Goal: Task Accomplishment & Management: Manage account settings

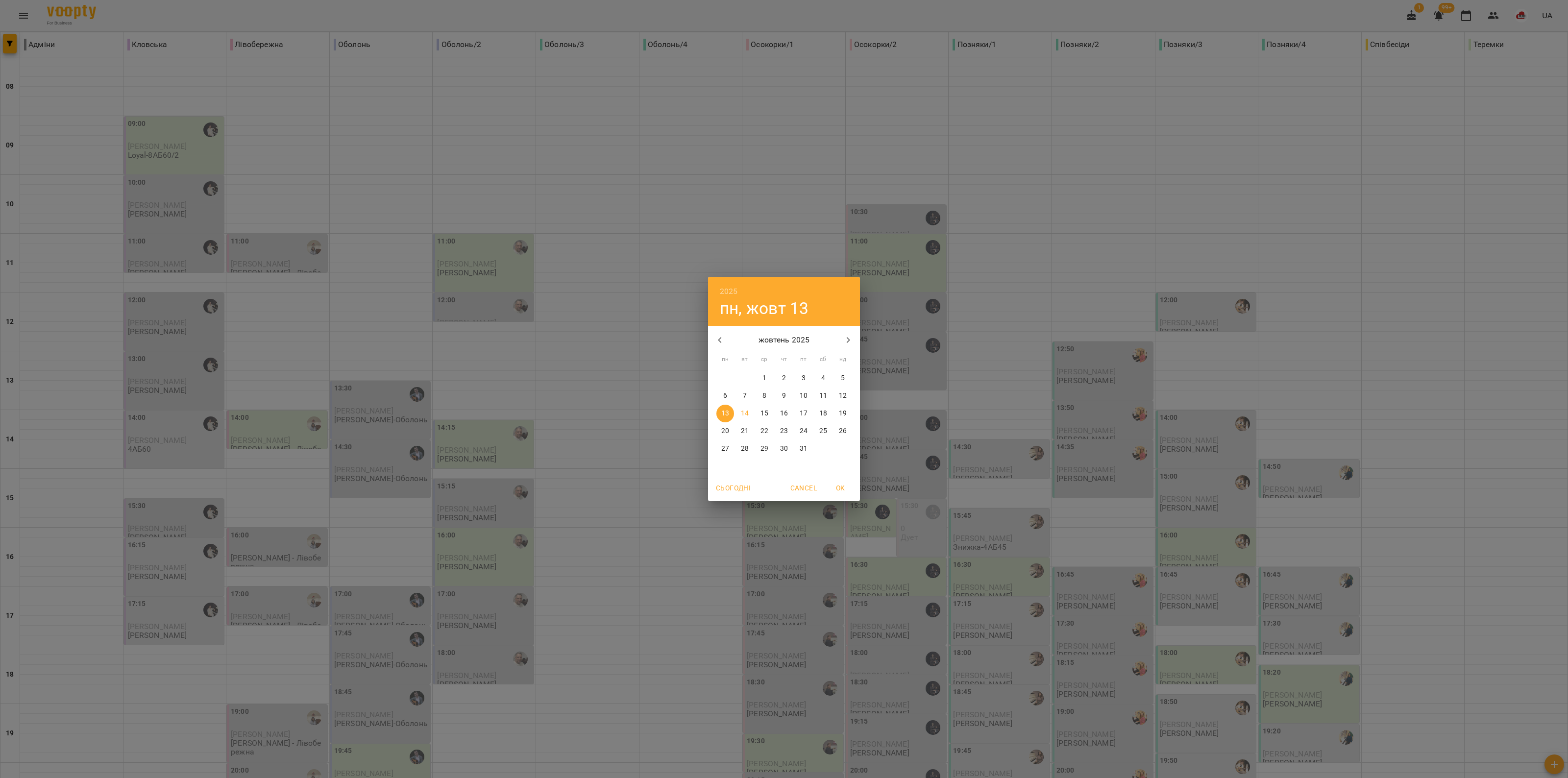
click at [740, 490] on span "Сьогодні" at bounding box center [733, 488] width 35 height 12
click at [724, 412] on p "13" at bounding box center [725, 413] width 8 height 10
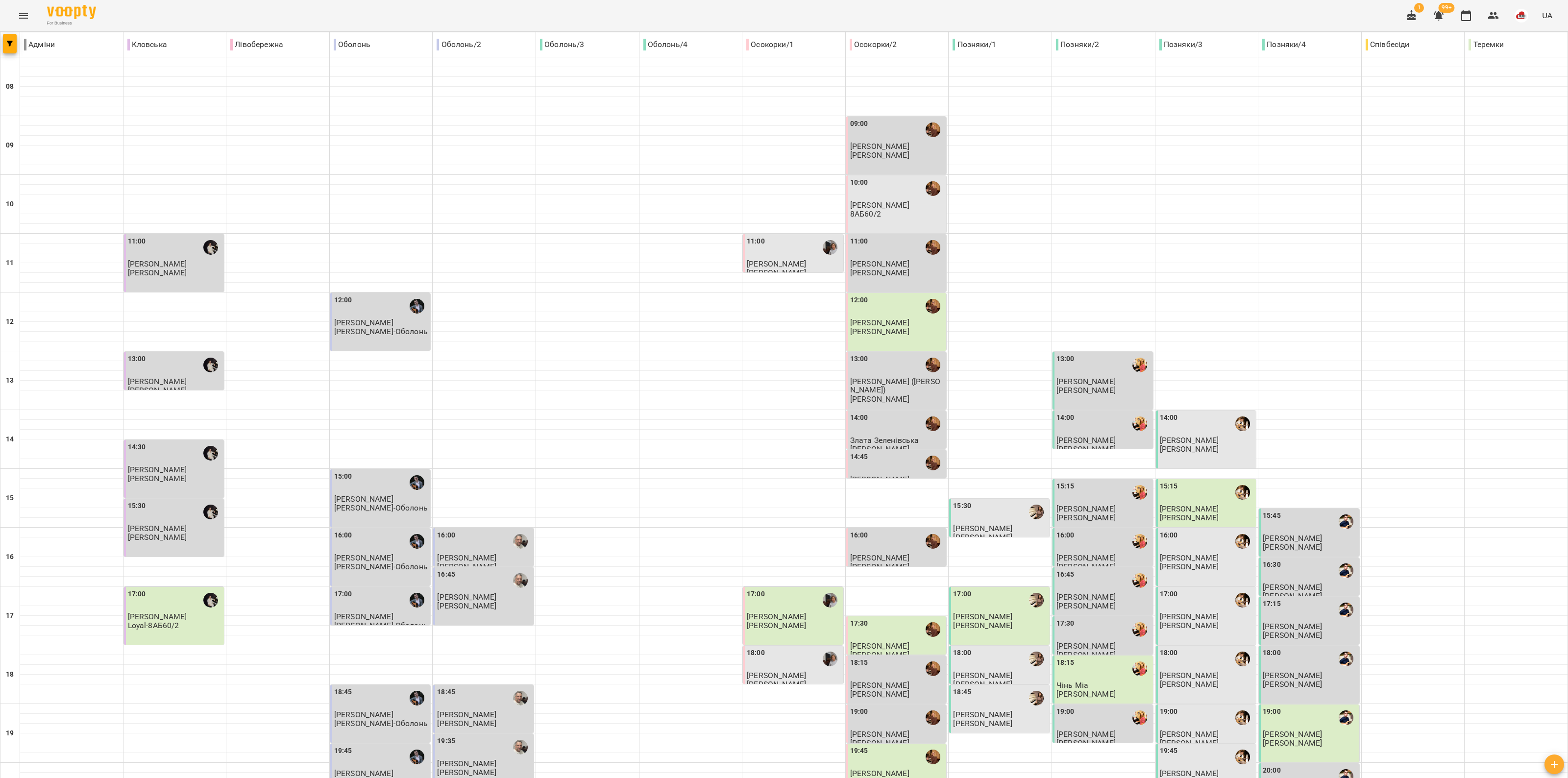
click at [184, 247] on div "11:00" at bounding box center [175, 247] width 94 height 23
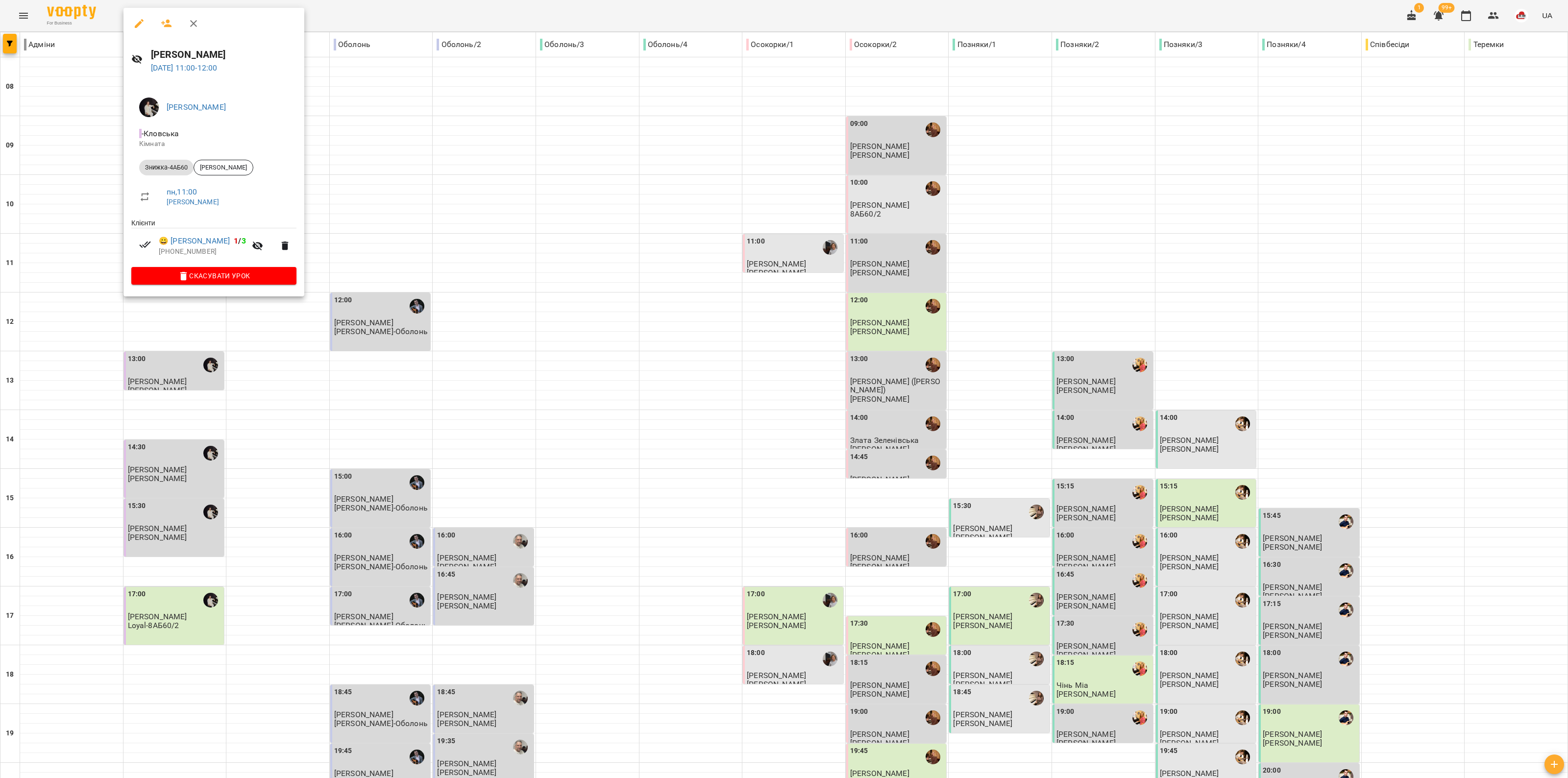
drag, startPoint x: 228, startPoint y: 338, endPoint x: 124, endPoint y: 216, distance: 160.3
click at [228, 338] on div at bounding box center [784, 389] width 1568 height 778
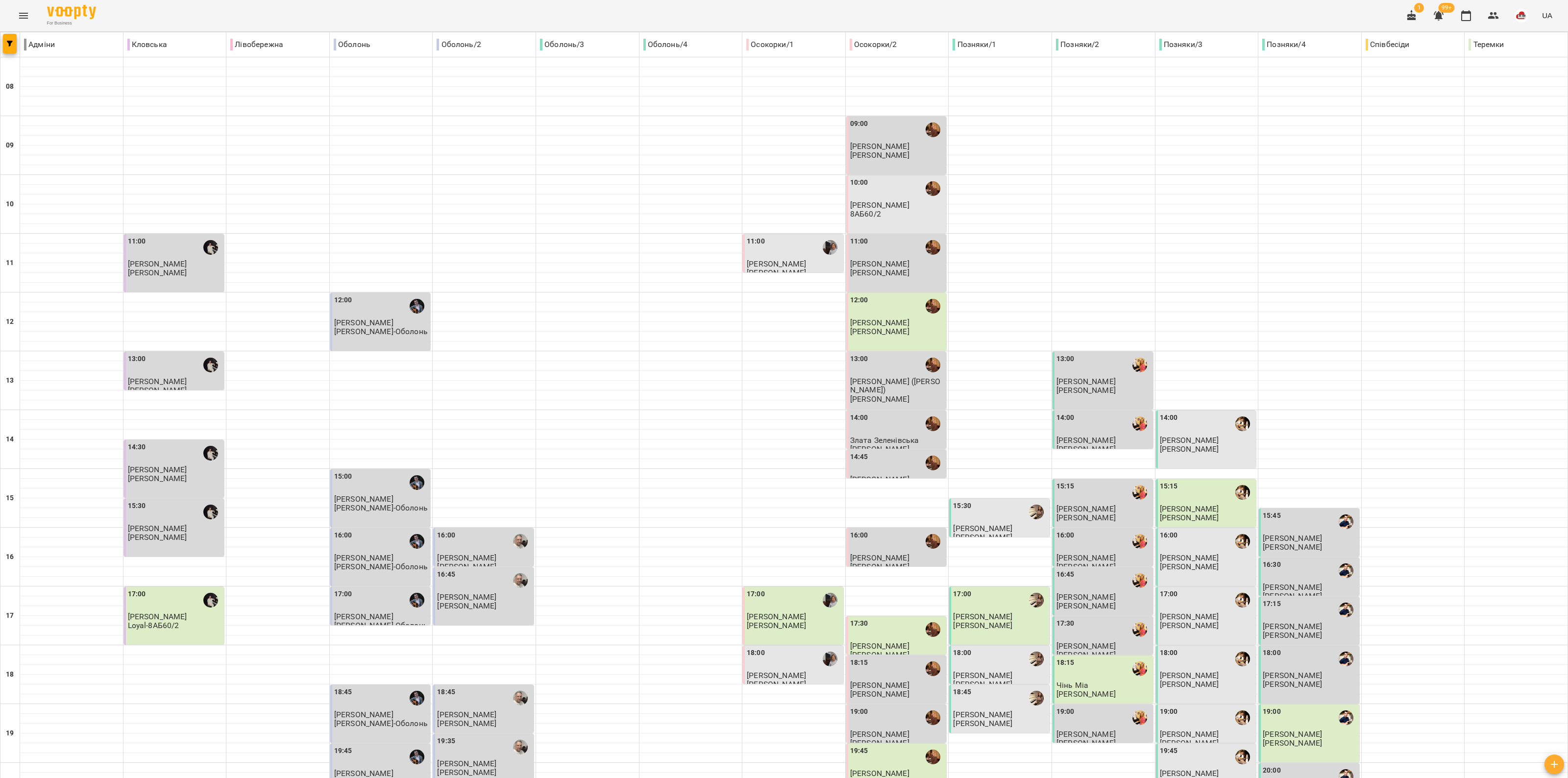
click at [25, 41] on p "Адміни" at bounding box center [39, 44] width 31 height 12
click at [14, 44] on span "button" at bounding box center [10, 44] width 14 height 6
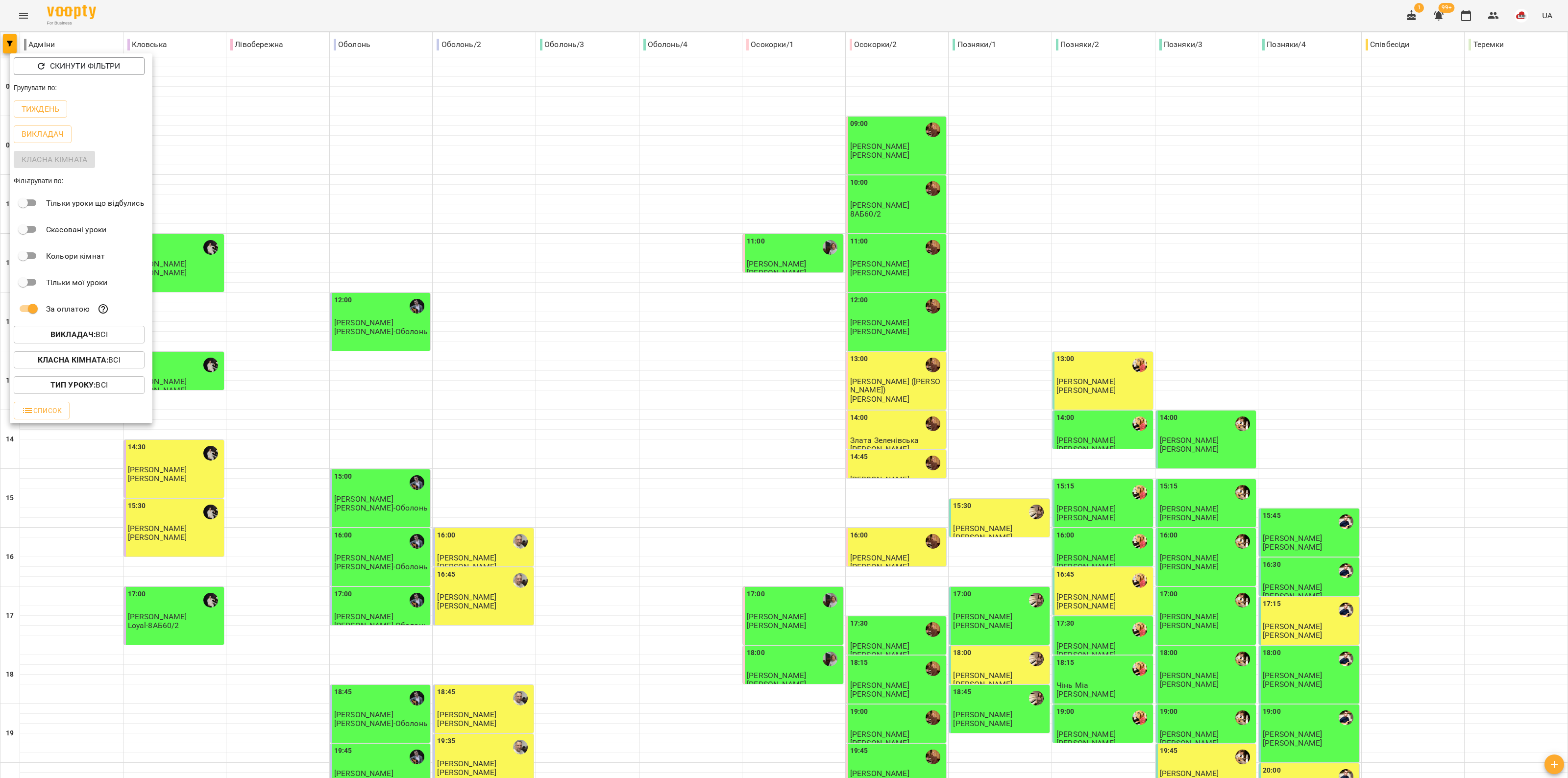
click at [212, 22] on div at bounding box center [784, 389] width 1568 height 778
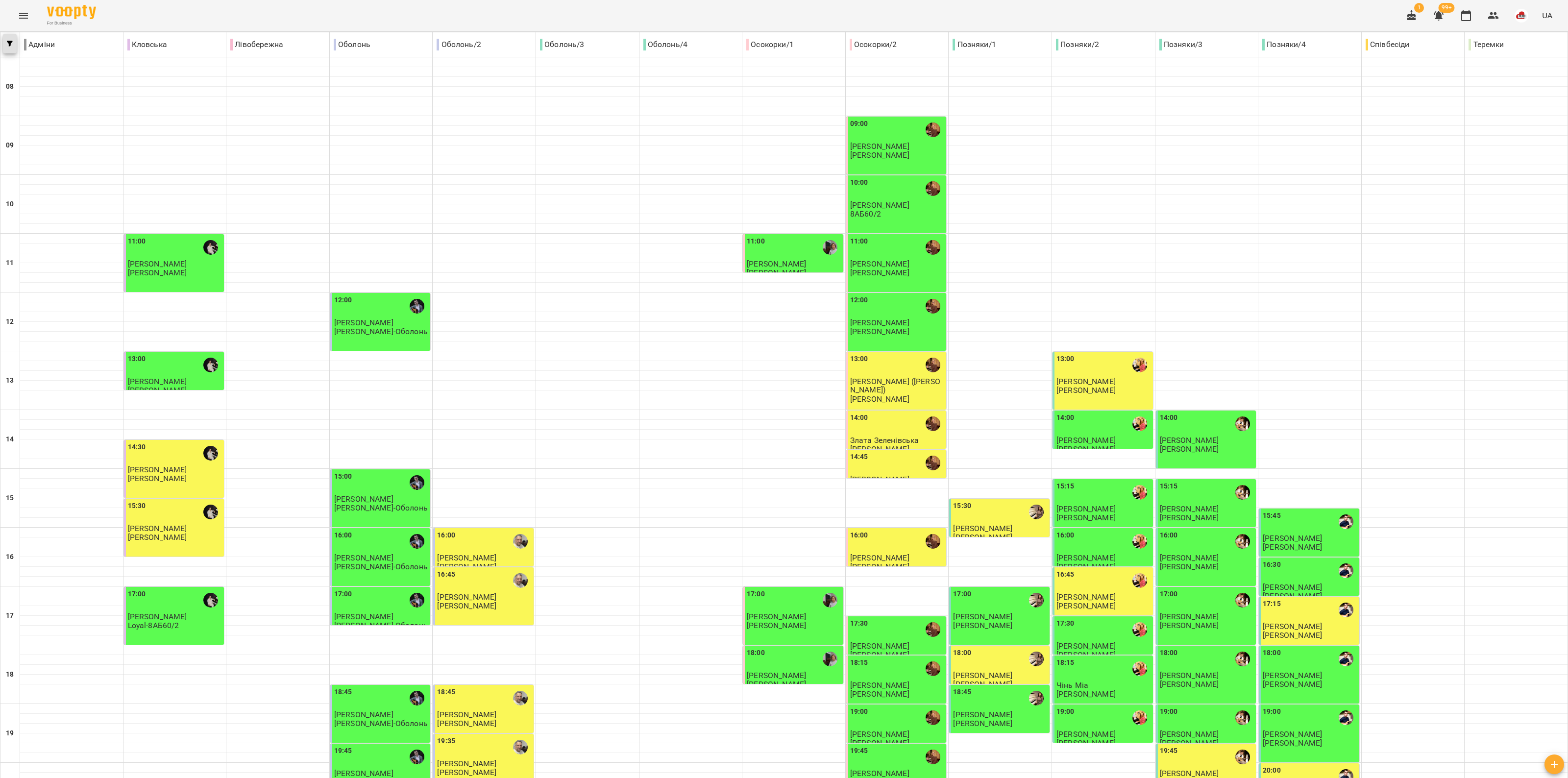
click at [8, 46] on button "button" at bounding box center [10, 44] width 14 height 19
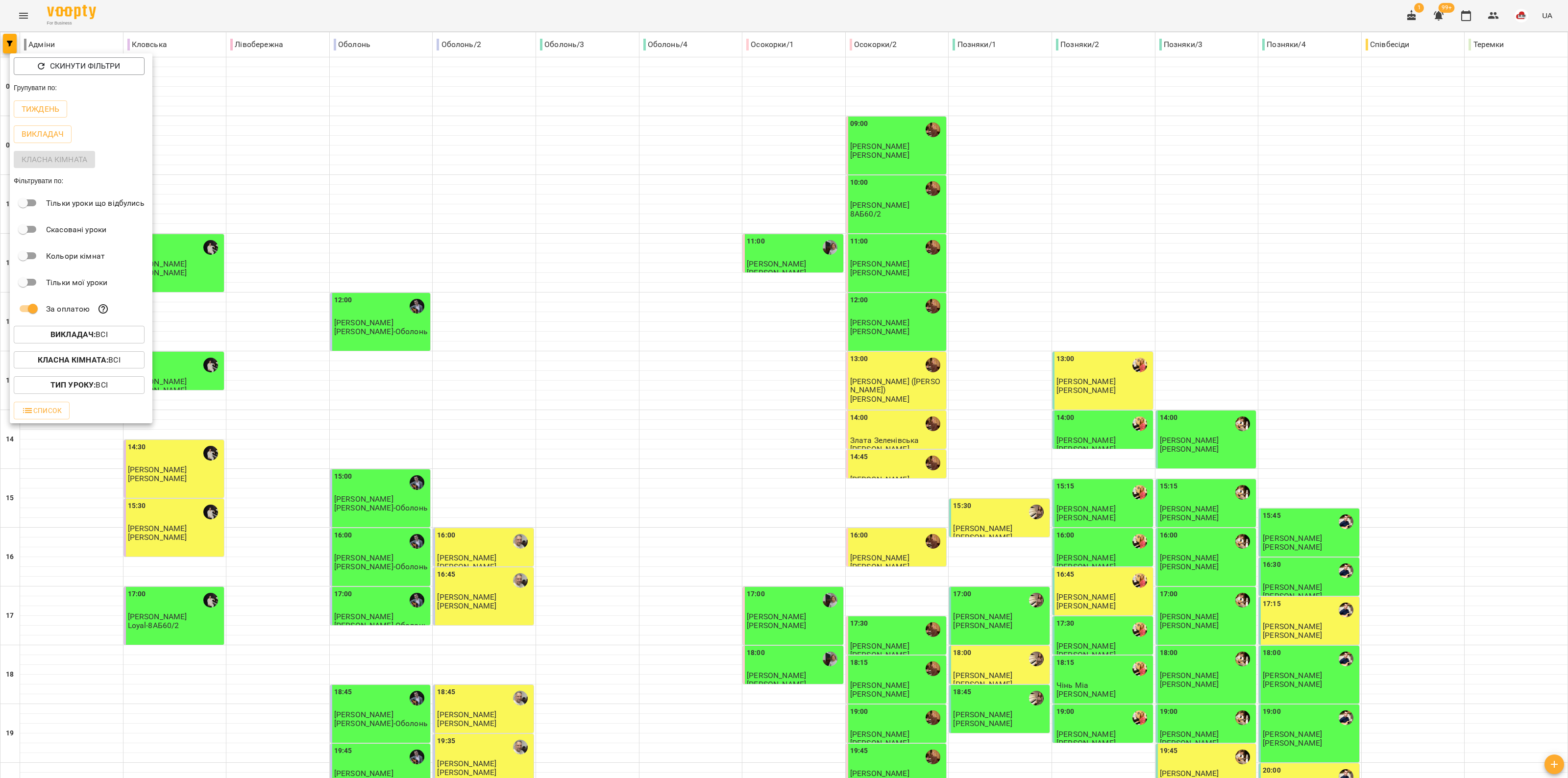
click at [295, 19] on div at bounding box center [784, 389] width 1568 height 778
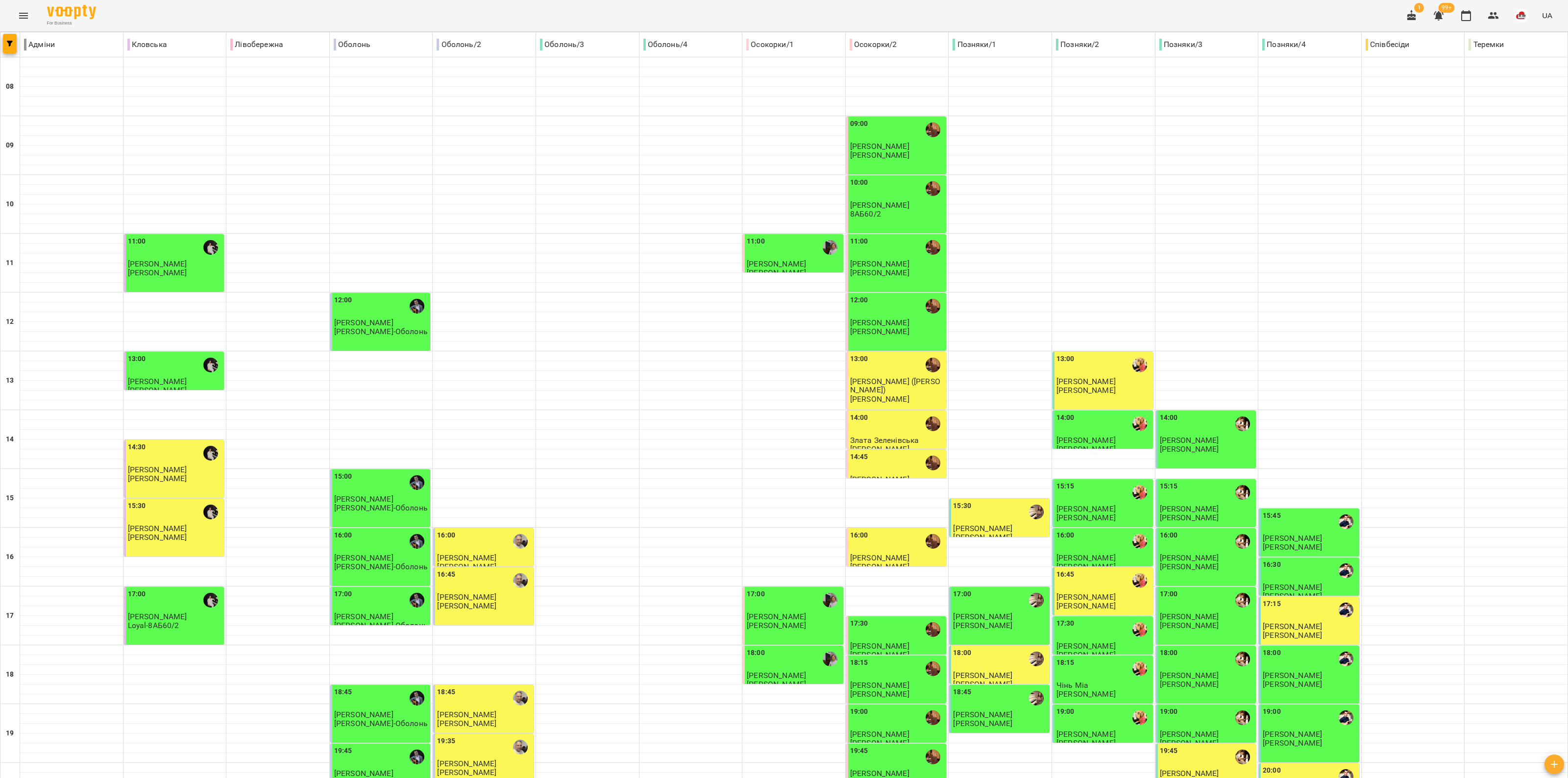
click at [148, 454] on div "14:30" at bounding box center [175, 453] width 94 height 23
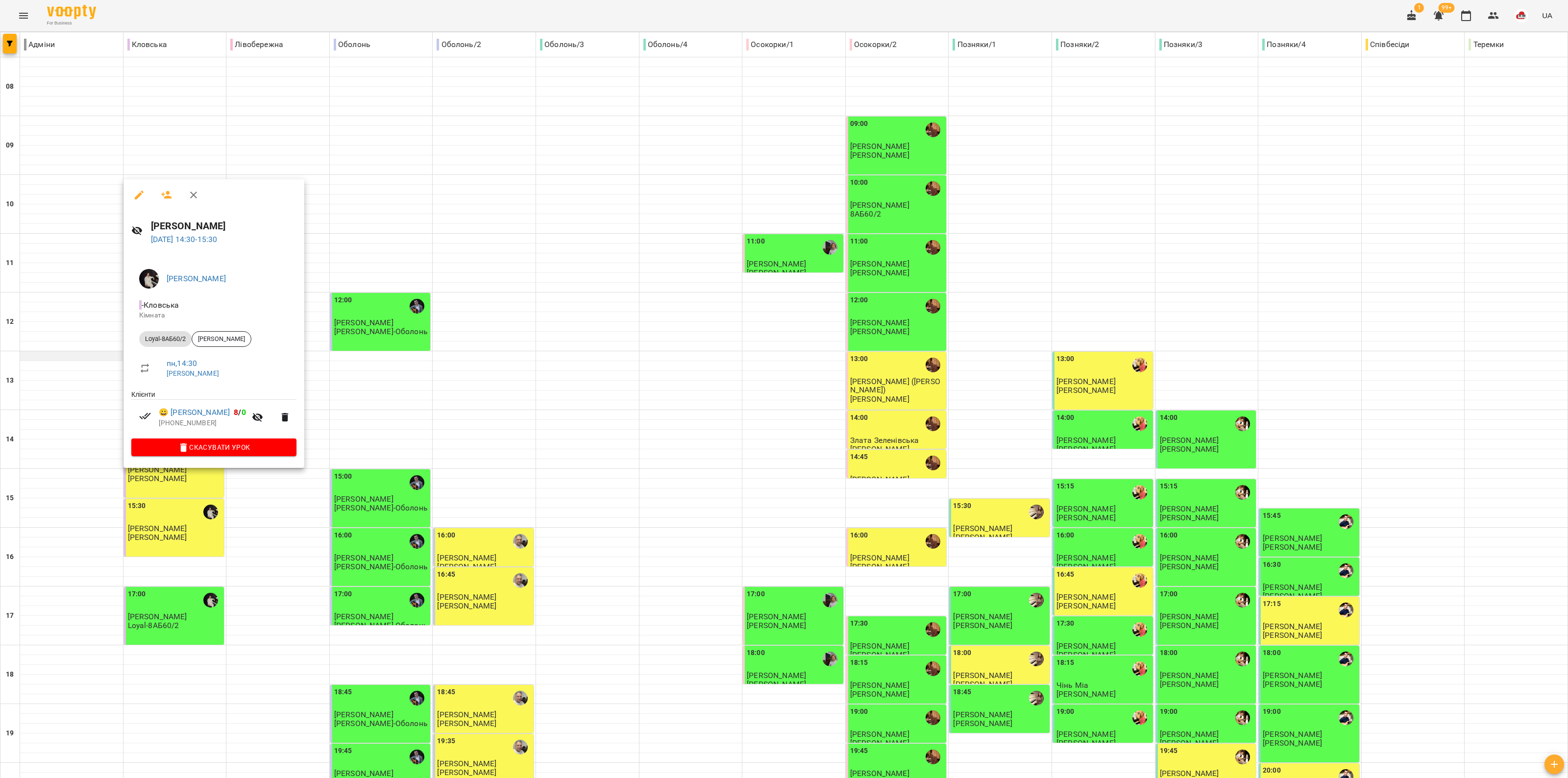
click at [94, 349] on div at bounding box center [784, 389] width 1568 height 778
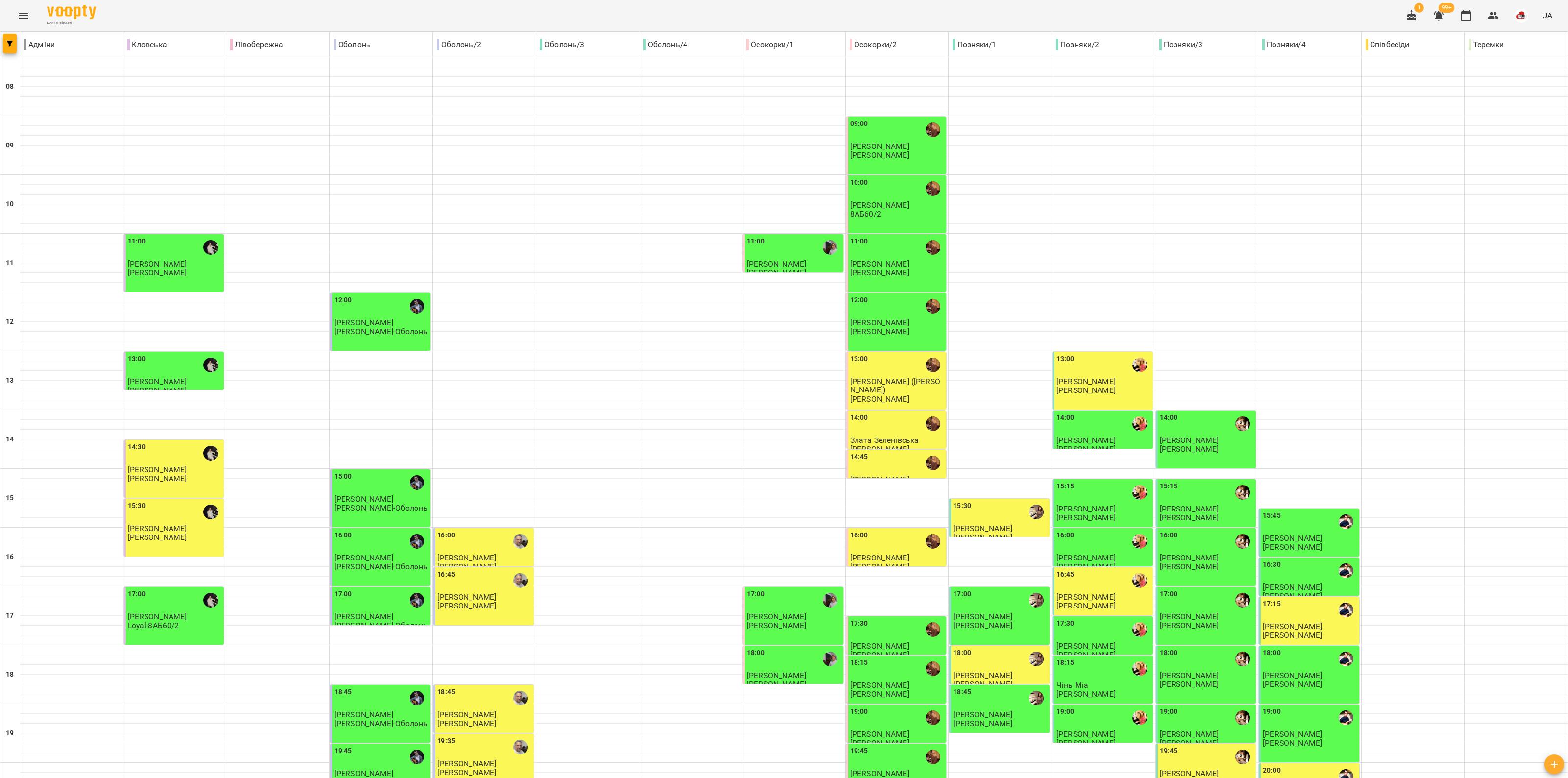
click at [144, 373] on div "13:00" at bounding box center [137, 365] width 18 height 23
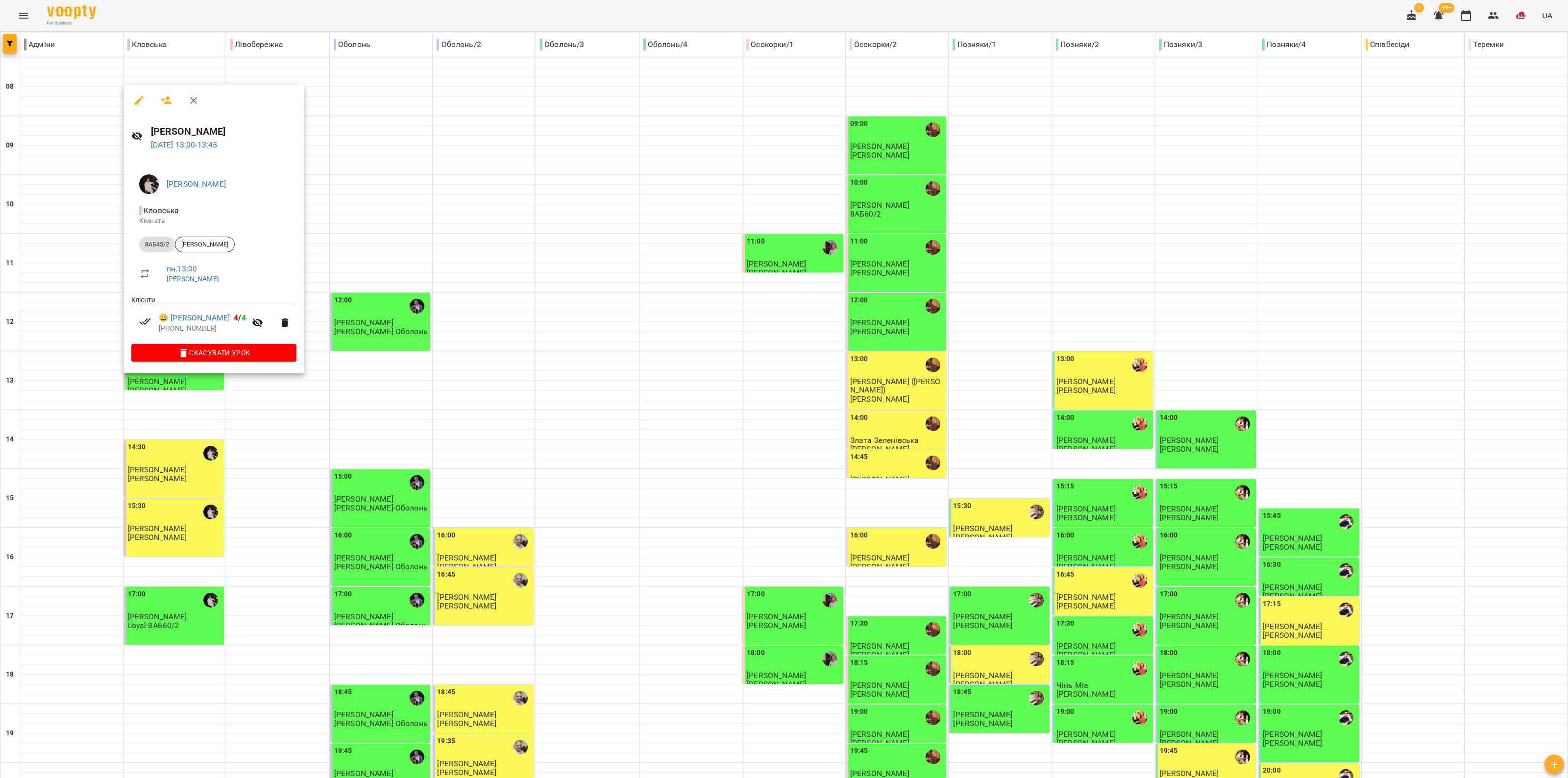
click at [86, 366] on div at bounding box center [784, 389] width 1568 height 778
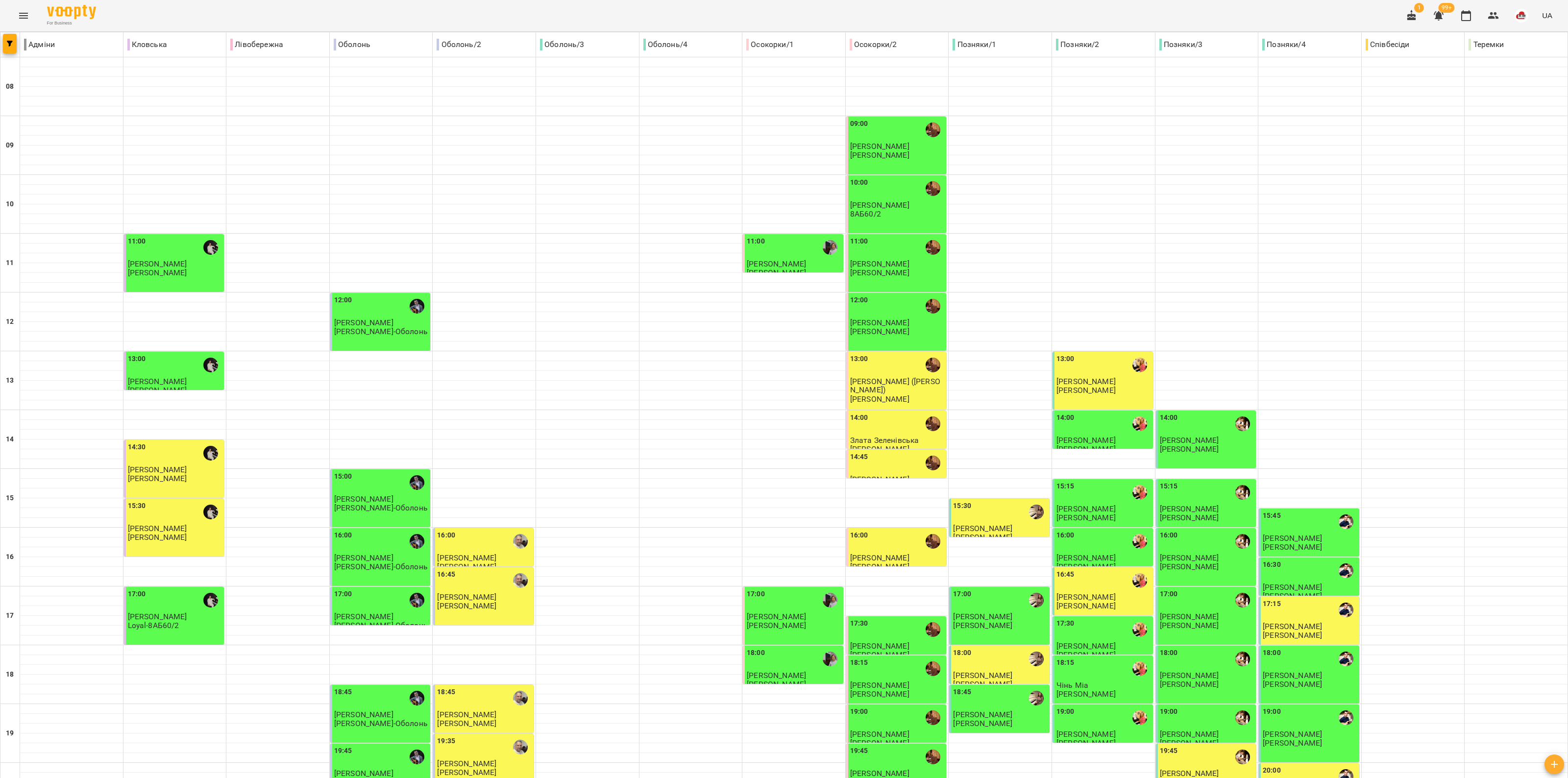
click at [175, 444] on div "14:30" at bounding box center [175, 453] width 94 height 23
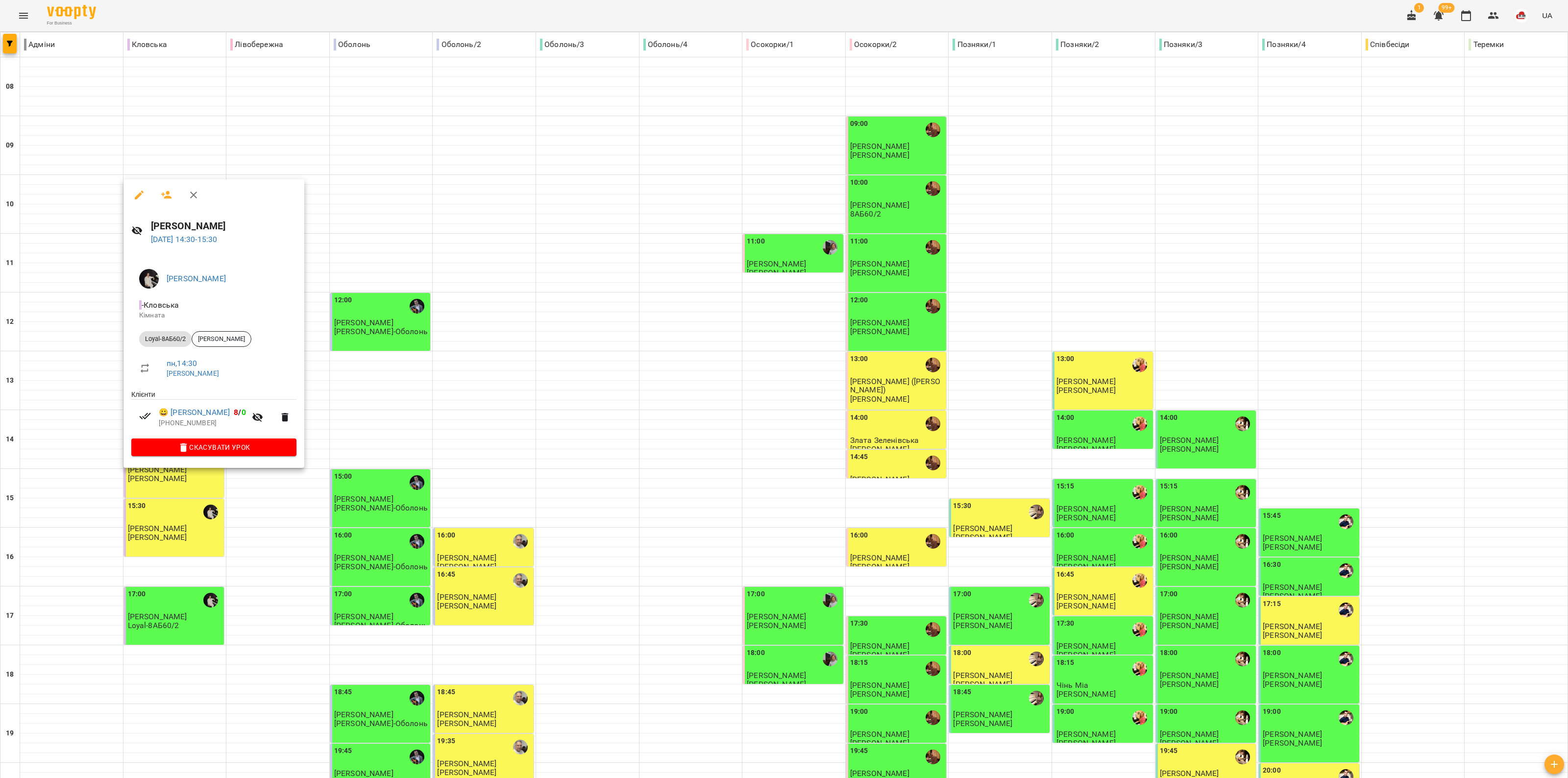
click at [182, 535] on div at bounding box center [784, 389] width 1568 height 778
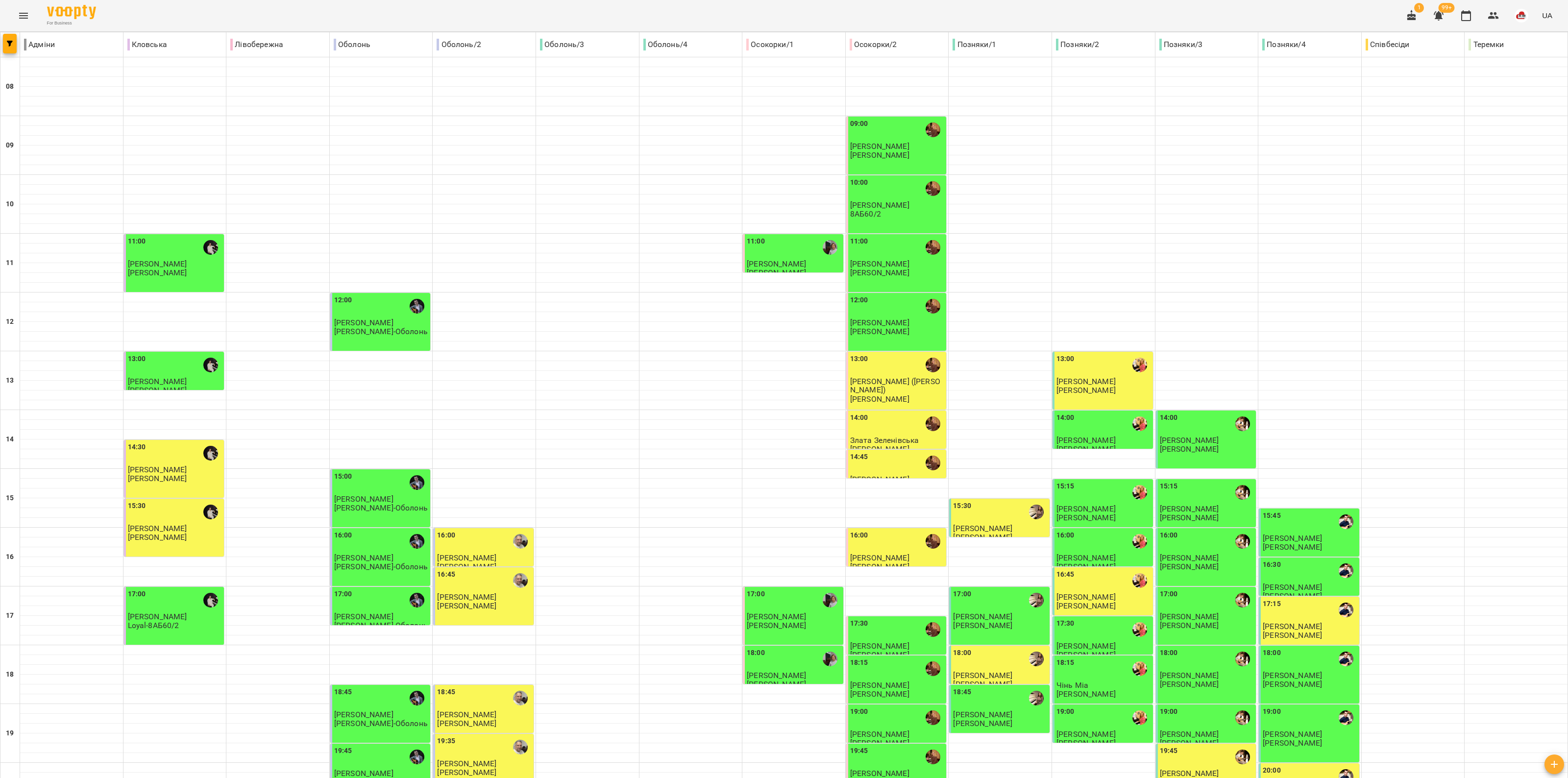
click at [181, 520] on div "15:30" at bounding box center [175, 512] width 94 height 23
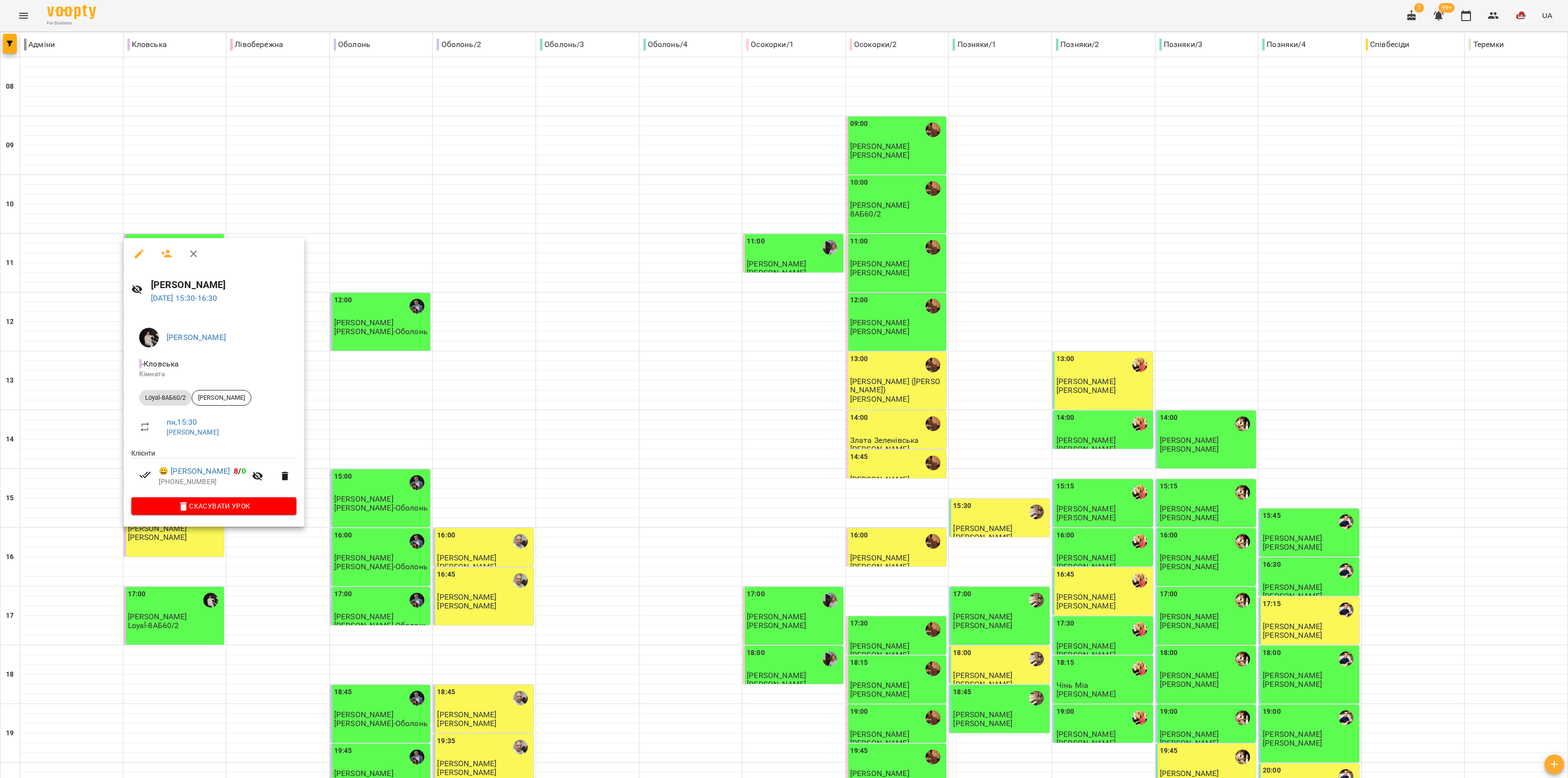
click at [178, 538] on div at bounding box center [784, 389] width 1568 height 778
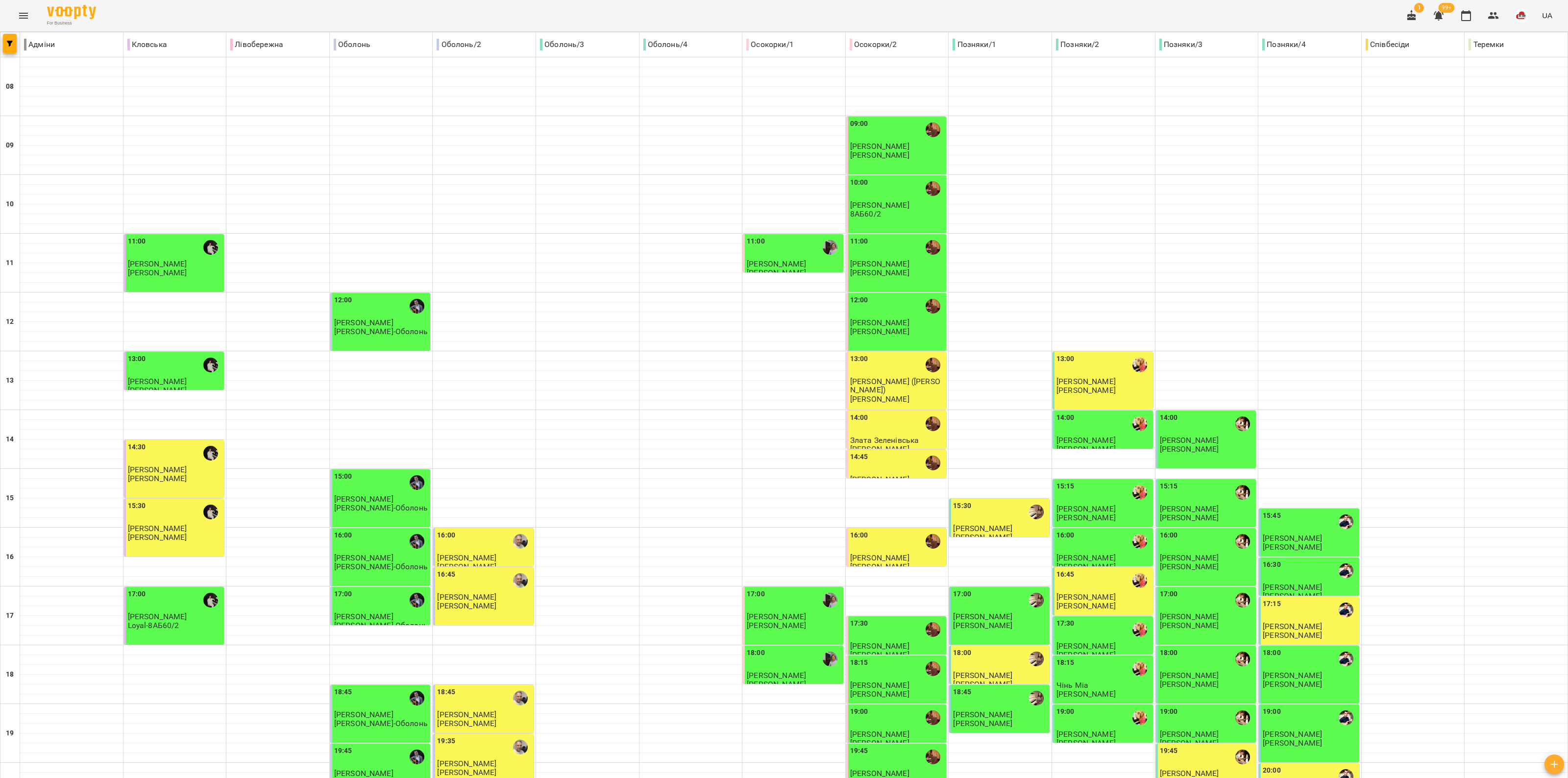
scroll to position [109, 0]
click at [512, 554] on p "Копитько Варвара" at bounding box center [484, 558] width 94 height 9
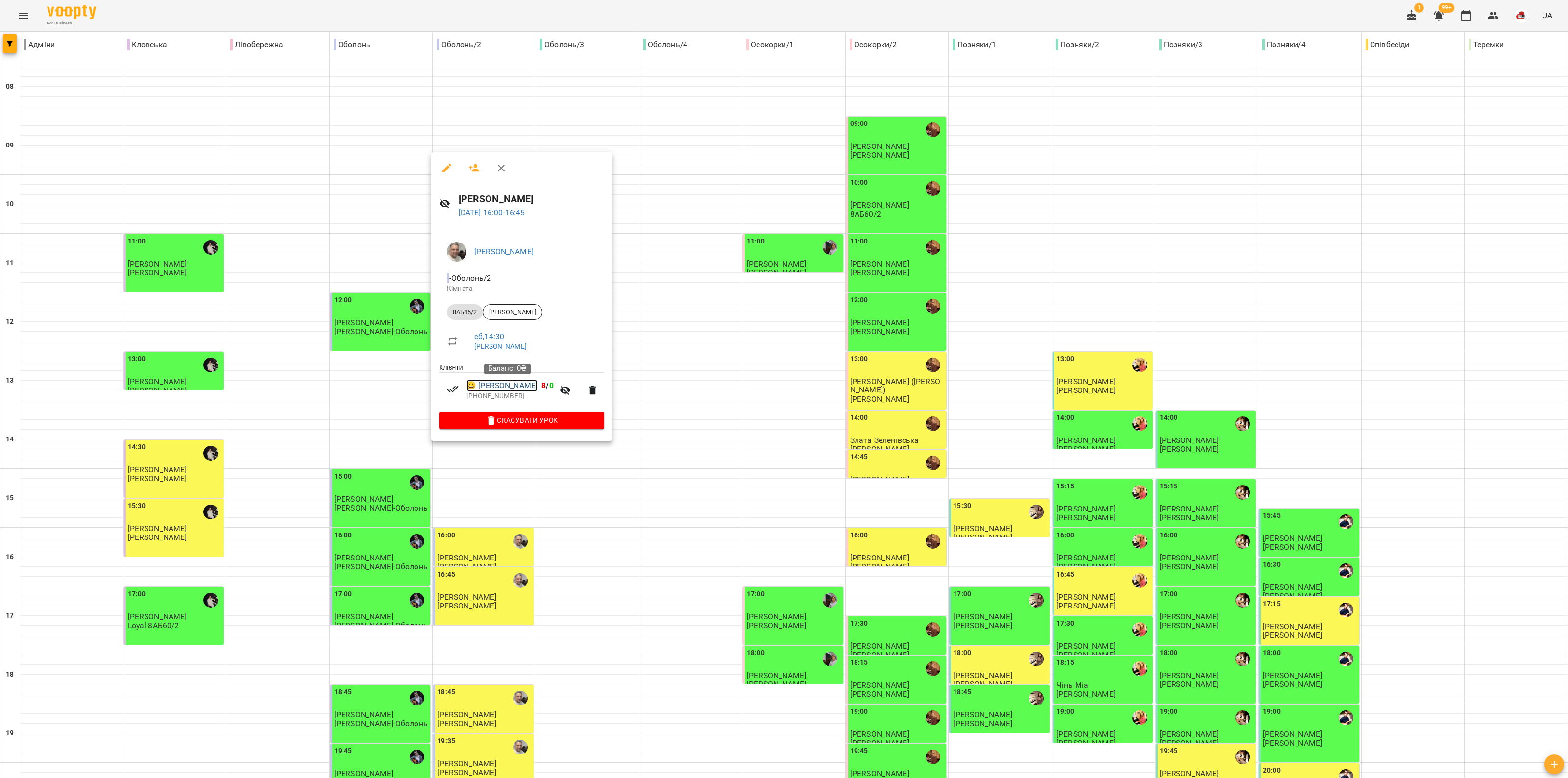
drag, startPoint x: 530, startPoint y: 385, endPoint x: 494, endPoint y: 454, distance: 77.8
click at [481, 483] on div at bounding box center [784, 389] width 1568 height 778
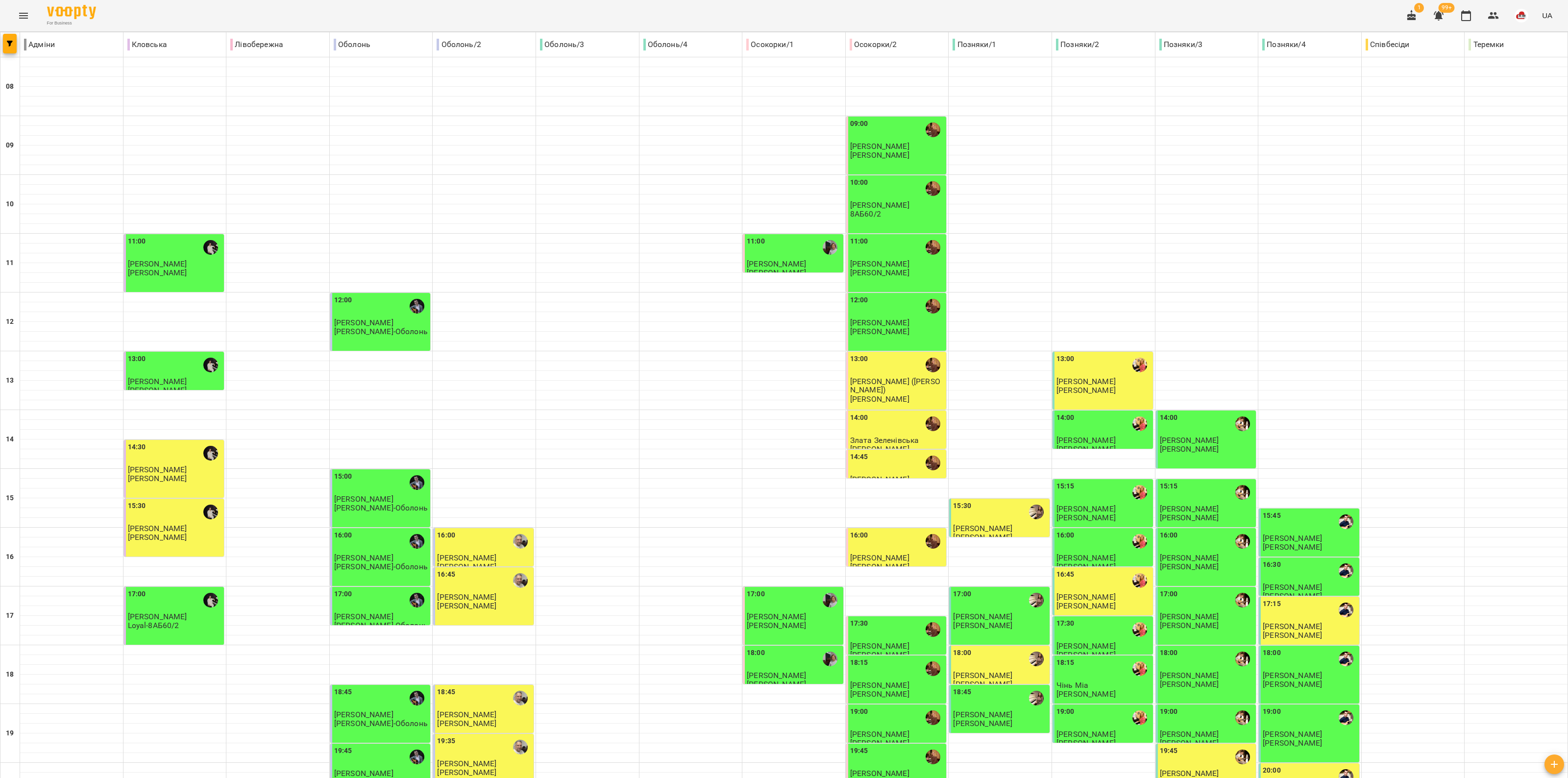
click at [481, 593] on p "Муляр Софія" at bounding box center [484, 597] width 94 height 9
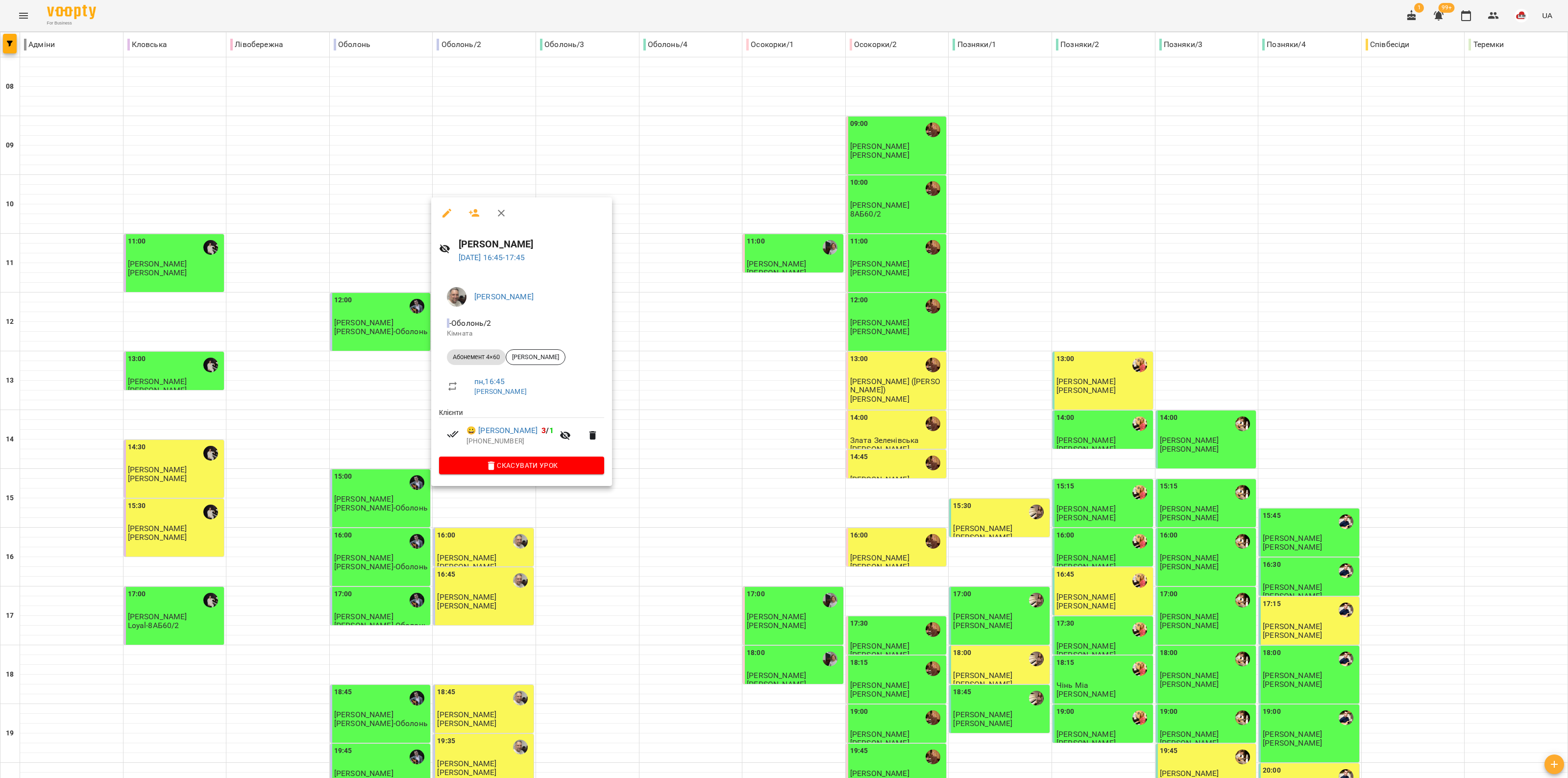
click at [500, 556] on div at bounding box center [784, 389] width 1568 height 778
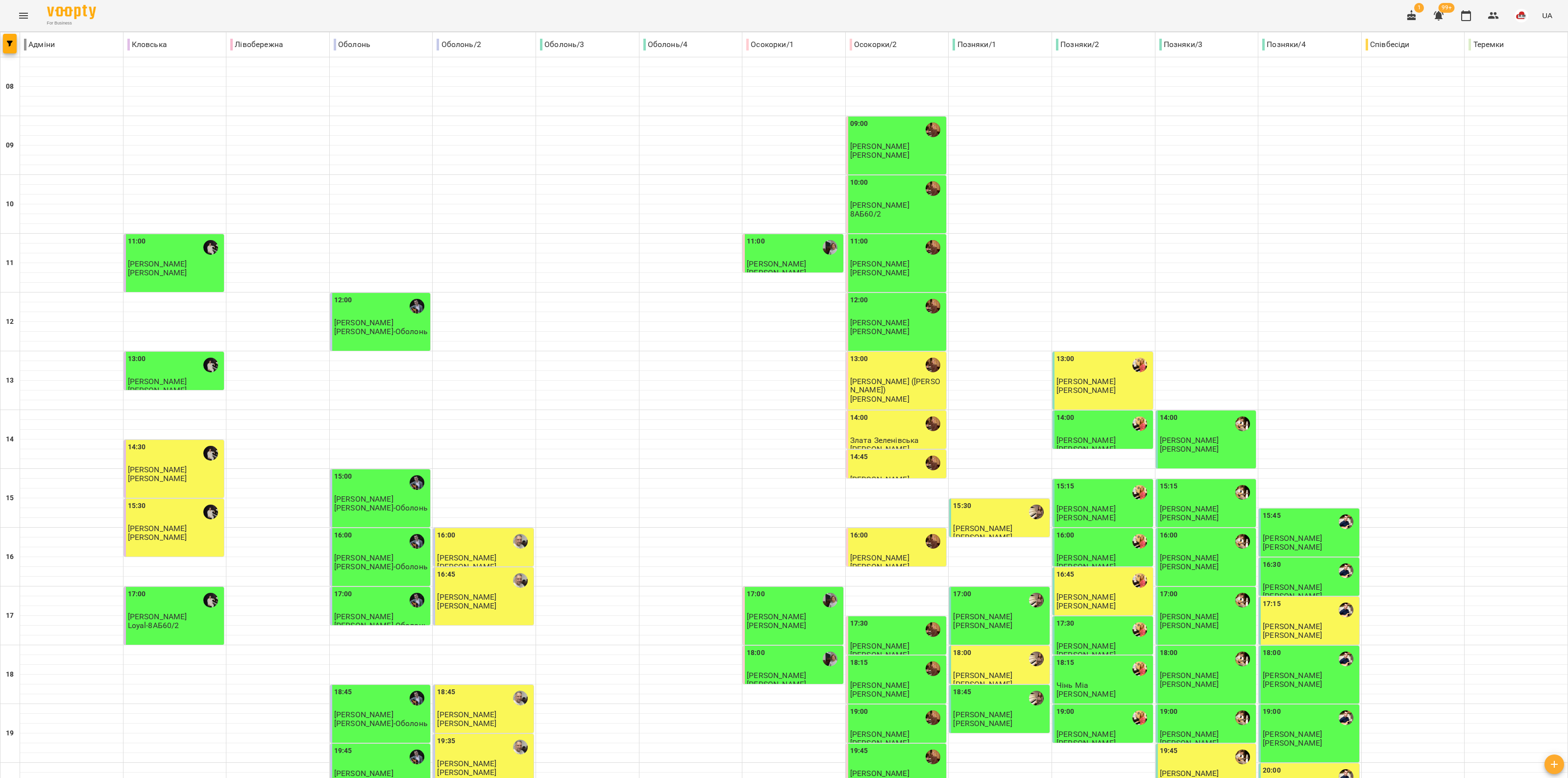
click at [489, 687] on div "18:45" at bounding box center [484, 698] width 94 height 23
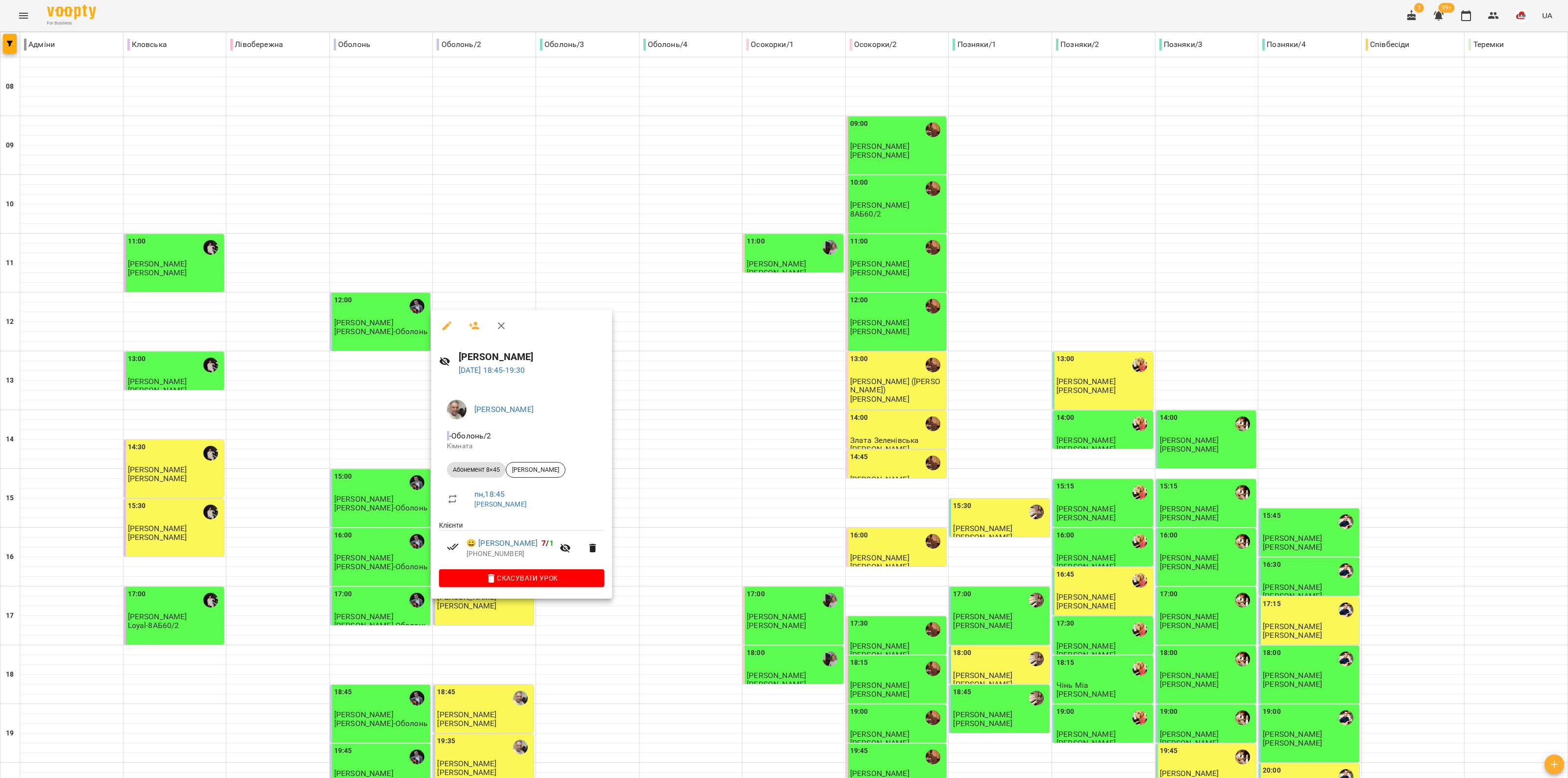
click at [476, 642] on div at bounding box center [784, 389] width 1568 height 778
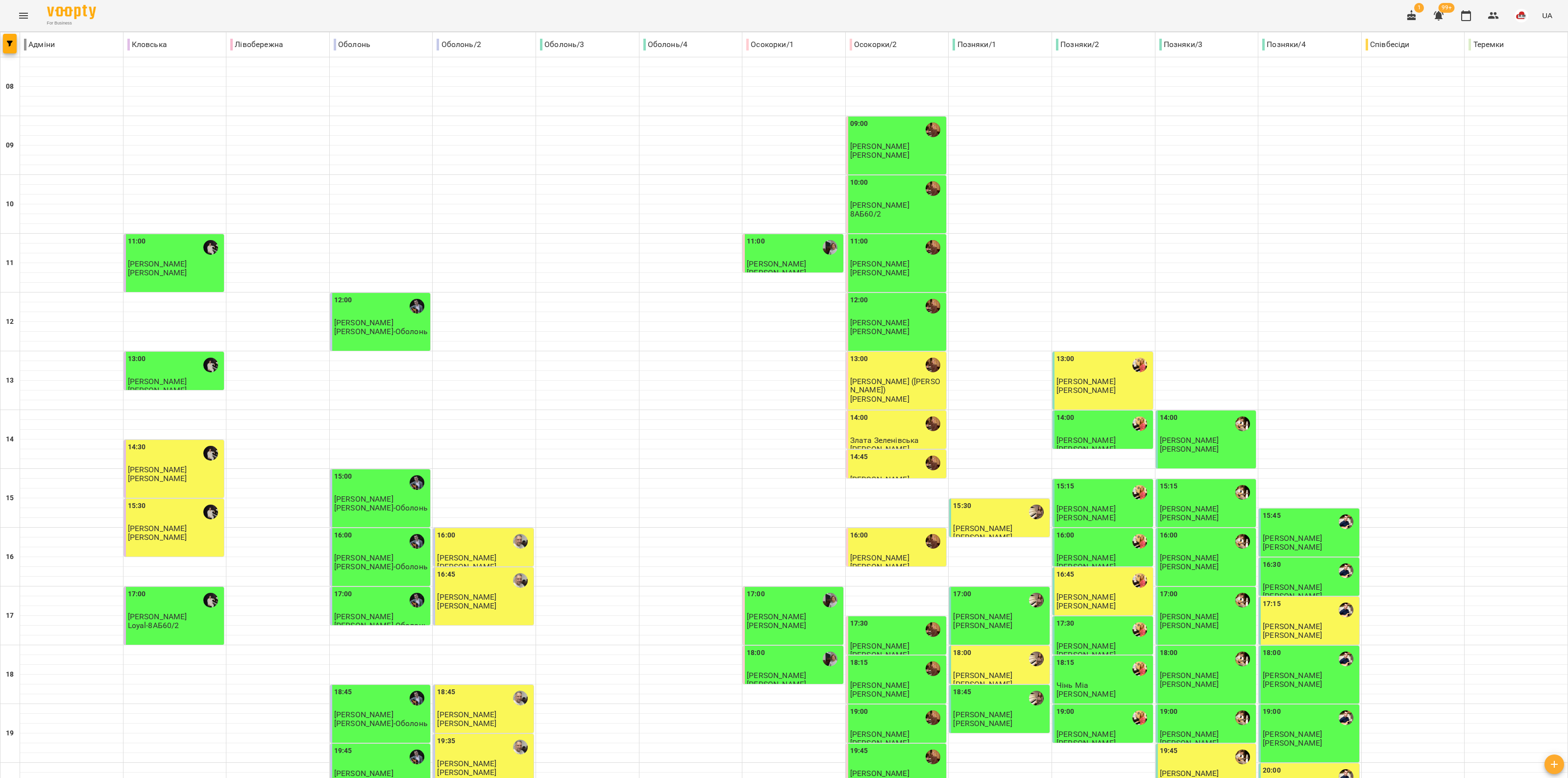
click at [476, 736] on div "19:35" at bounding box center [484, 747] width 94 height 23
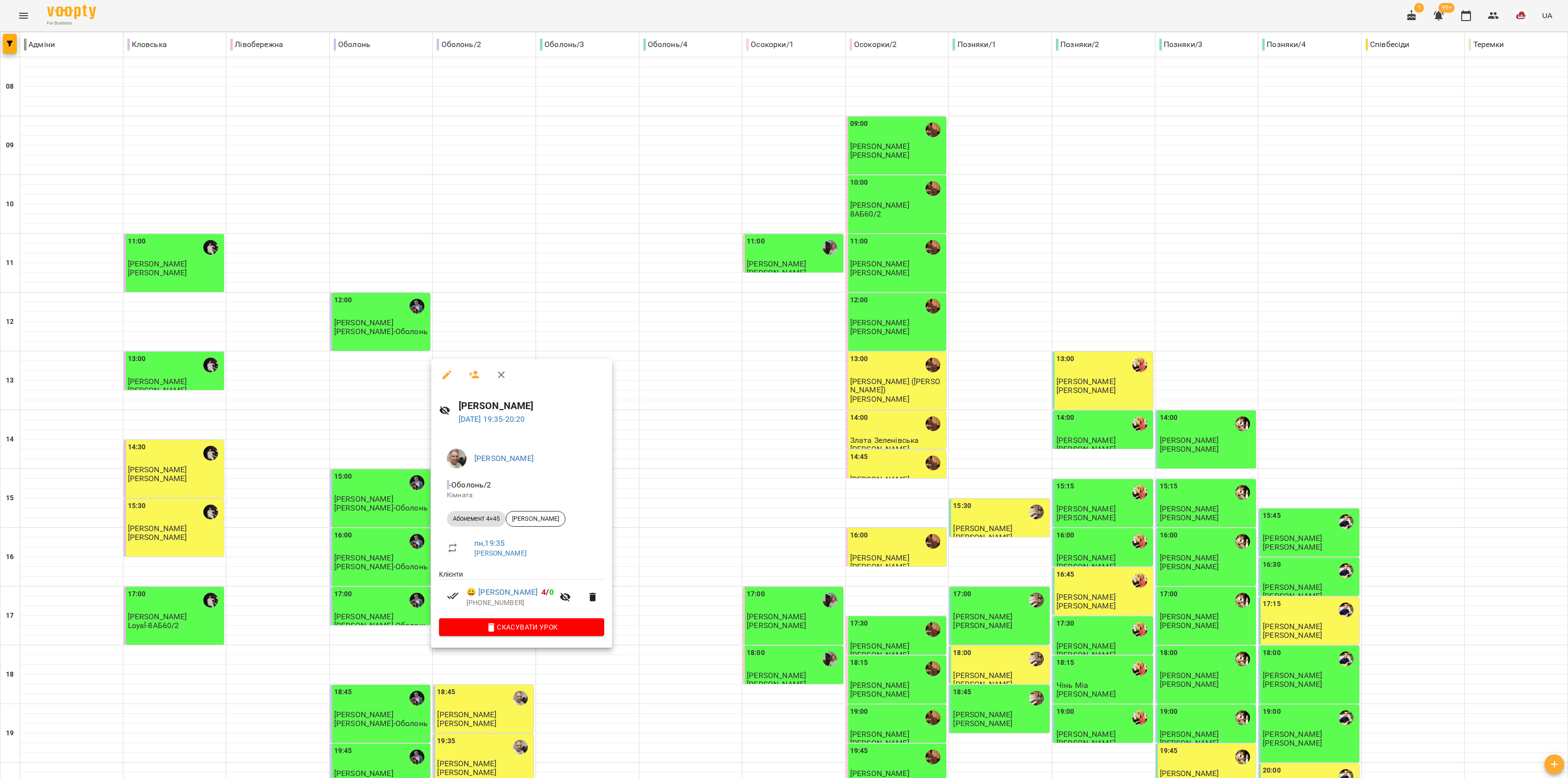
click at [495, 378] on icon "button" at bounding box center [501, 374] width 12 height 12
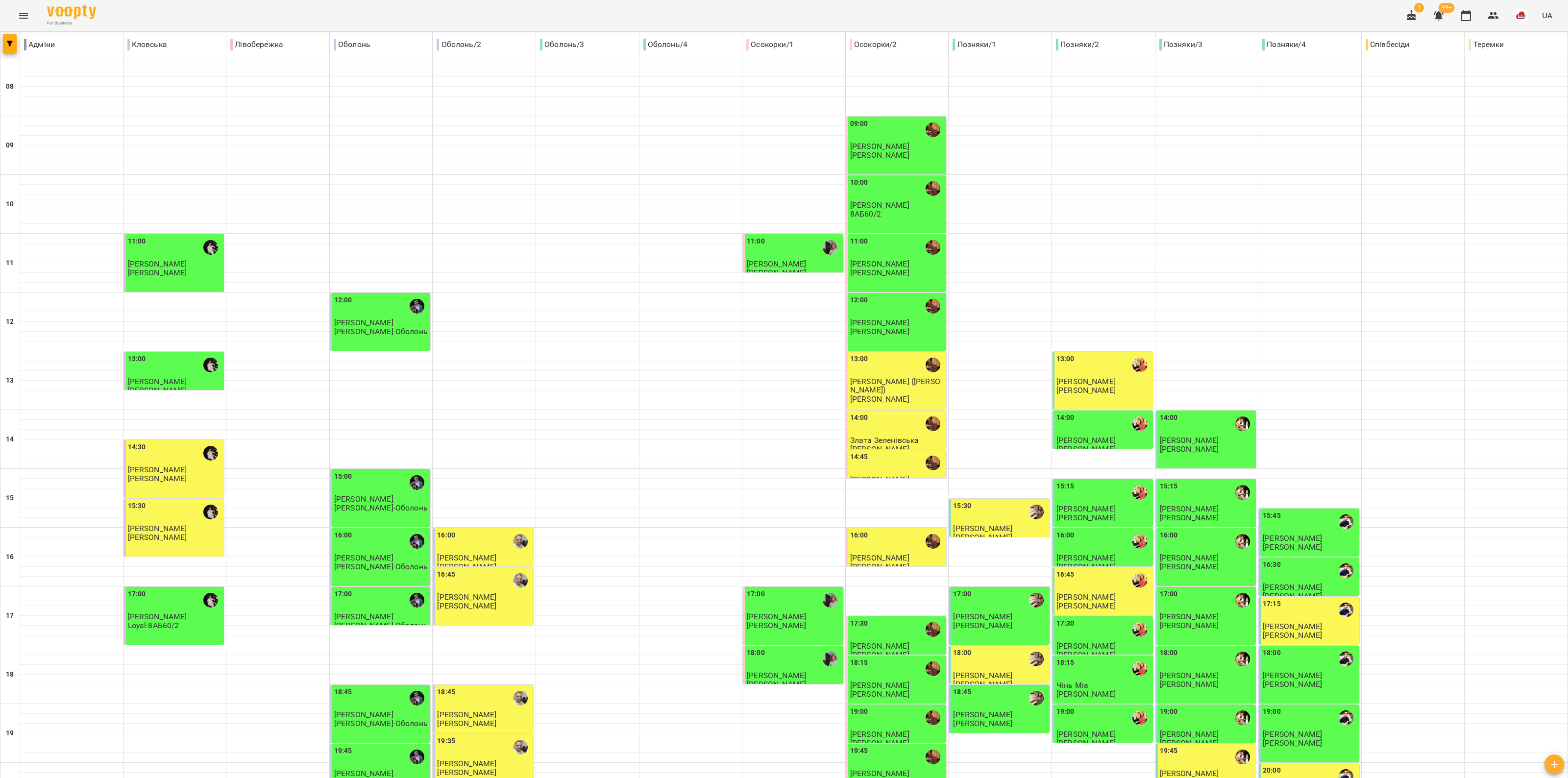
click at [782, 395] on p "Юлія Погорєлова" at bounding box center [880, 399] width 59 height 9
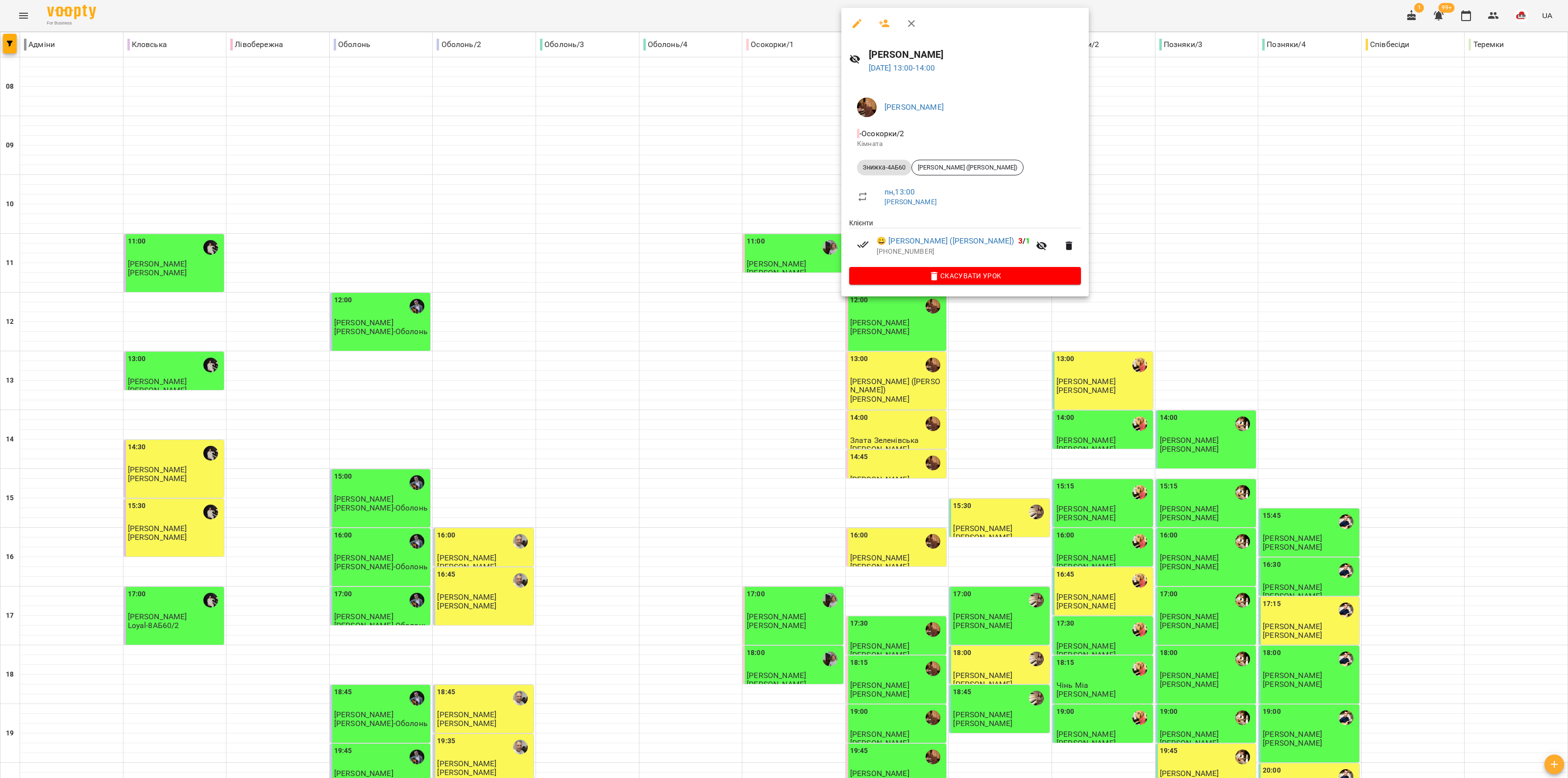
click at [782, 314] on div at bounding box center [784, 389] width 1568 height 778
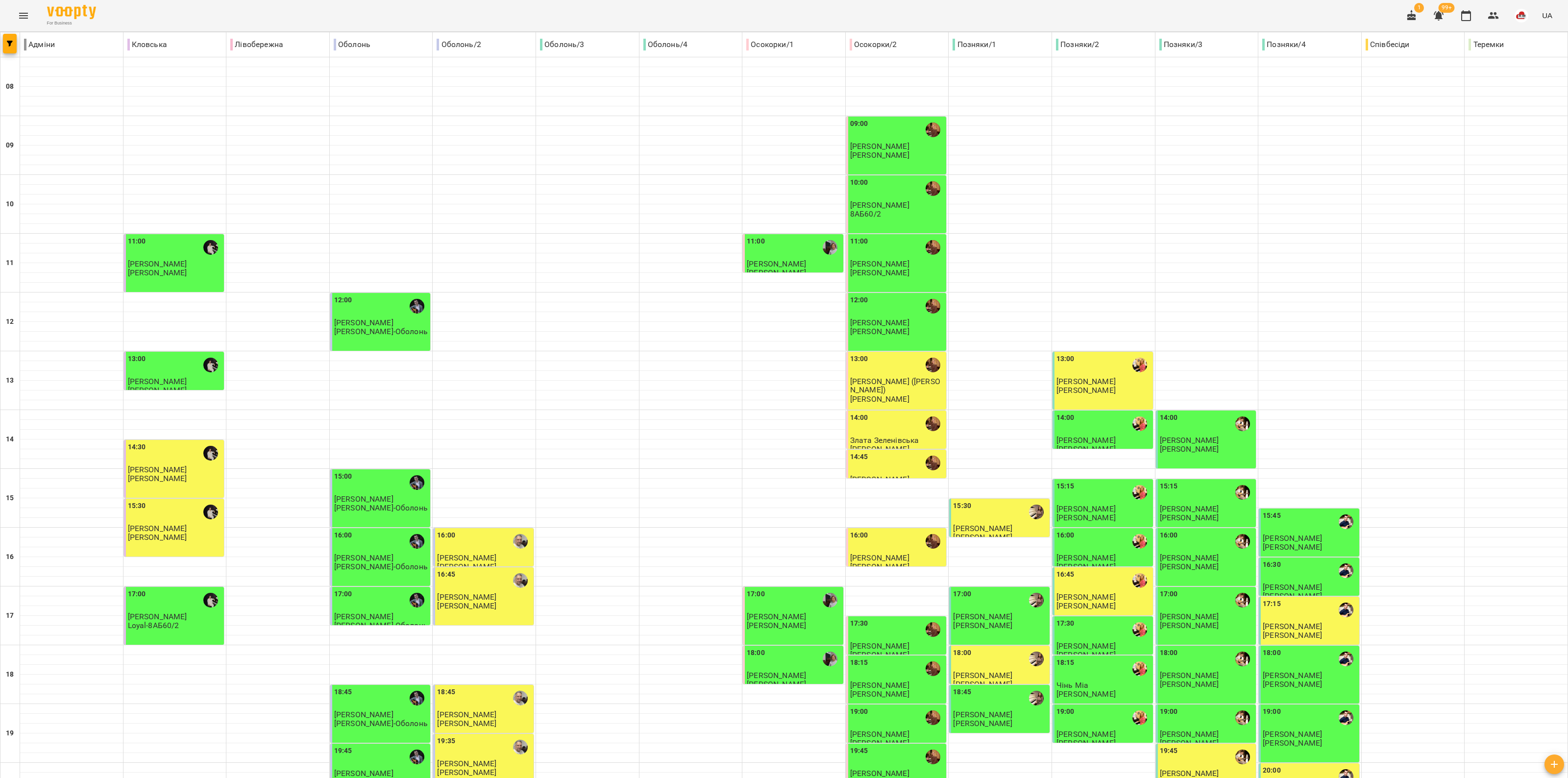
click at [782, 436] on span "Злата Зеленівська" at bounding box center [885, 440] width 69 height 9
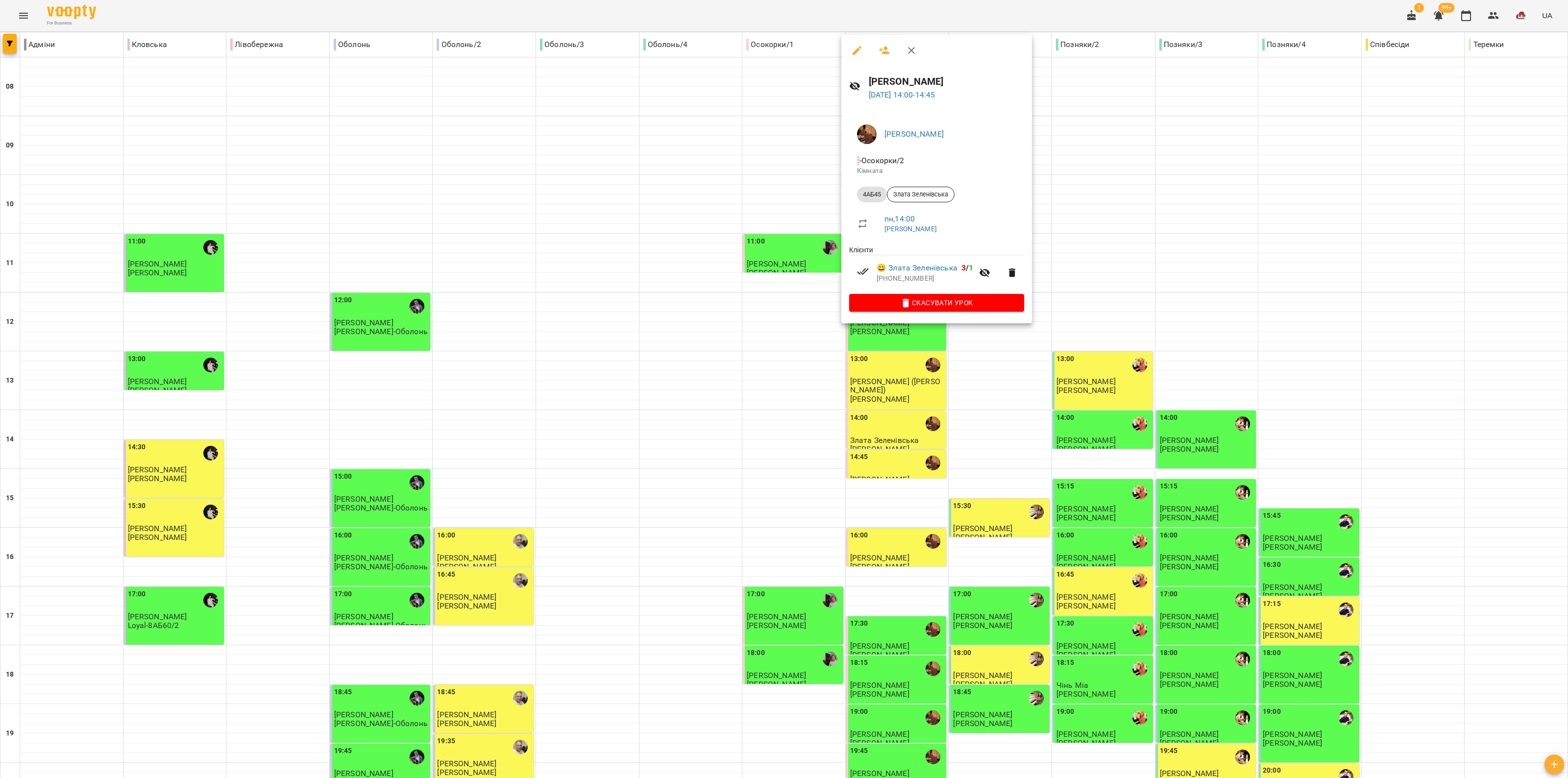
click at [782, 358] on div at bounding box center [784, 389] width 1568 height 778
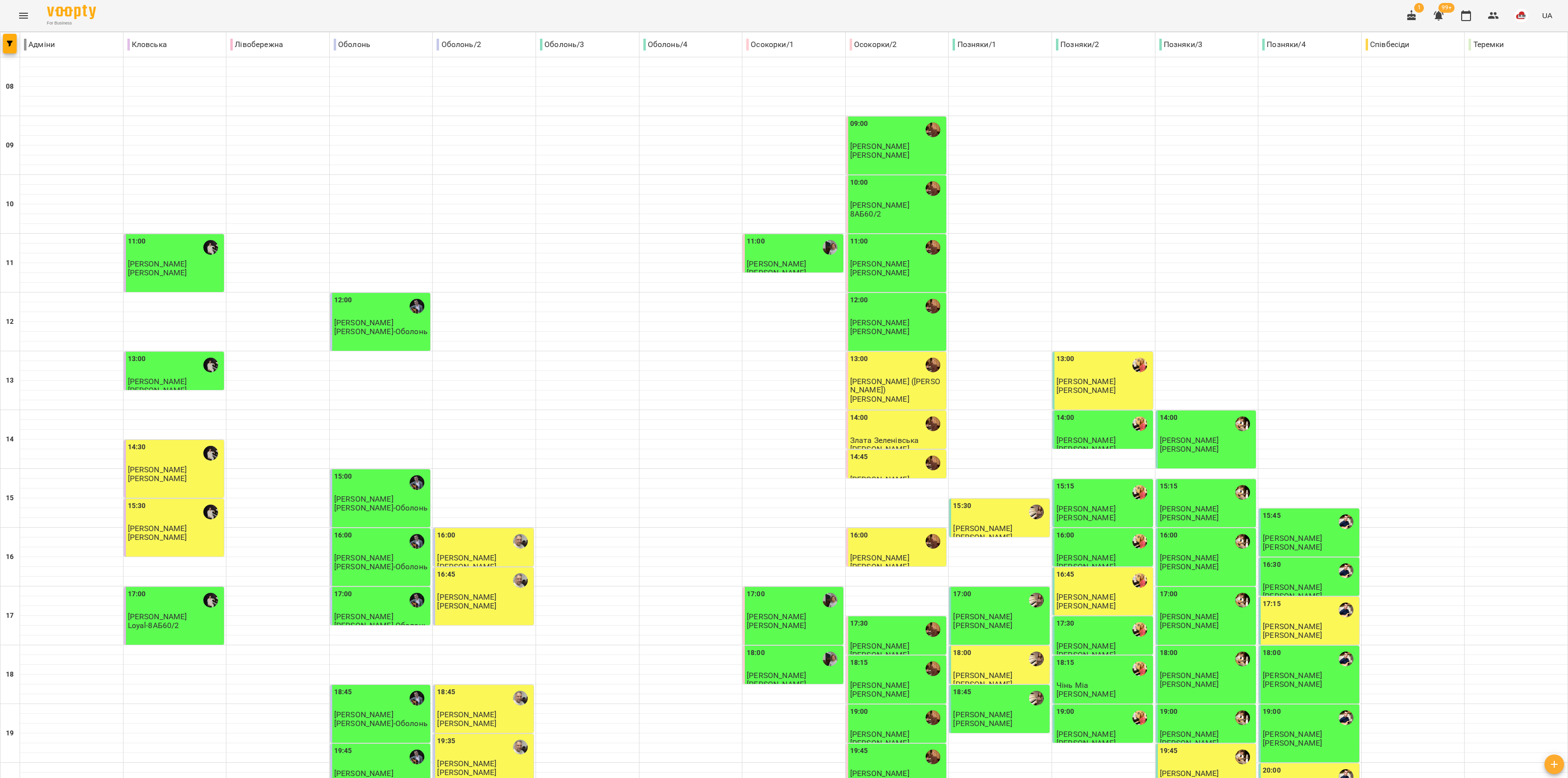
click at [782, 452] on div "14:45" at bounding box center [897, 463] width 94 height 23
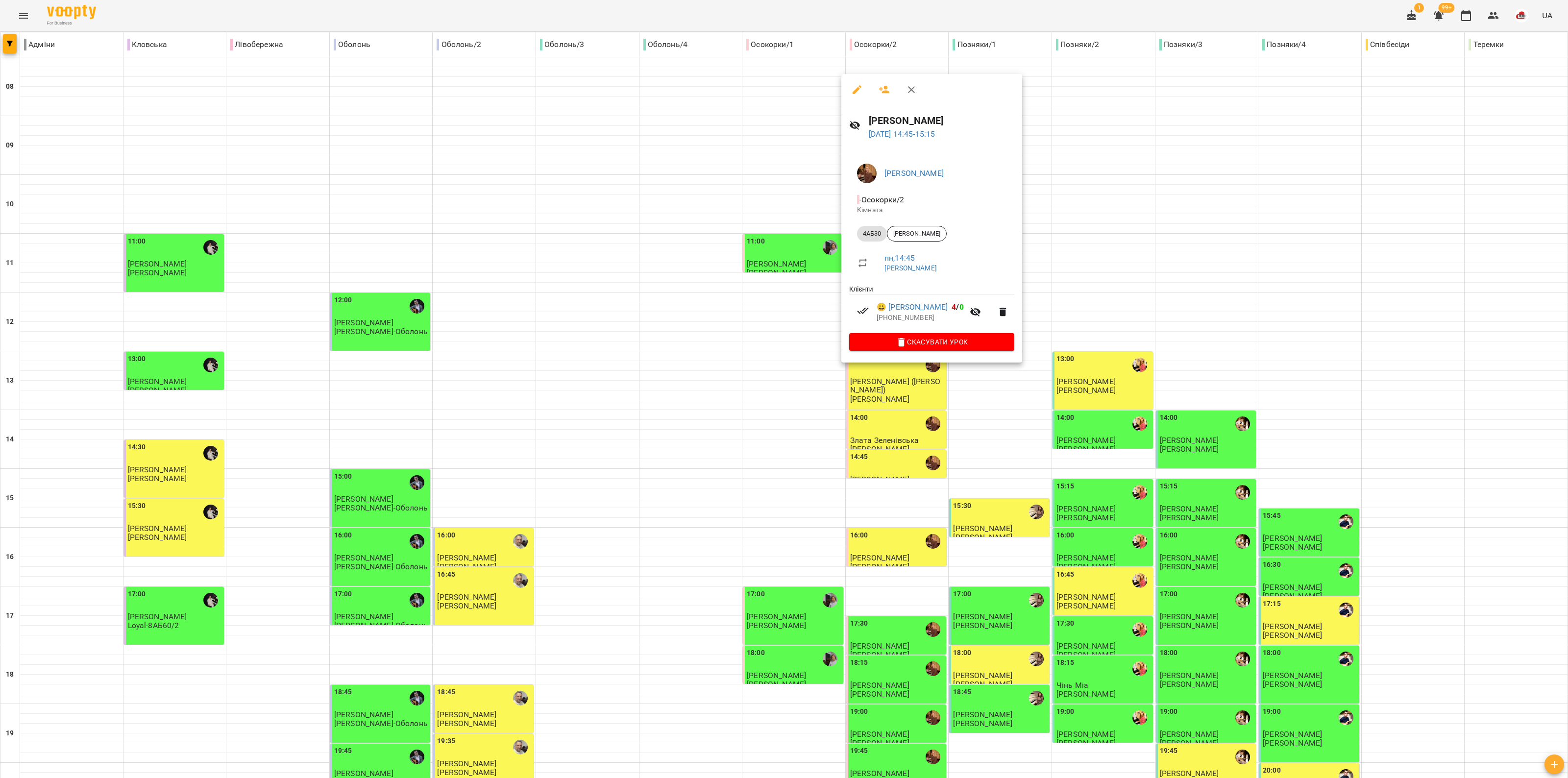
click at [782, 435] on div at bounding box center [784, 389] width 1568 height 778
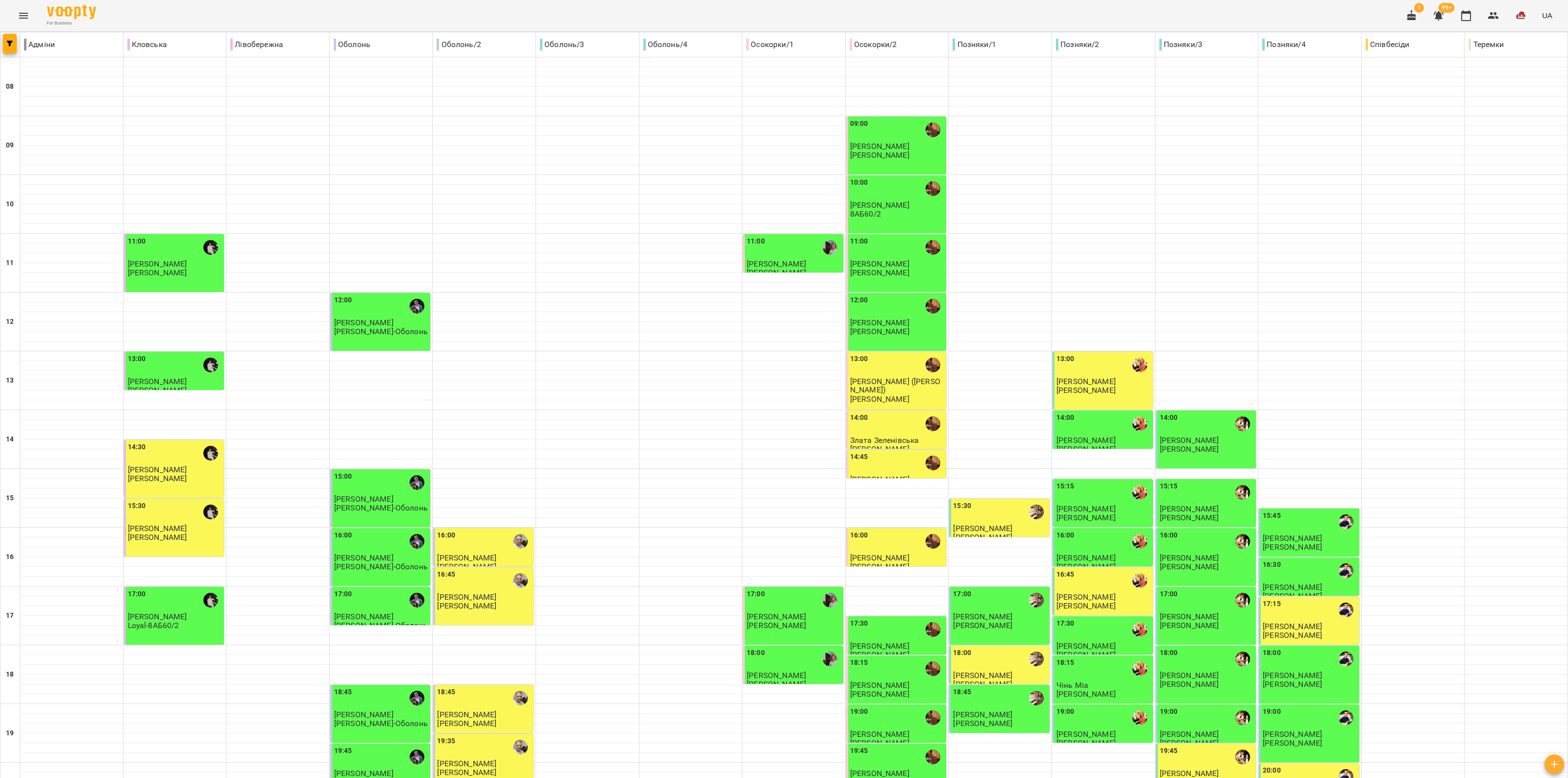
click at [782, 530] on div "16:00" at bounding box center [897, 541] width 94 height 23
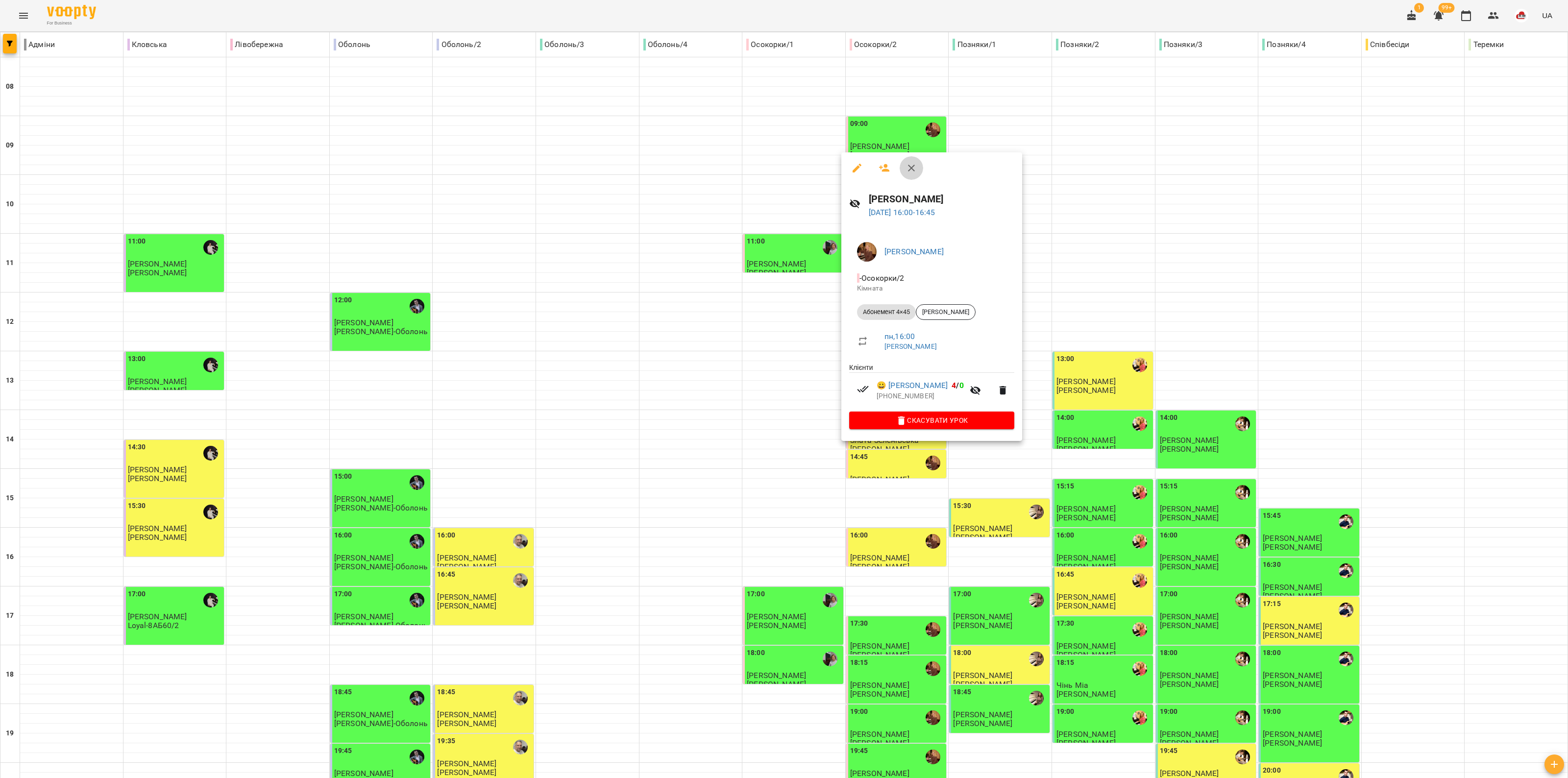
drag, startPoint x: 909, startPoint y: 170, endPoint x: 928, endPoint y: 282, distance: 113.6
click at [782, 170] on icon "button" at bounding box center [911, 167] width 7 height 7
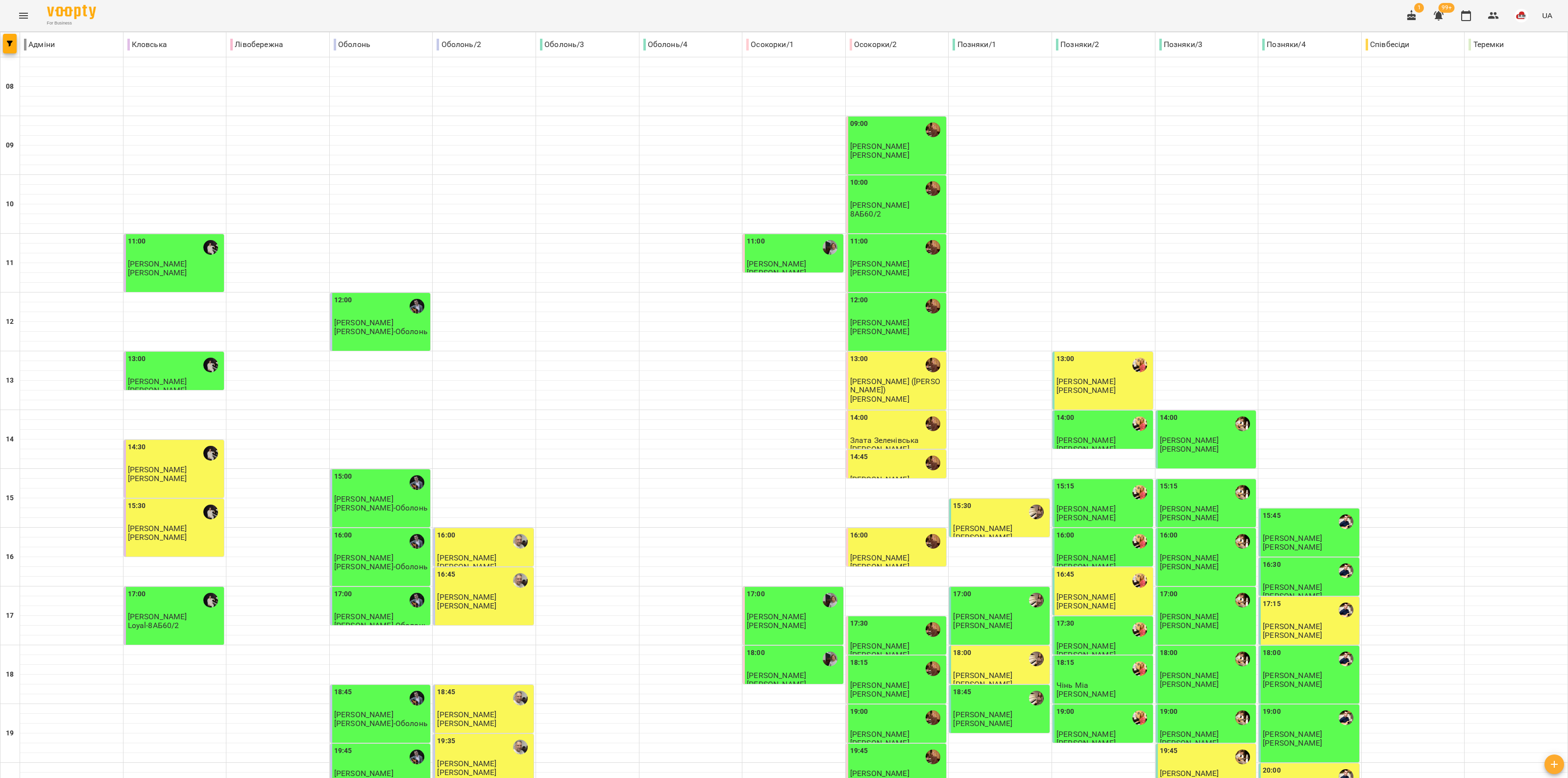
click at [782, 501] on div "15:30" at bounding box center [1000, 512] width 94 height 23
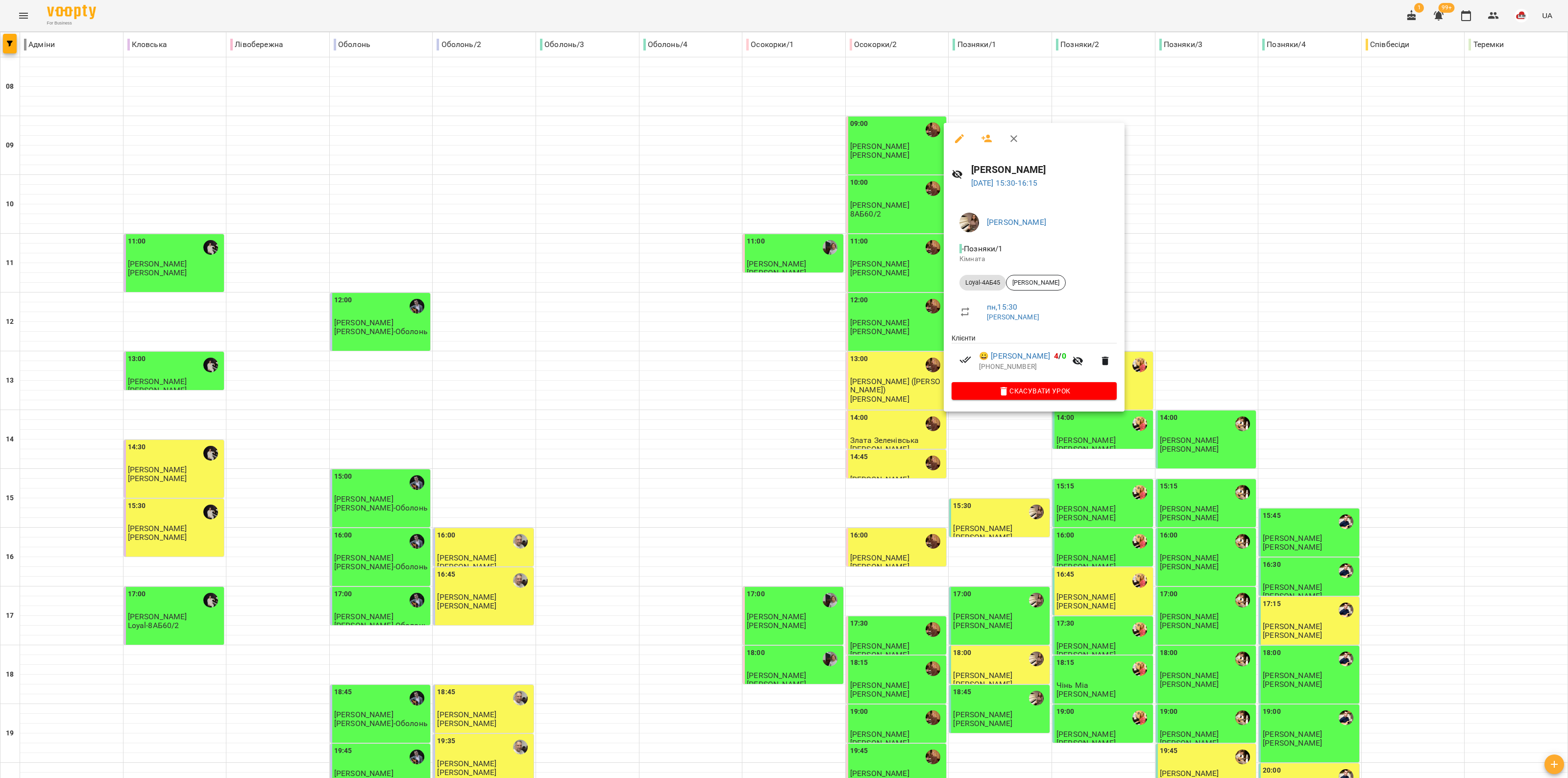
click at [782, 548] on div at bounding box center [784, 389] width 1568 height 778
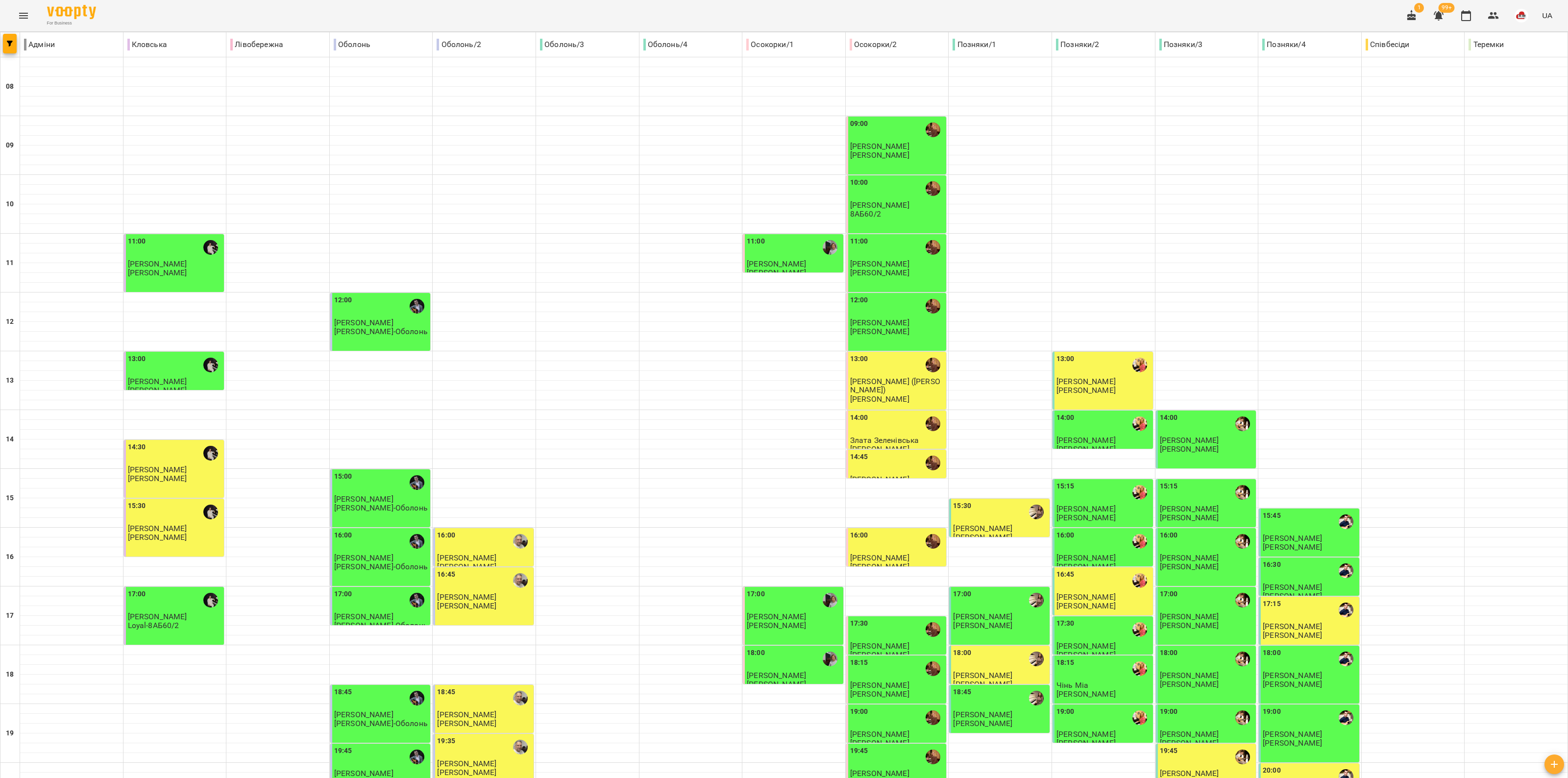
click at [782, 671] on span "Біла Вікторія" at bounding box center [982, 675] width 59 height 9
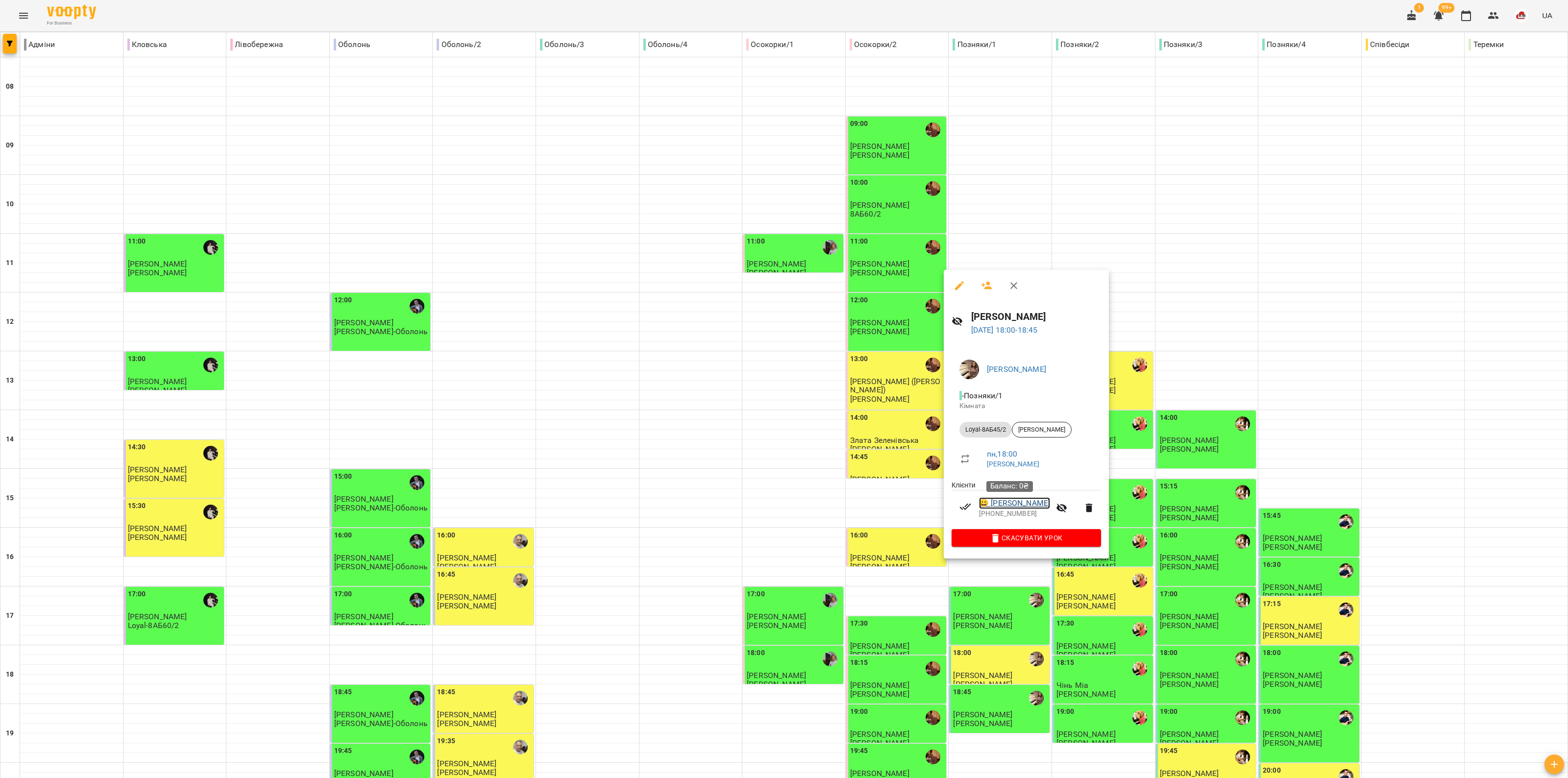
drag, startPoint x: 1015, startPoint y: 501, endPoint x: 1016, endPoint y: 493, distance: 8.1
drag, startPoint x: 1013, startPoint y: 282, endPoint x: 1012, endPoint y: 486, distance: 204.0
click at [782, 471] on div "Ірина ЗЕНДРАН 13 жовт 2025 18:00 - 18:45 Ірина ЗЕНДРАН - Позняки/1 Кімната Loya…" at bounding box center [1034, 415] width 181 height 289
drag, startPoint x: 1012, startPoint y: 502, endPoint x: 1024, endPoint y: 374, distance: 128.6
click at [782, 282] on icon "button" at bounding box center [1013, 286] width 12 height 12
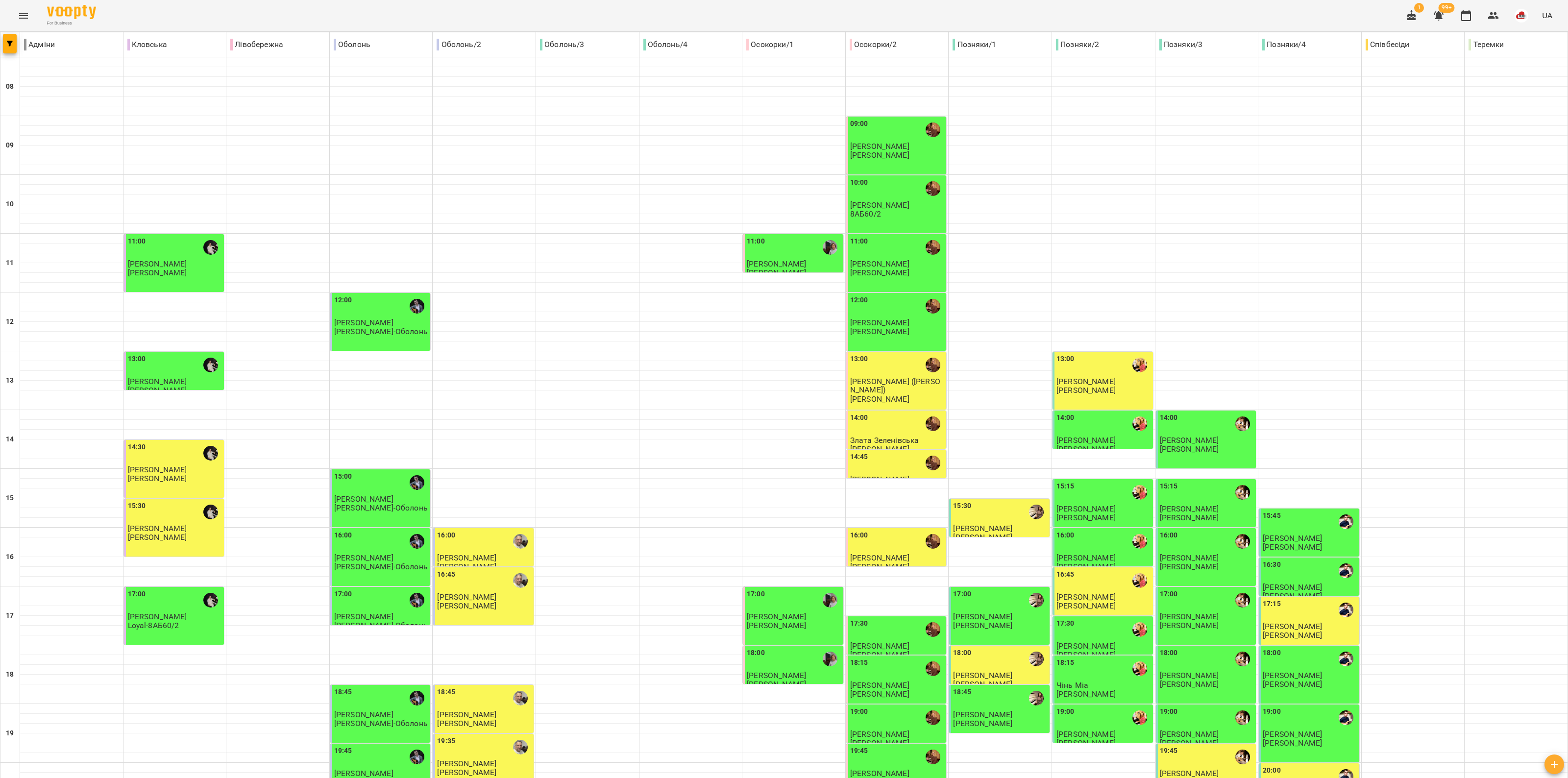
click at [782, 377] on p "Кіра Звоник" at bounding box center [1104, 382] width 94 height 9
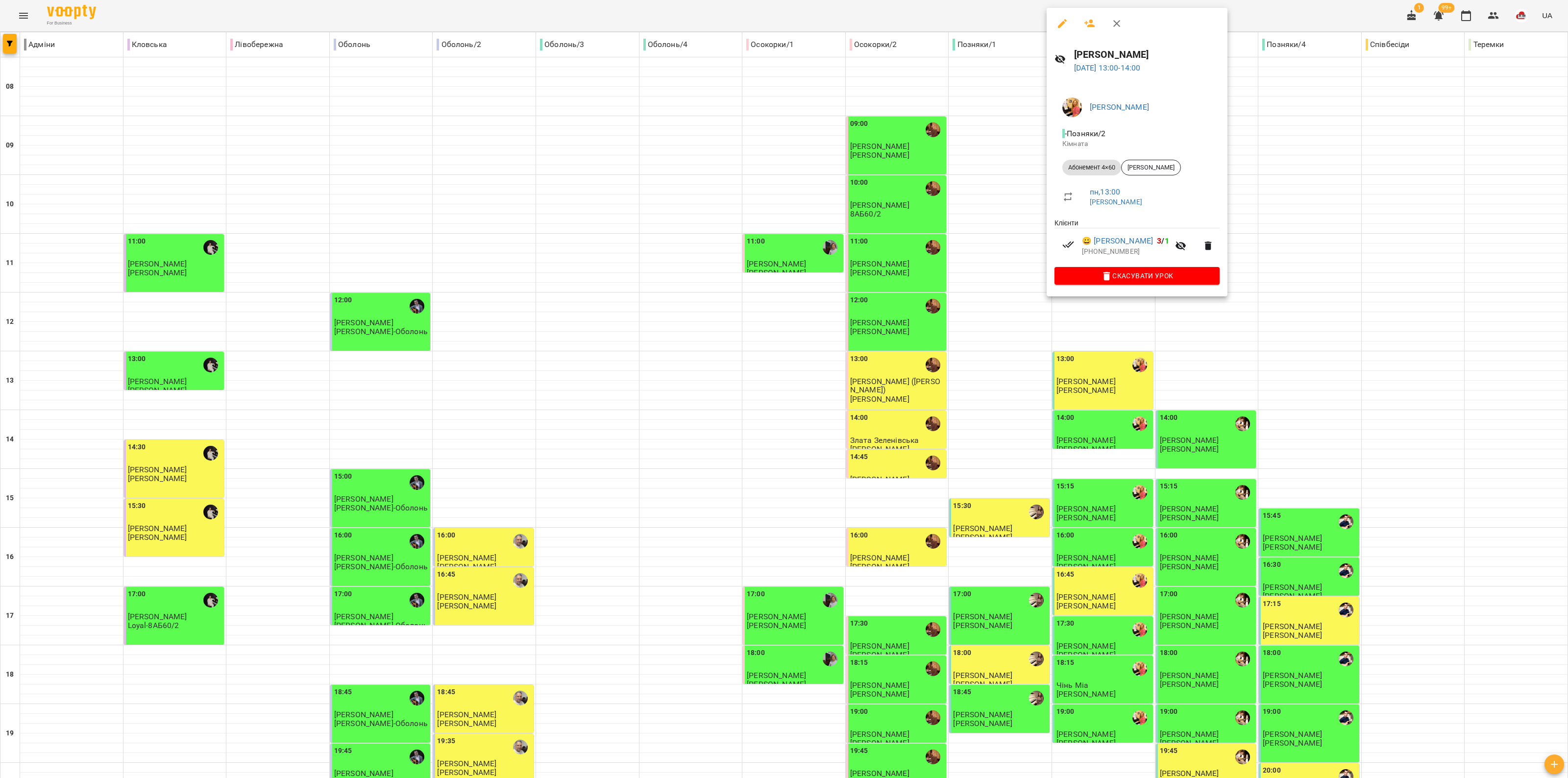
click at [782, 483] on div at bounding box center [784, 389] width 1568 height 778
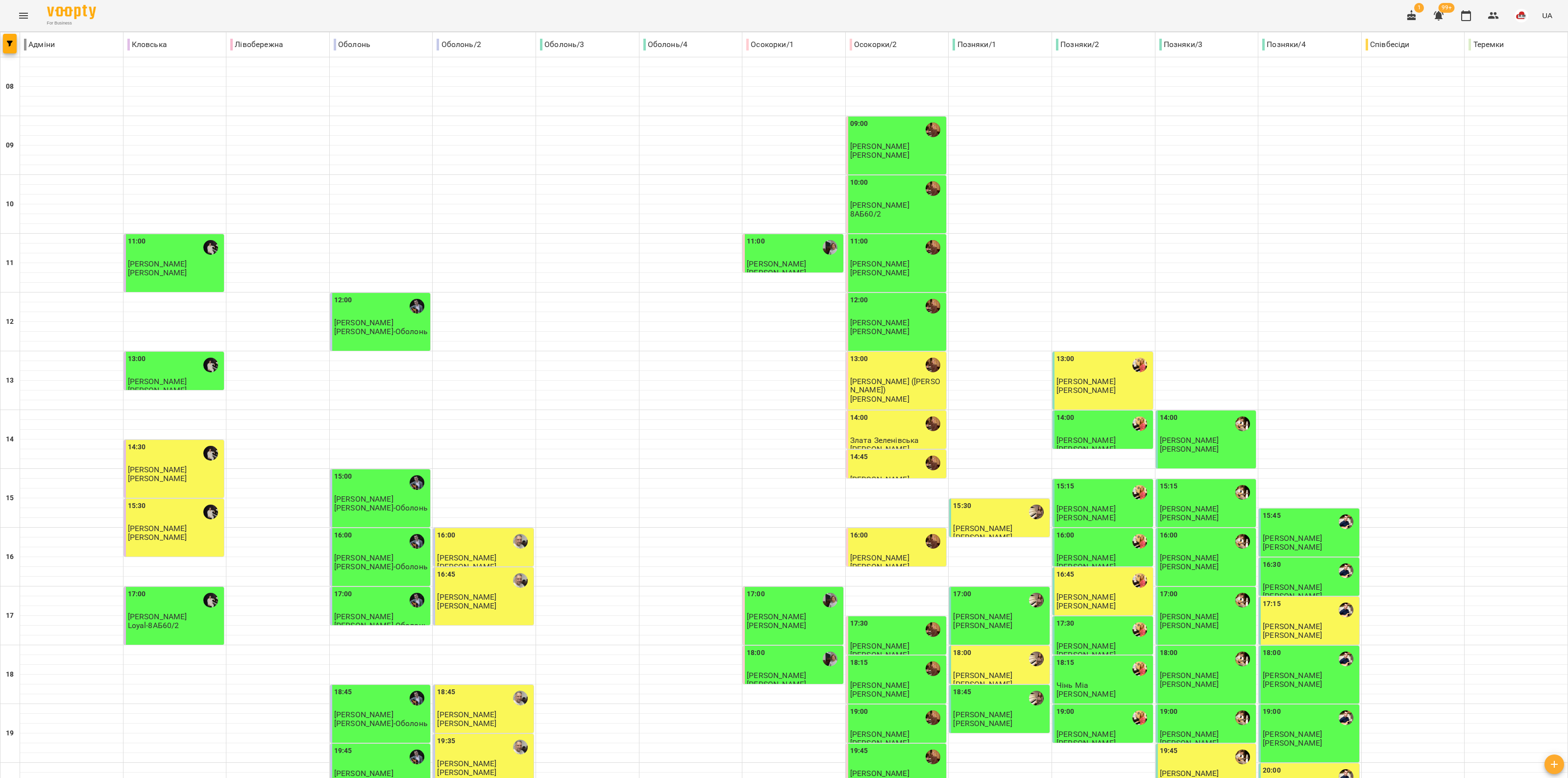
click at [782, 592] on span "Кирило Дзюбенко" at bounding box center [1086, 597] width 59 height 9
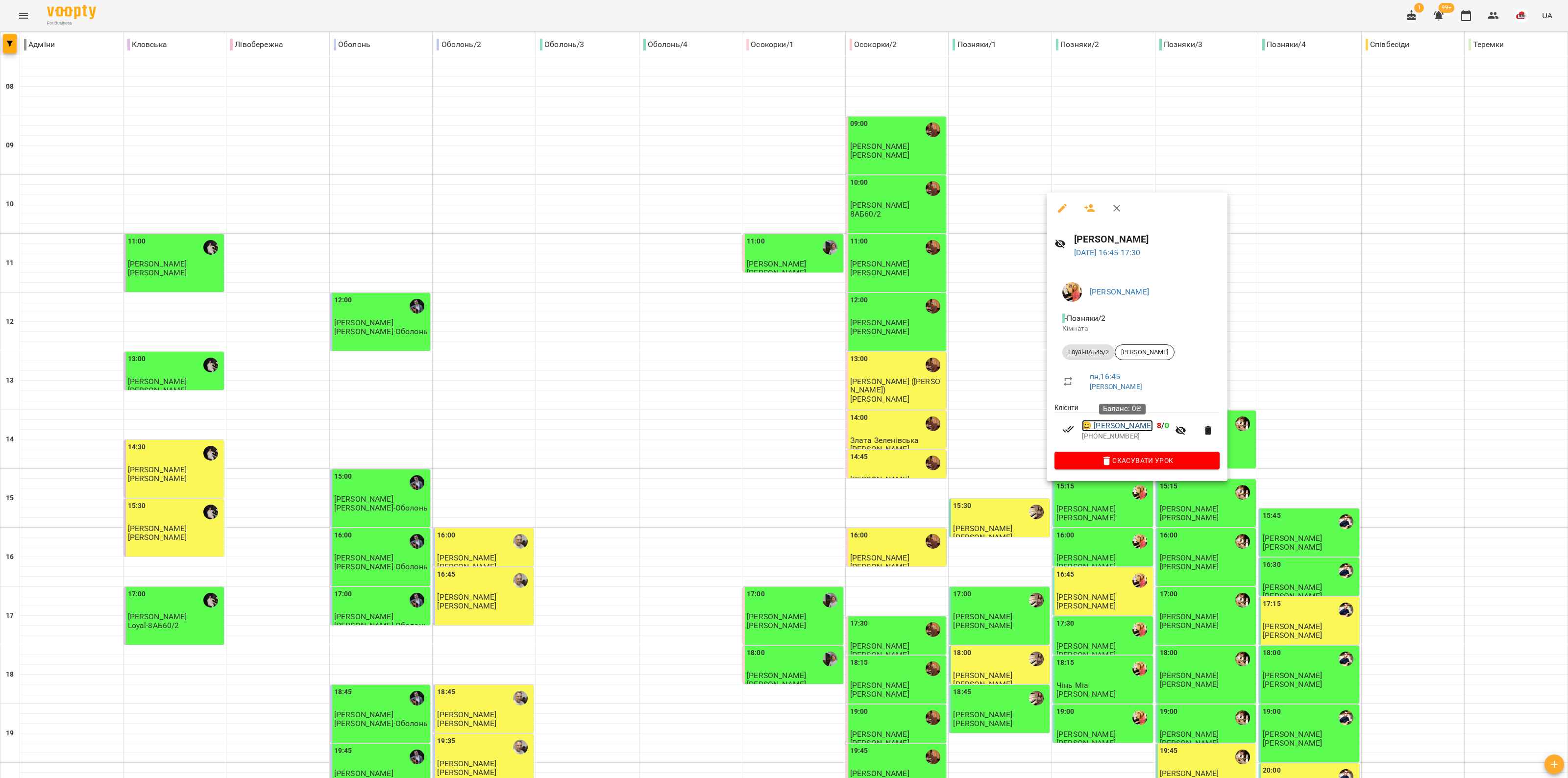
drag, startPoint x: 1099, startPoint y: 422, endPoint x: 1093, endPoint y: 427, distance: 7.8
click at [782, 451] on div at bounding box center [784, 389] width 1568 height 778
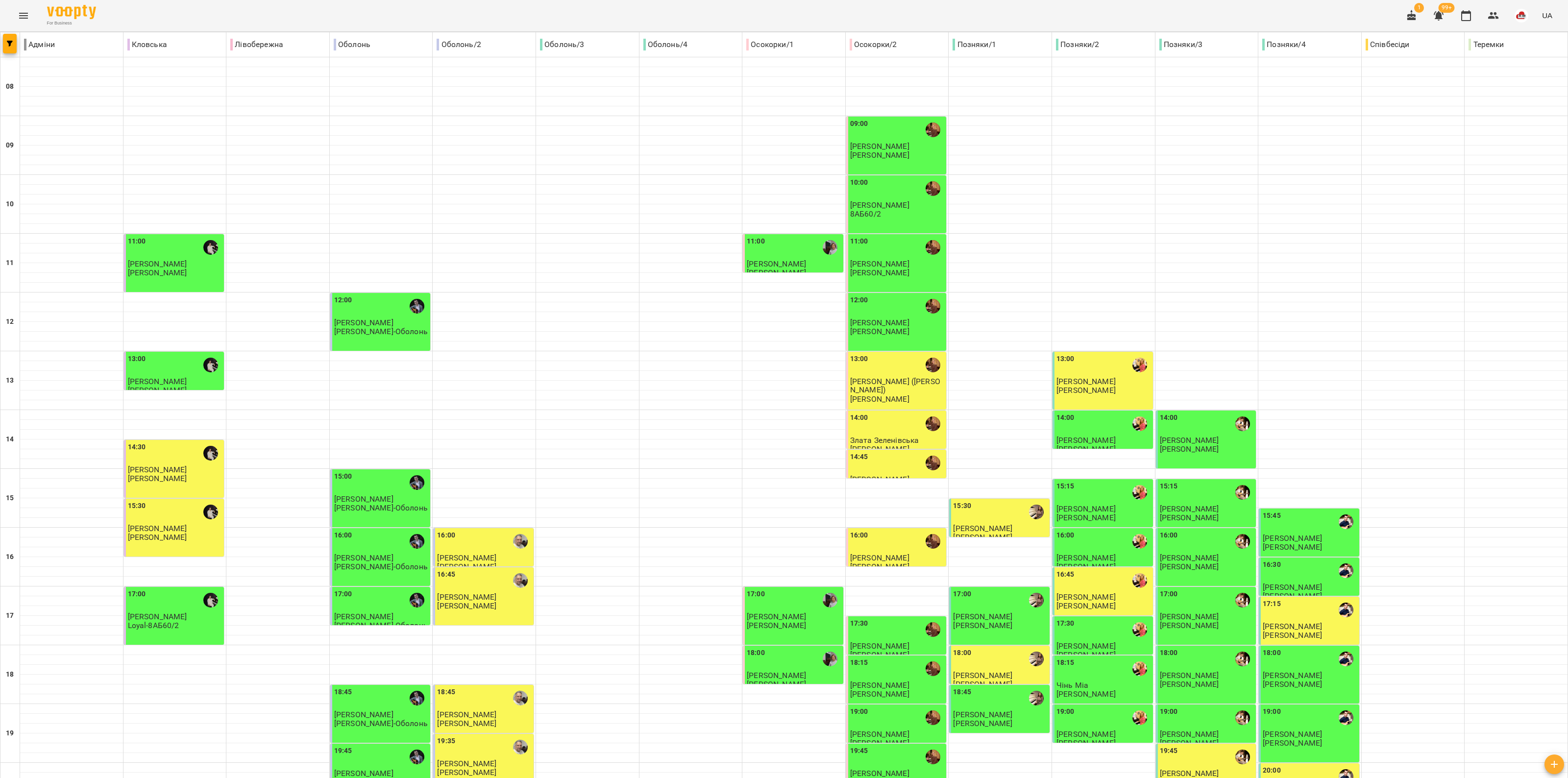
click at [782, 777] on p "Сергій ВЛАСОВИЧ" at bounding box center [1189, 782] width 59 height 9
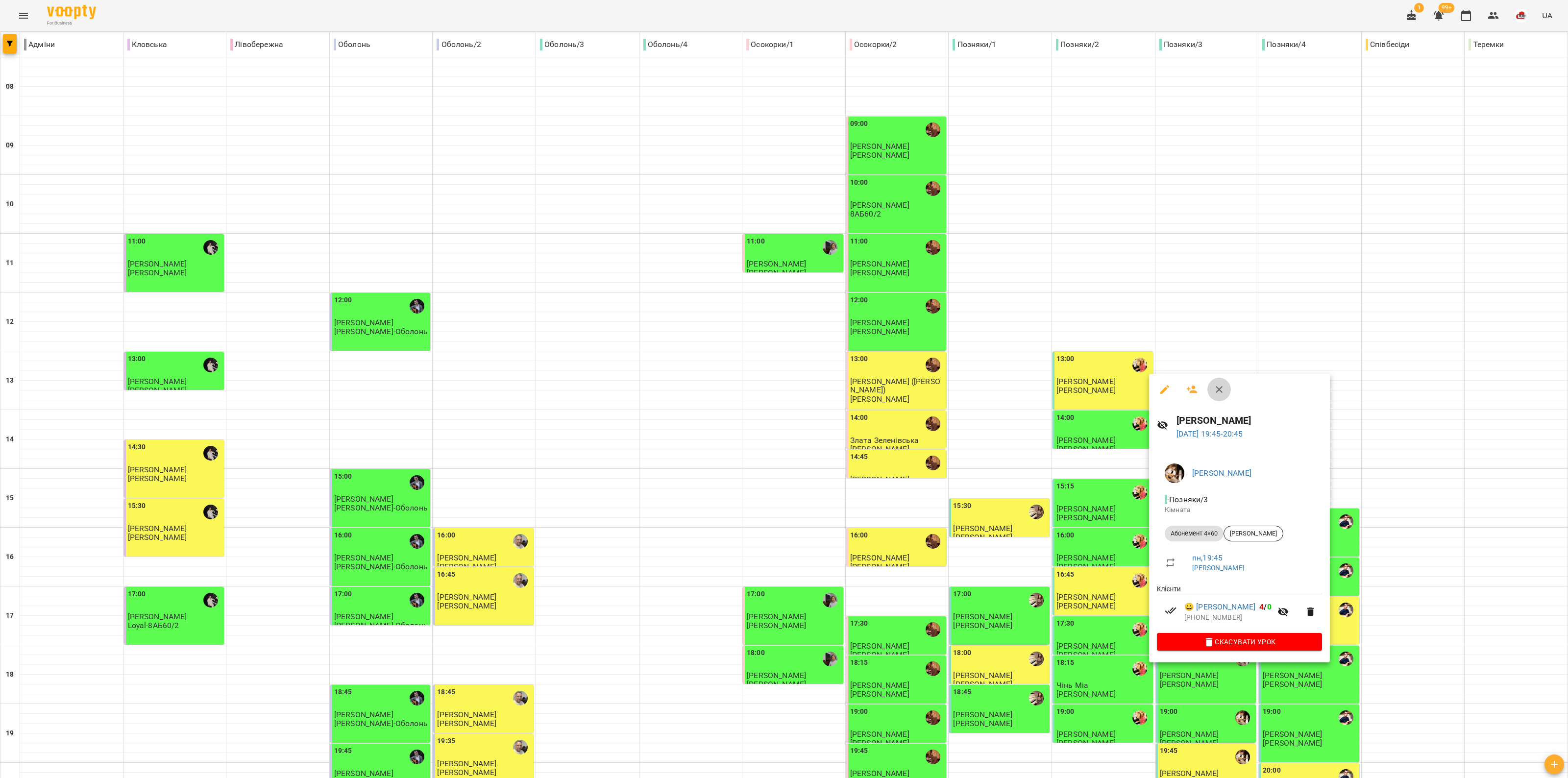
click at [782, 384] on icon "button" at bounding box center [1219, 389] width 12 height 12
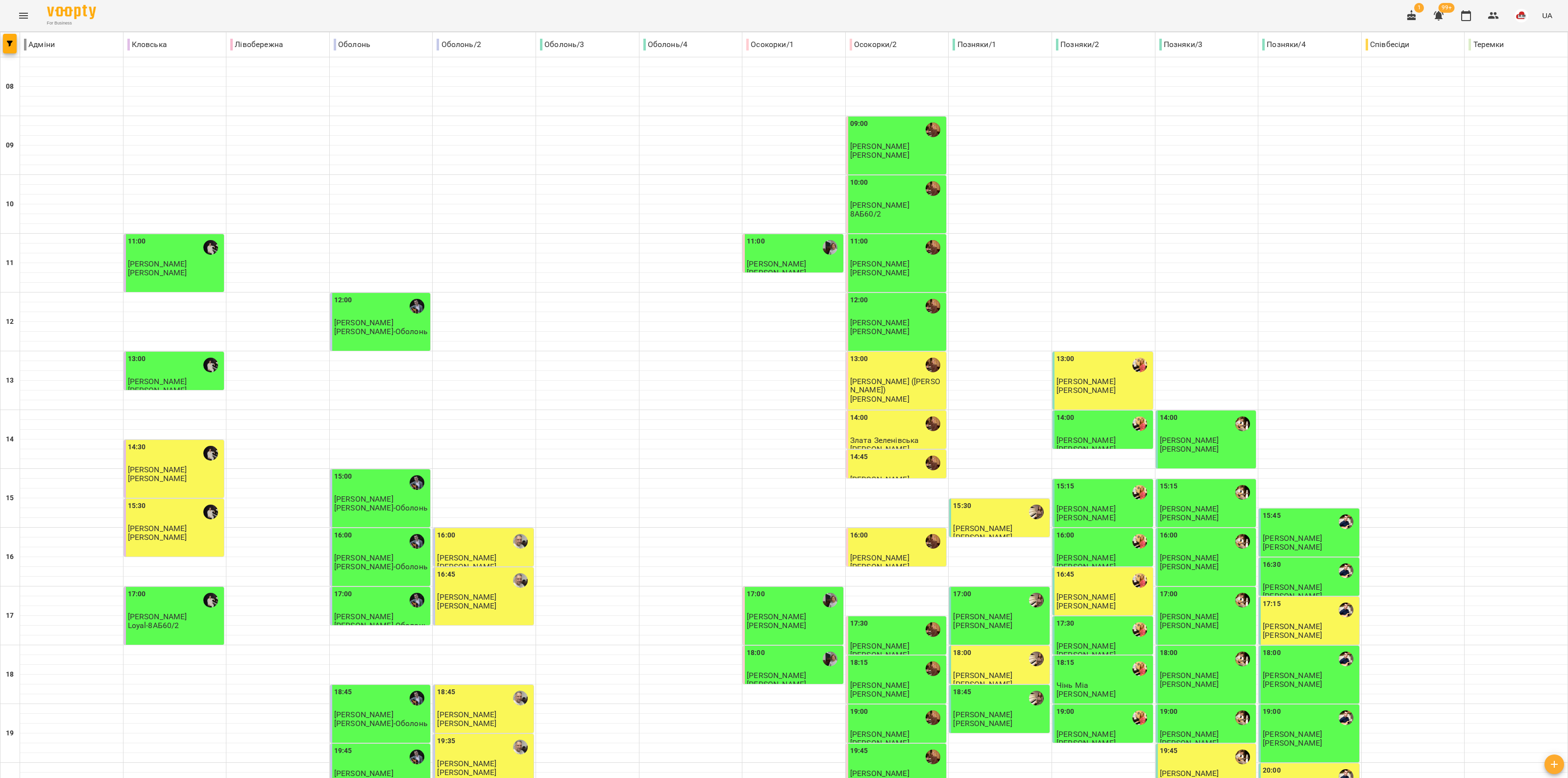
click at [782, 622] on span "Максим Нарішний" at bounding box center [1292, 626] width 59 height 9
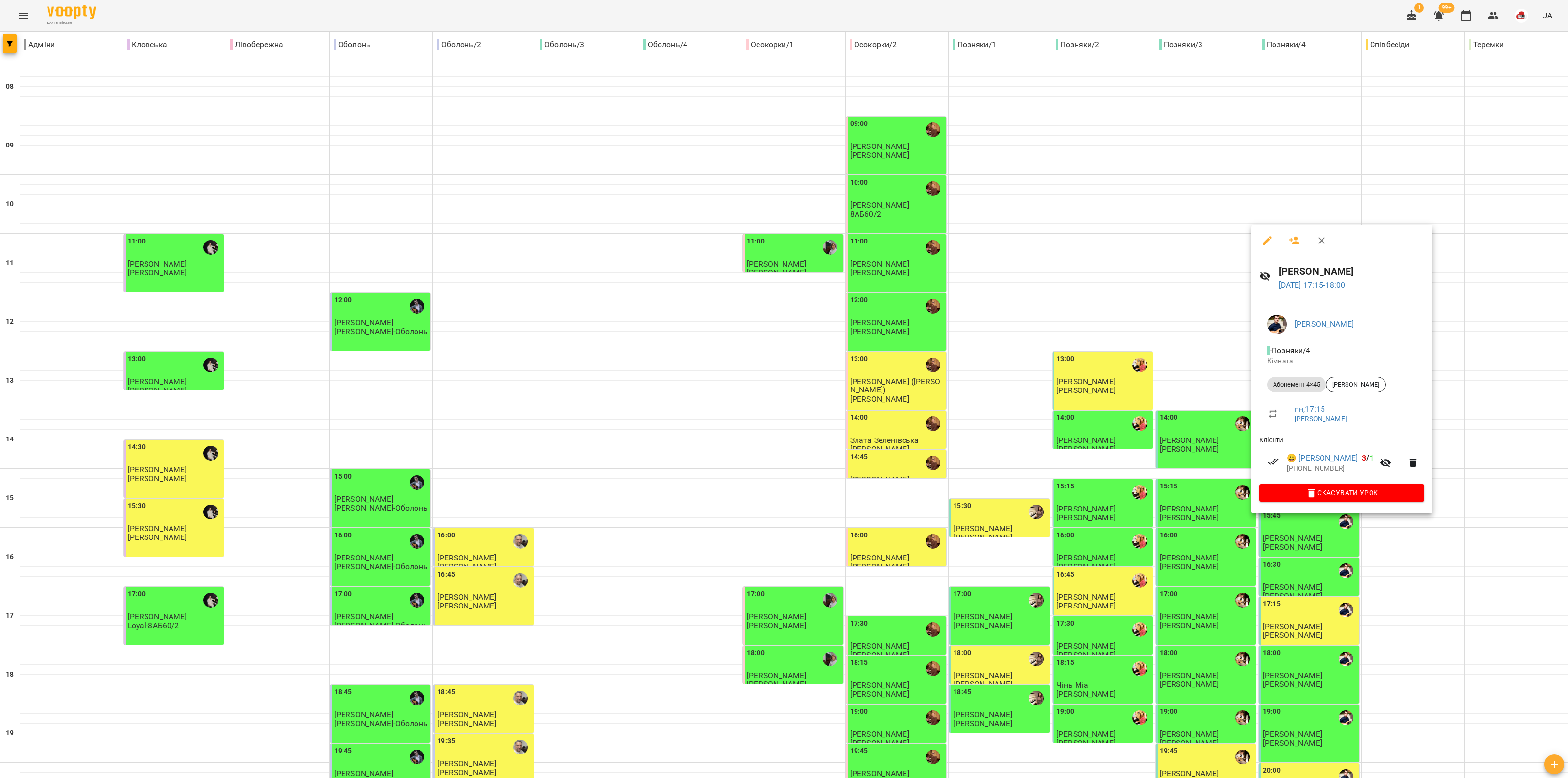
click at [782, 692] on div at bounding box center [784, 389] width 1568 height 778
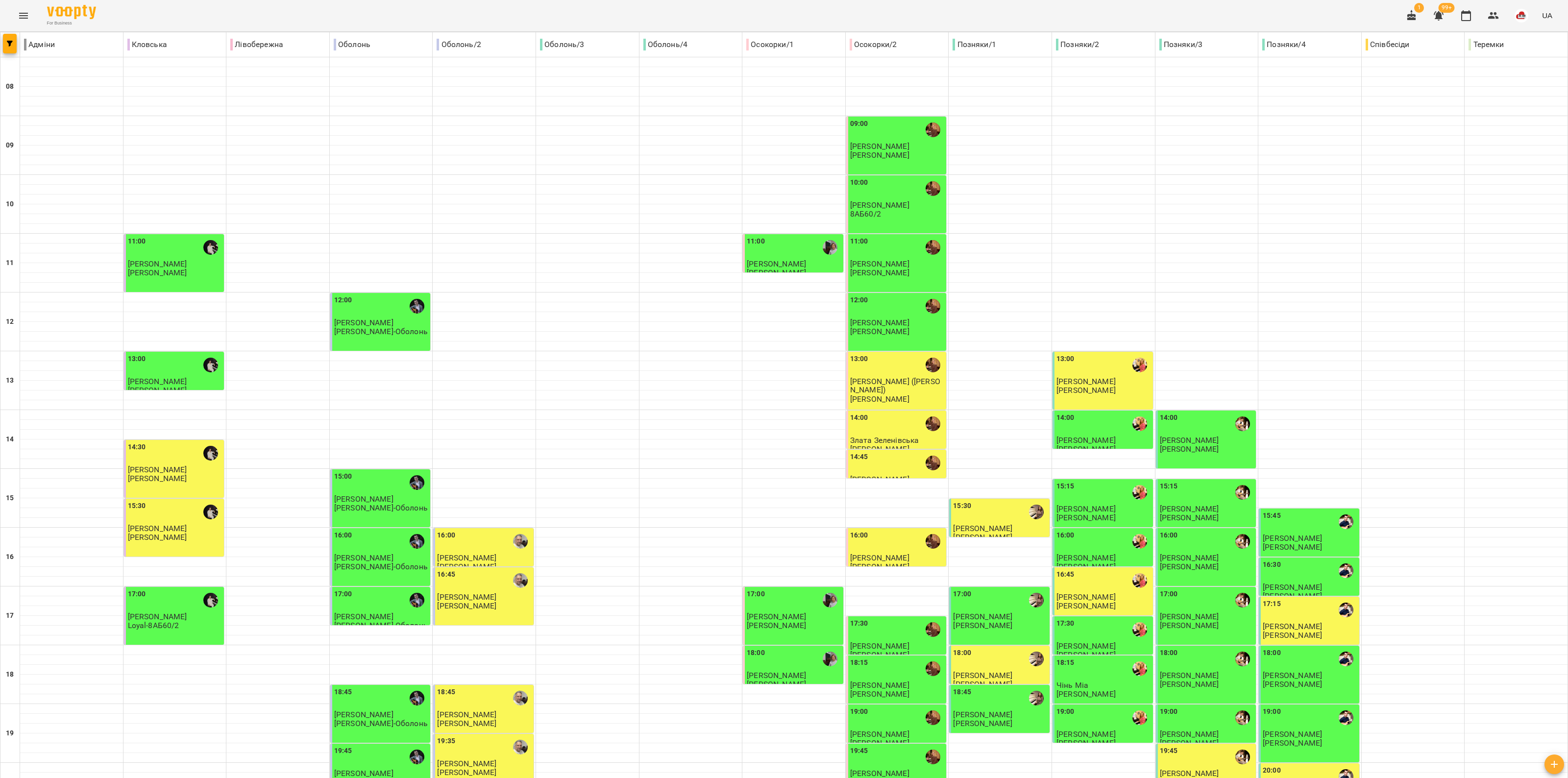
click at [782, 765] on div "20:00" at bounding box center [1309, 776] width 94 height 23
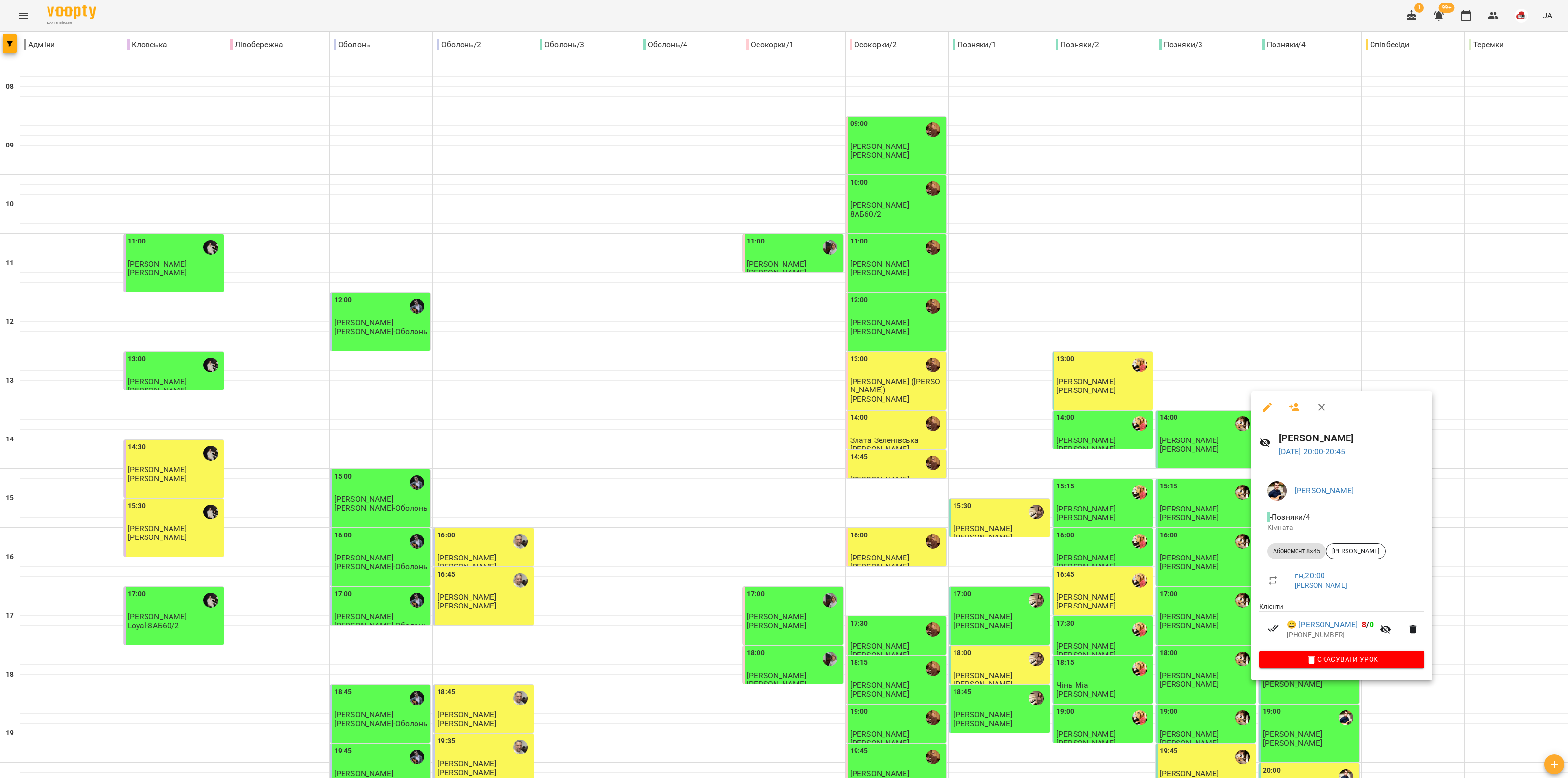
click at [782, 407] on icon "button" at bounding box center [1321, 407] width 12 height 12
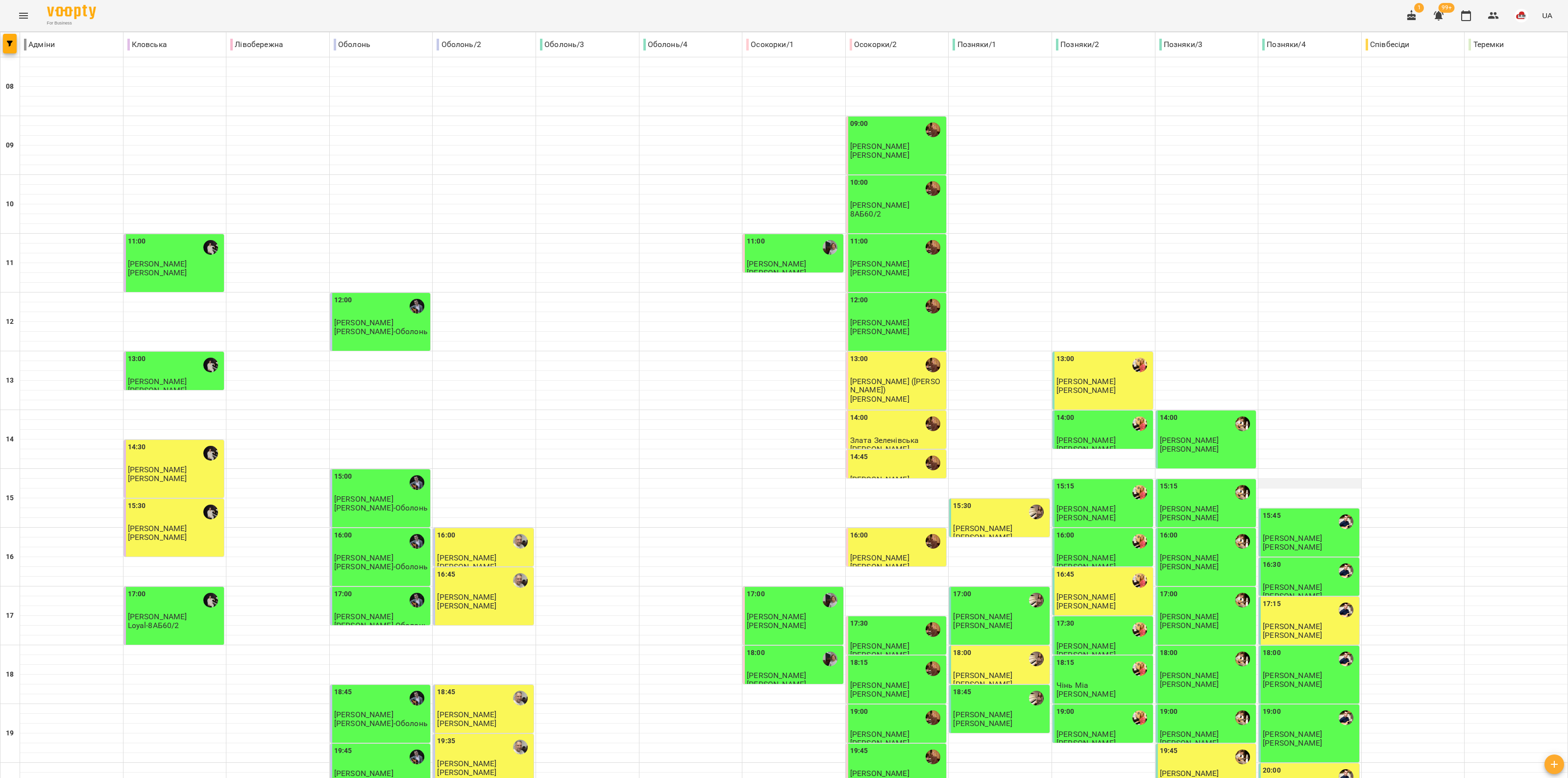
scroll to position [0, 0]
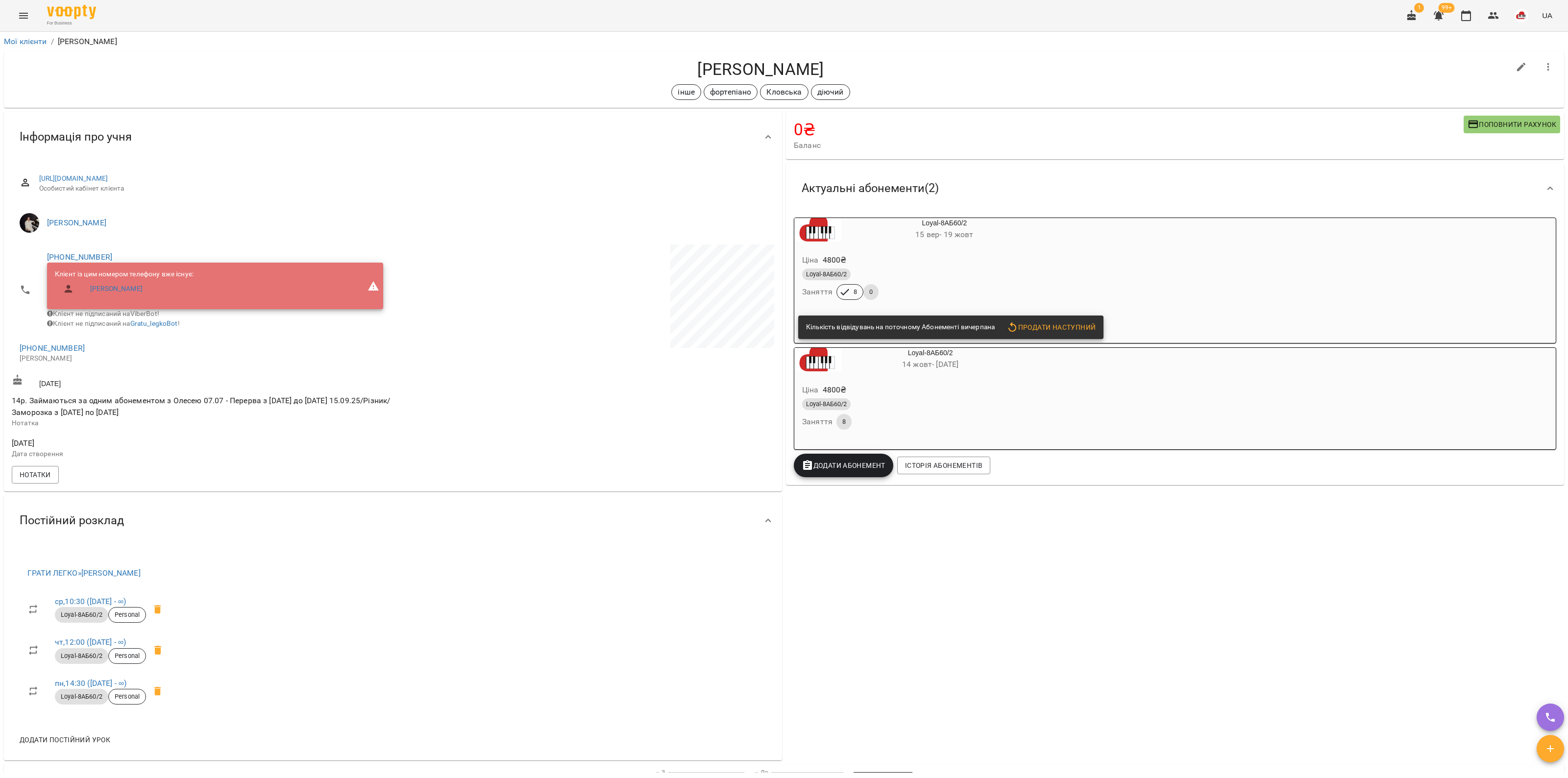
click at [922, 278] on div "Loyal-8АБ60/2" at bounding box center [921, 274] width 237 height 12
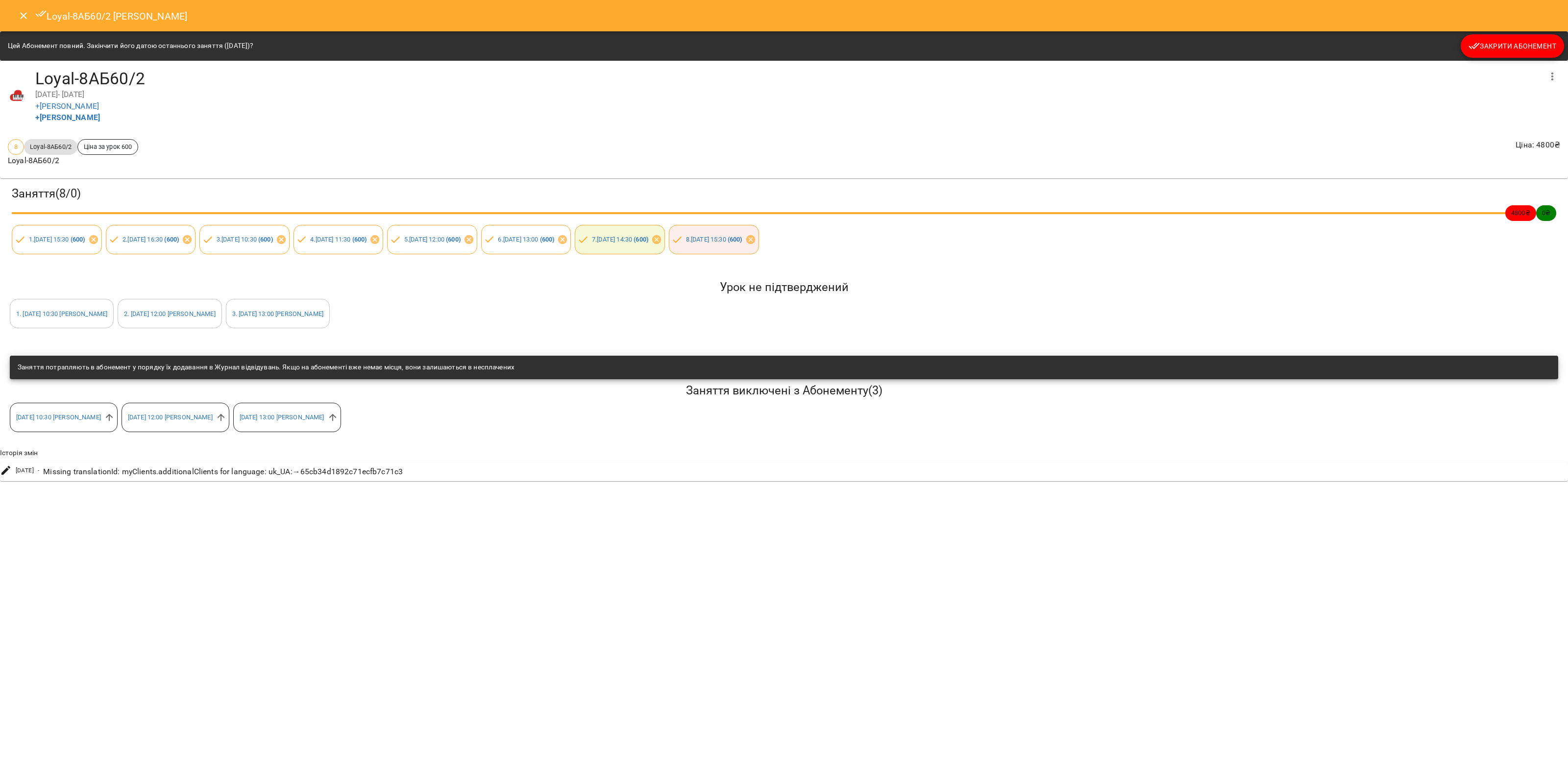
click at [1494, 43] on span "Закрити Абонемент" at bounding box center [1513, 46] width 88 height 12
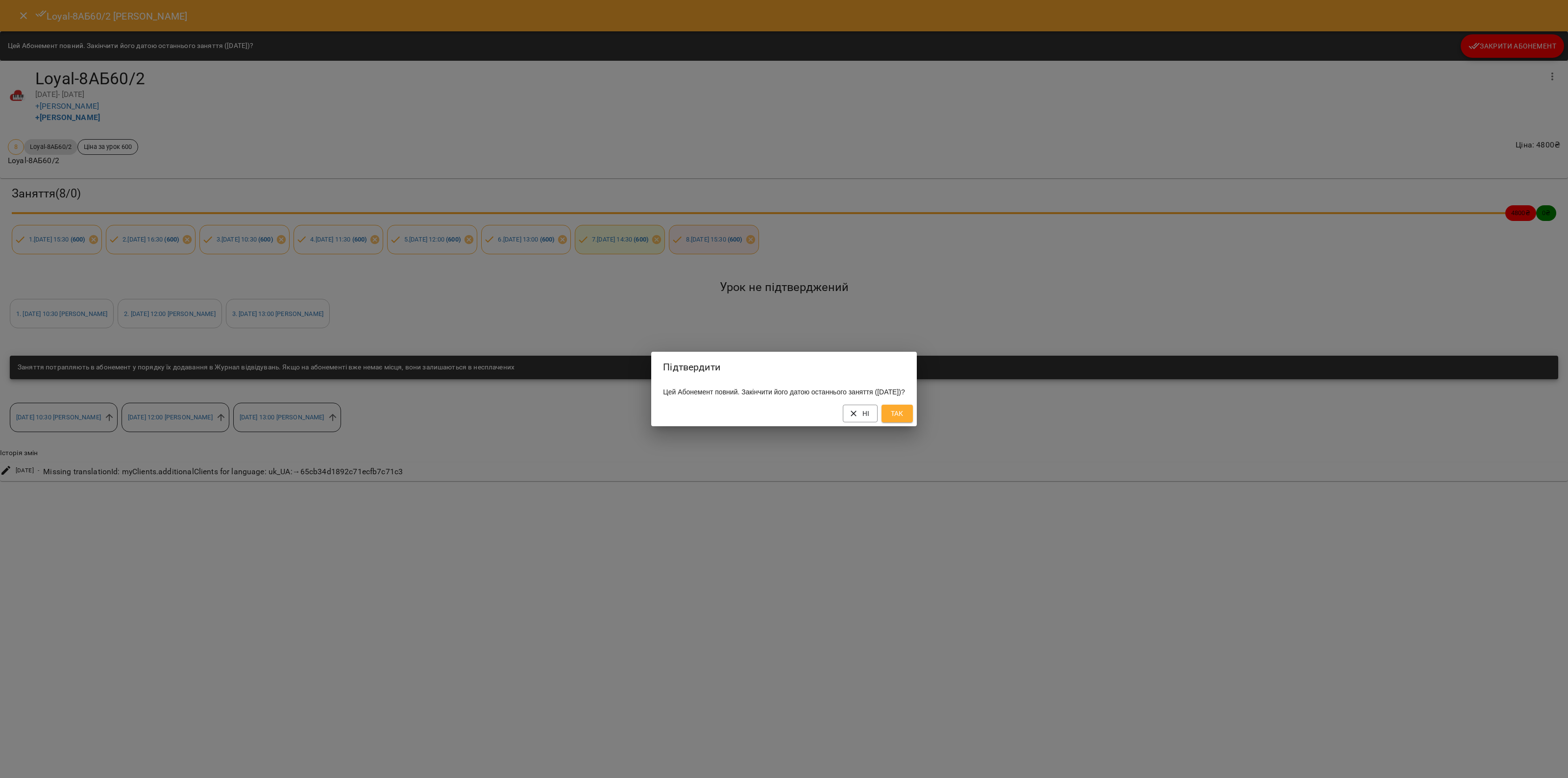
click at [905, 419] on span "Так" at bounding box center [897, 413] width 16 height 12
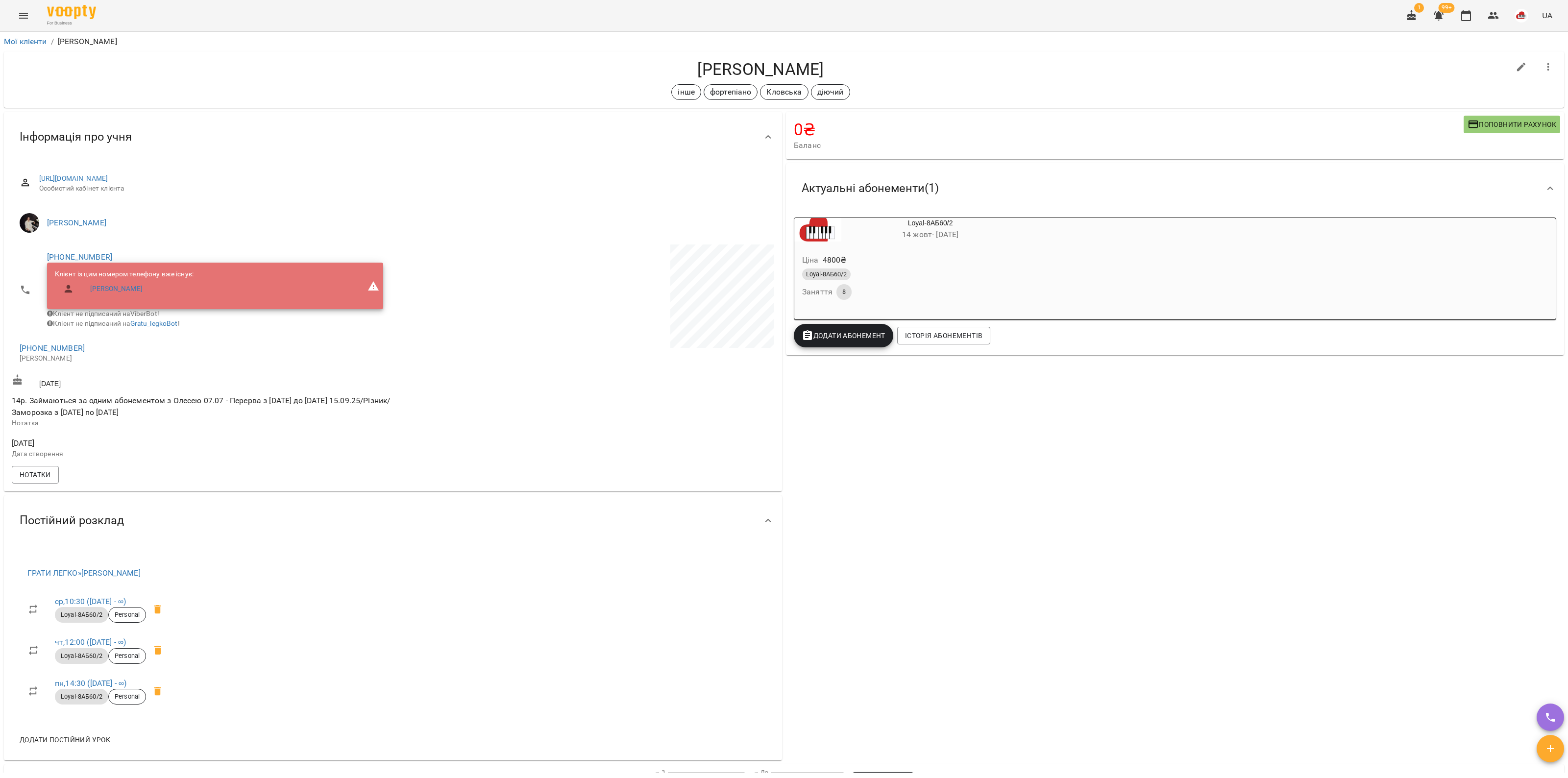
click at [959, 282] on div "Loyal-8АБ60/2" at bounding box center [907, 275] width 213 height 16
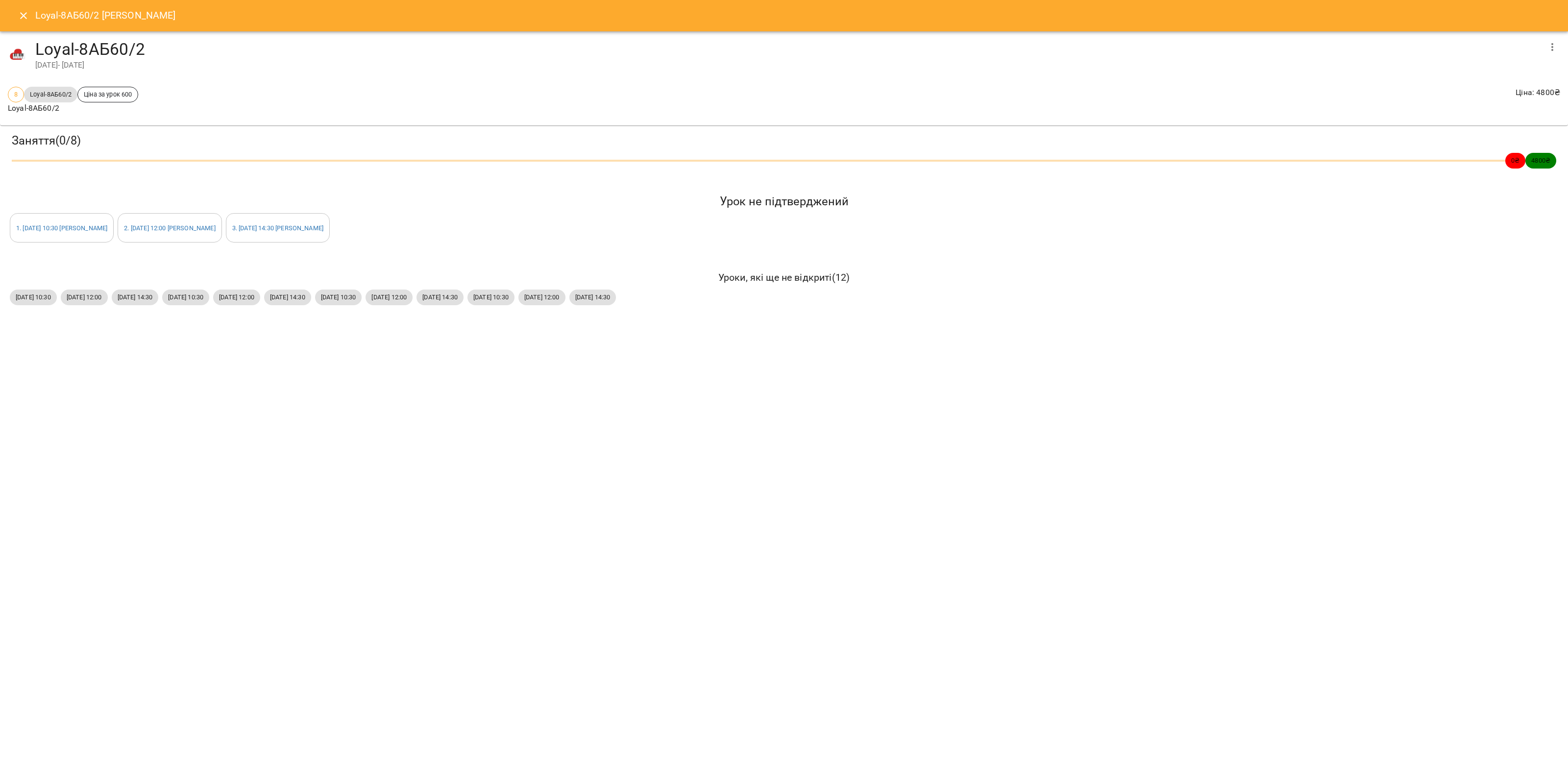
click at [1552, 48] on icon "button" at bounding box center [1552, 47] width 12 height 12
click at [1491, 44] on li "Змінити" at bounding box center [1472, 47] width 178 height 18
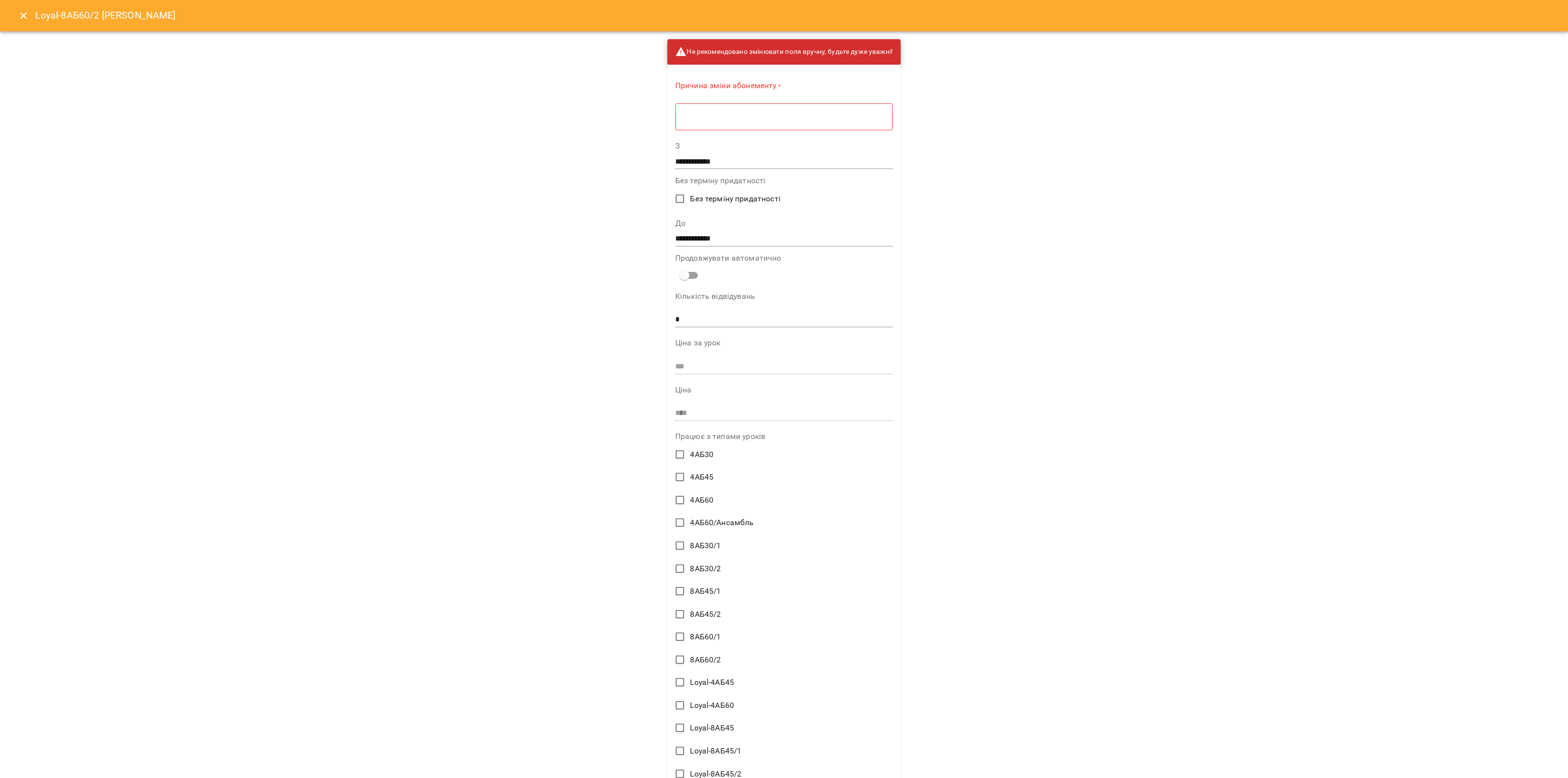
click at [807, 110] on div "* ​" at bounding box center [783, 116] width 217 height 27
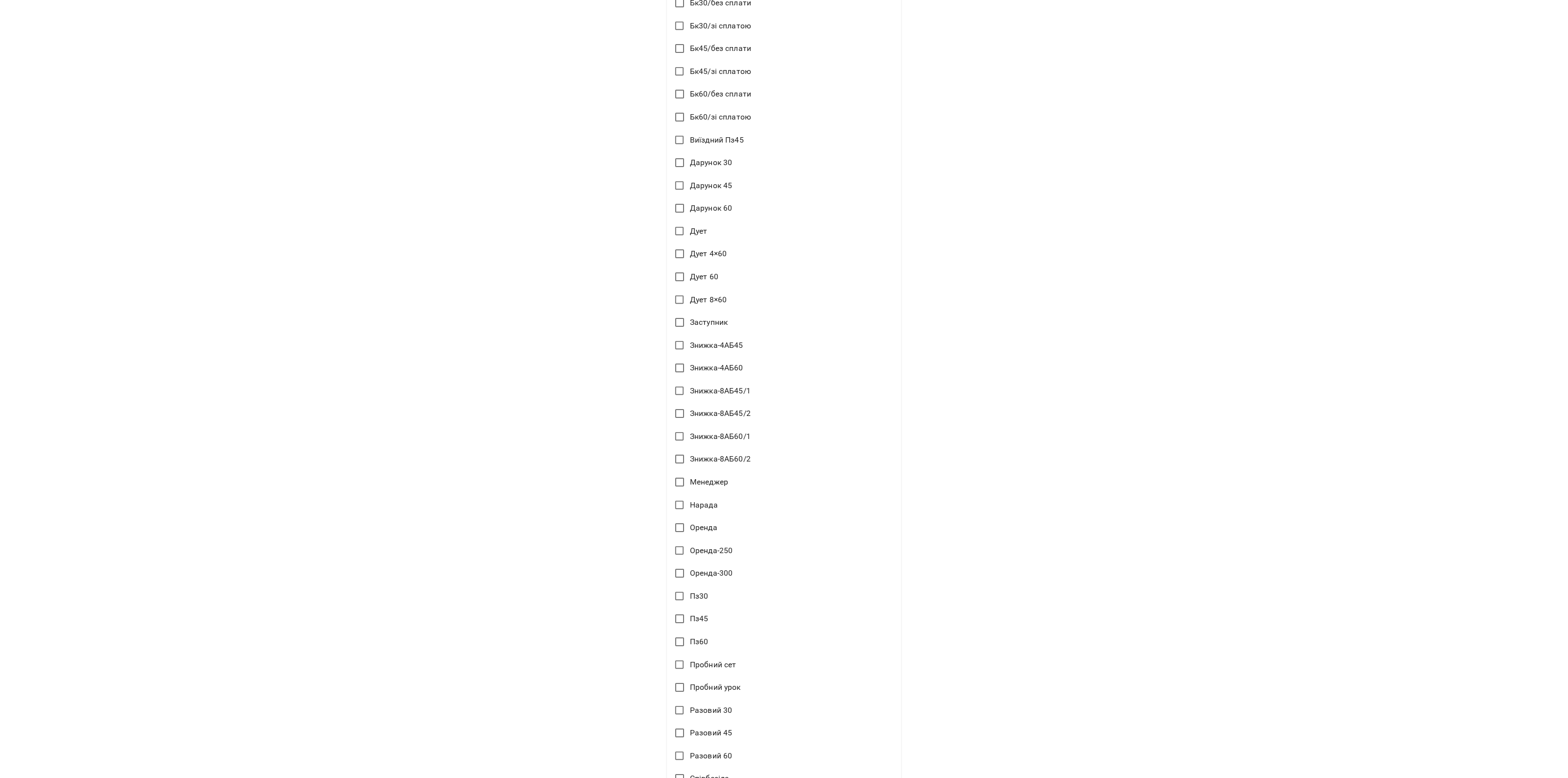
scroll to position [1280, 0]
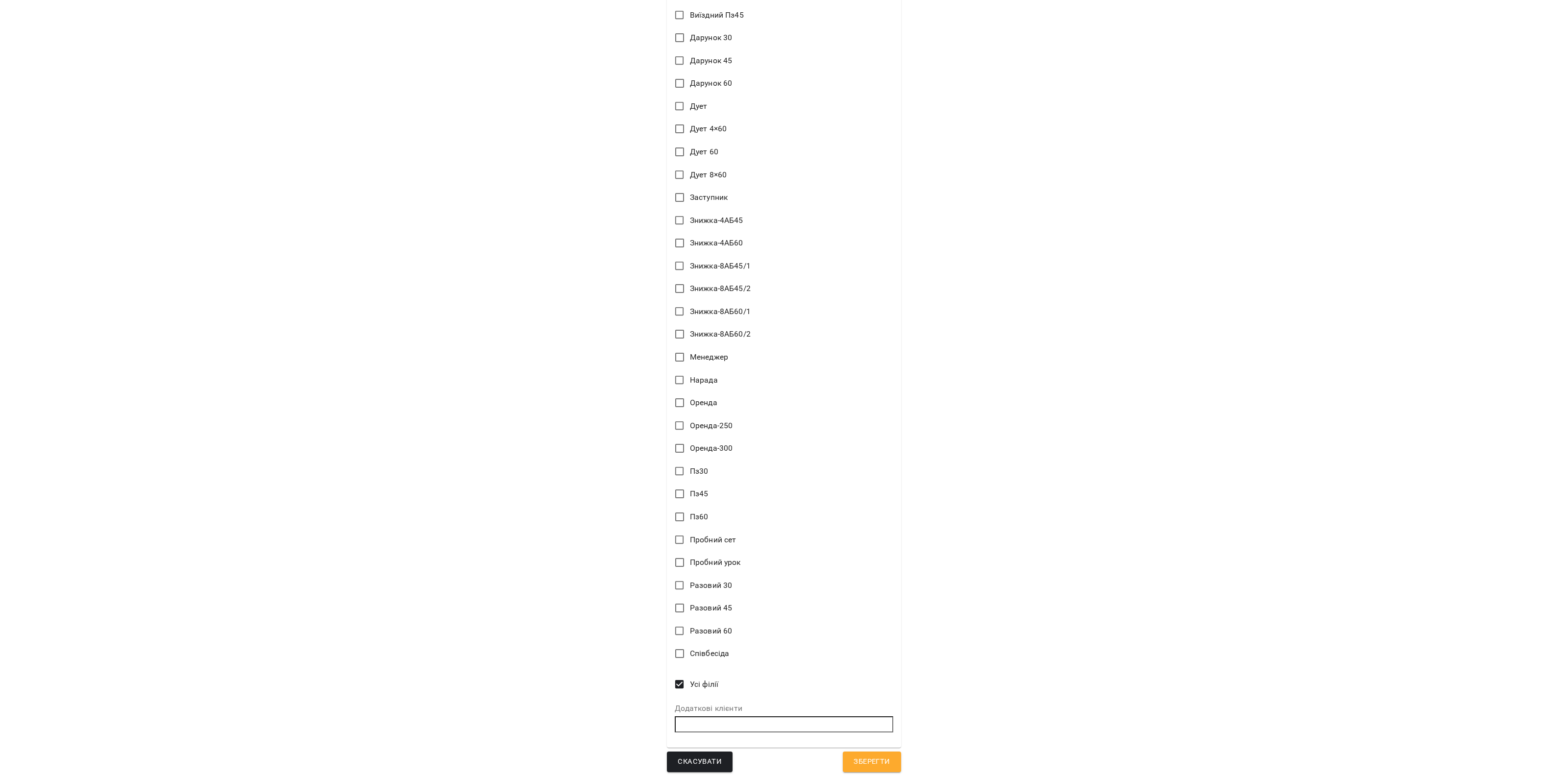
type textarea "*"
click at [760, 720] on input "text" at bounding box center [783, 724] width 218 height 16
click at [720, 727] on input "text" at bounding box center [783, 724] width 218 height 16
click at [701, 718] on input "*" at bounding box center [783, 724] width 218 height 16
click at [725, 737] on b "Здра" at bounding box center [734, 741] width 19 height 9
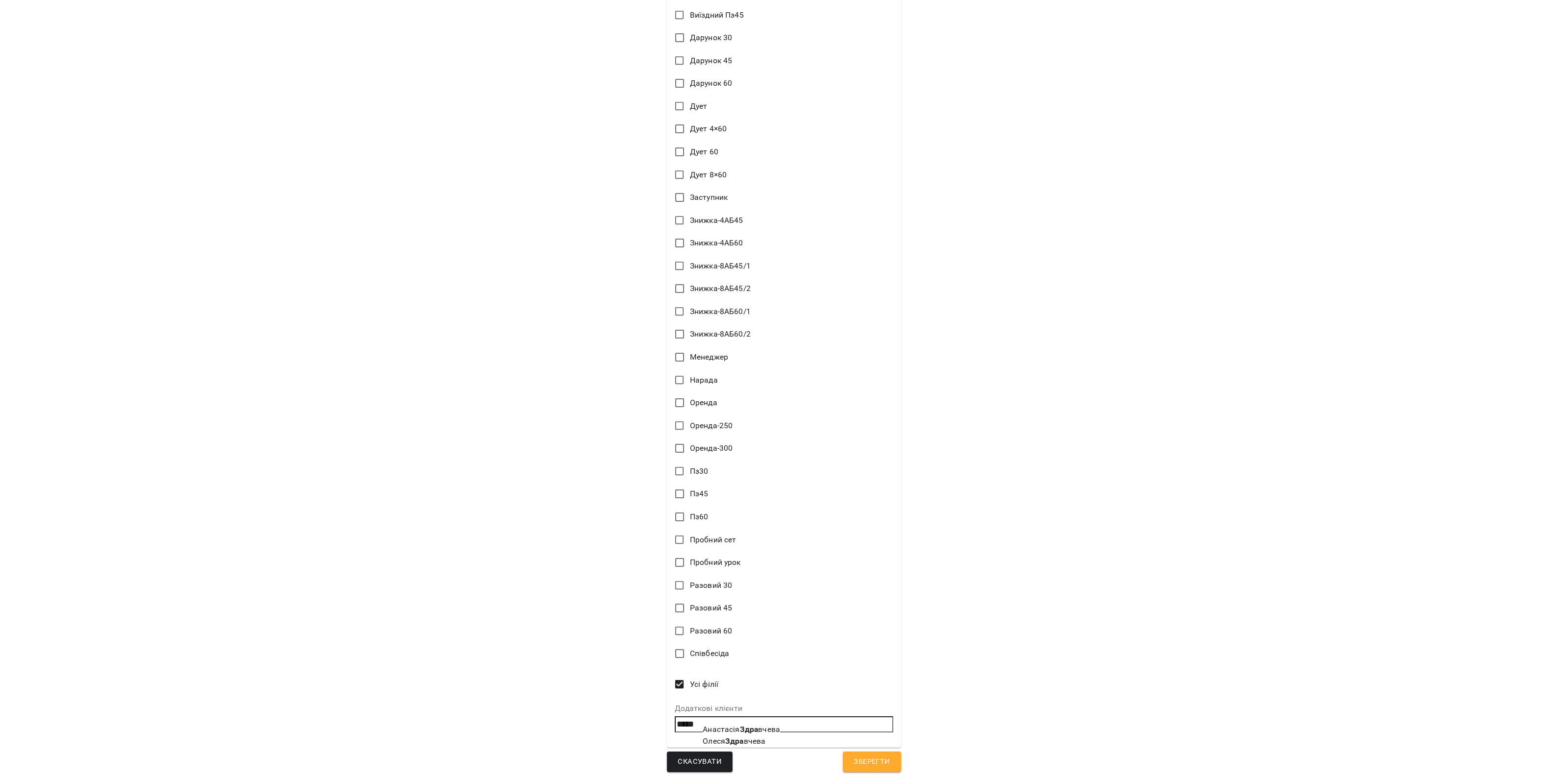
type input "**********"
drag, startPoint x: 870, startPoint y: 750, endPoint x: 836, endPoint y: 746, distance: 34.2
click at [878, 752] on button "Зберегти" at bounding box center [872, 762] width 58 height 21
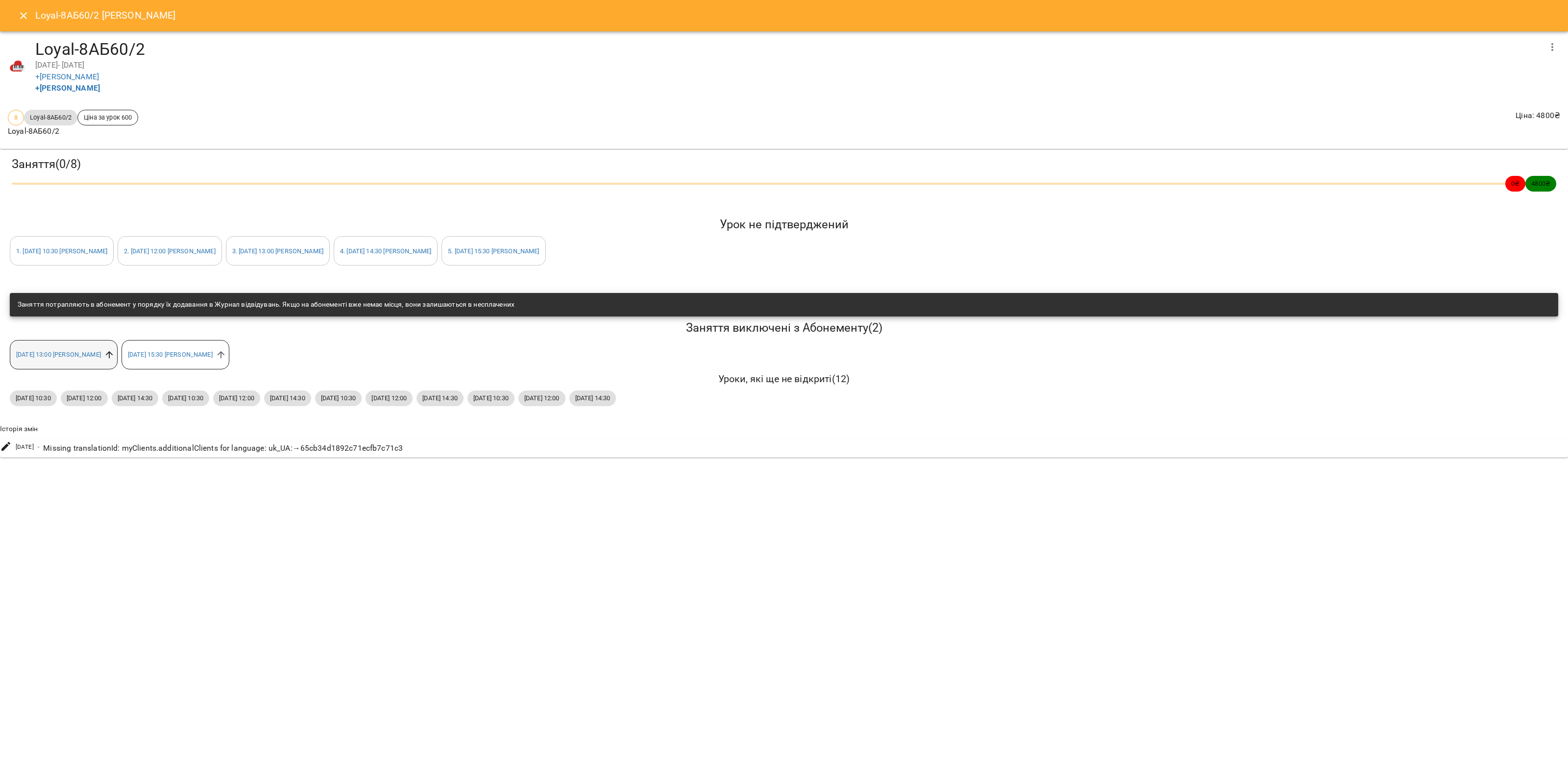
click at [113, 353] on icon at bounding box center [110, 354] width 7 height 7
click at [114, 356] on icon at bounding box center [110, 355] width 11 height 11
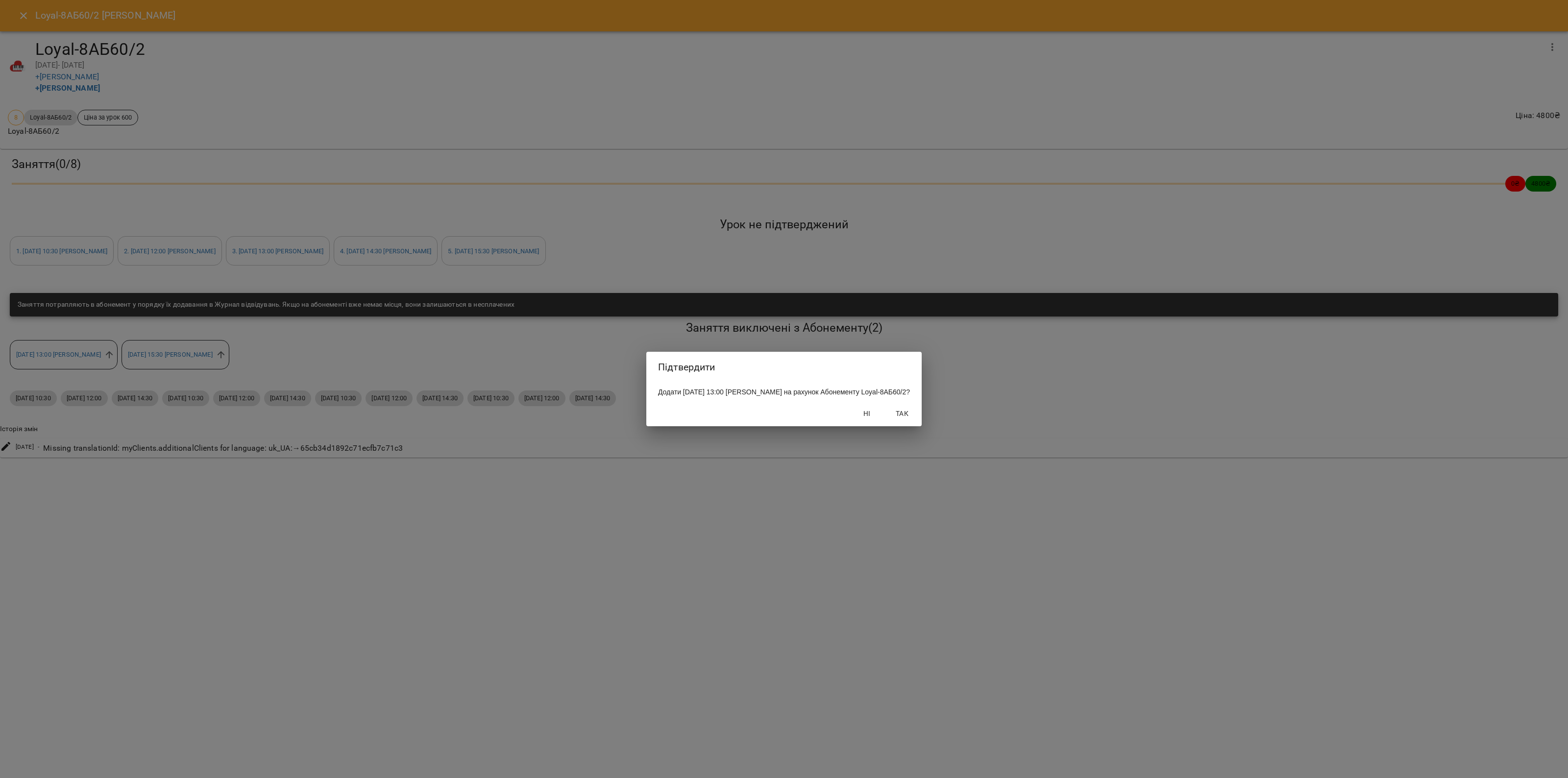
click at [908, 417] on span "Так" at bounding box center [902, 413] width 24 height 12
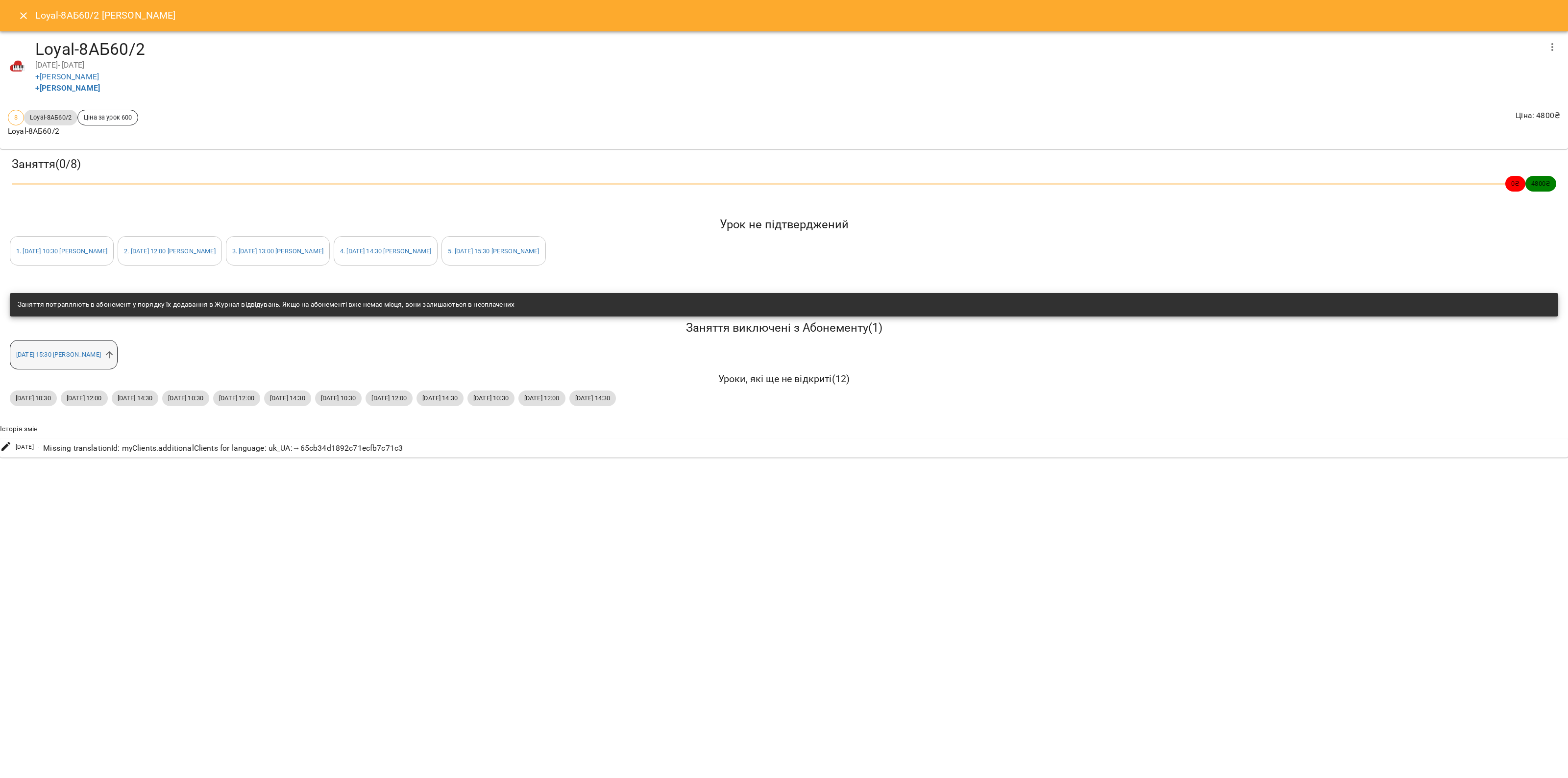
click at [117, 354] on div "пн 20 жовт 2025 15:30 Анна Горбуліна" at bounding box center [63, 355] width 108 height 29
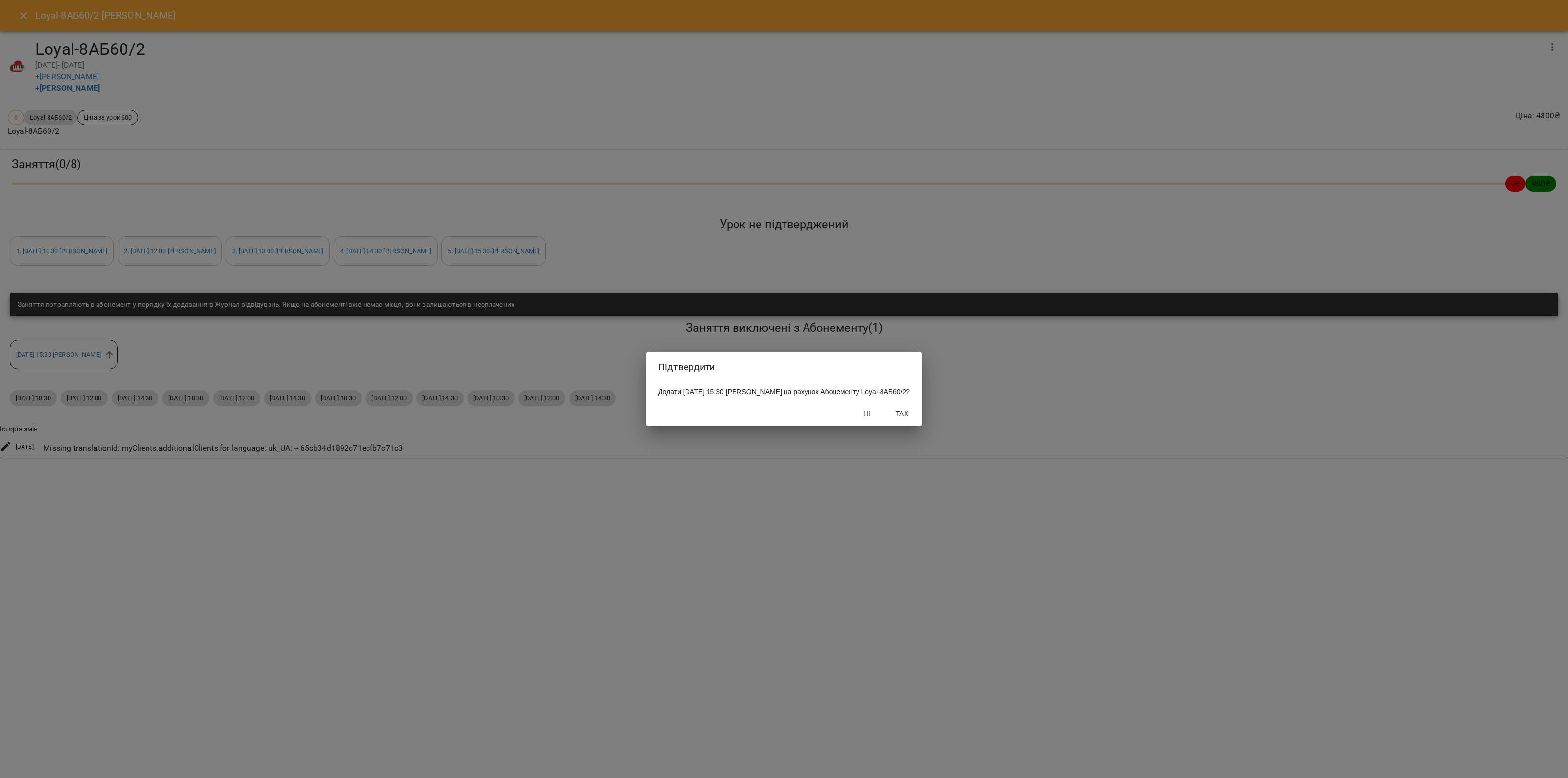
click at [912, 419] on span "Так" at bounding box center [902, 413] width 24 height 12
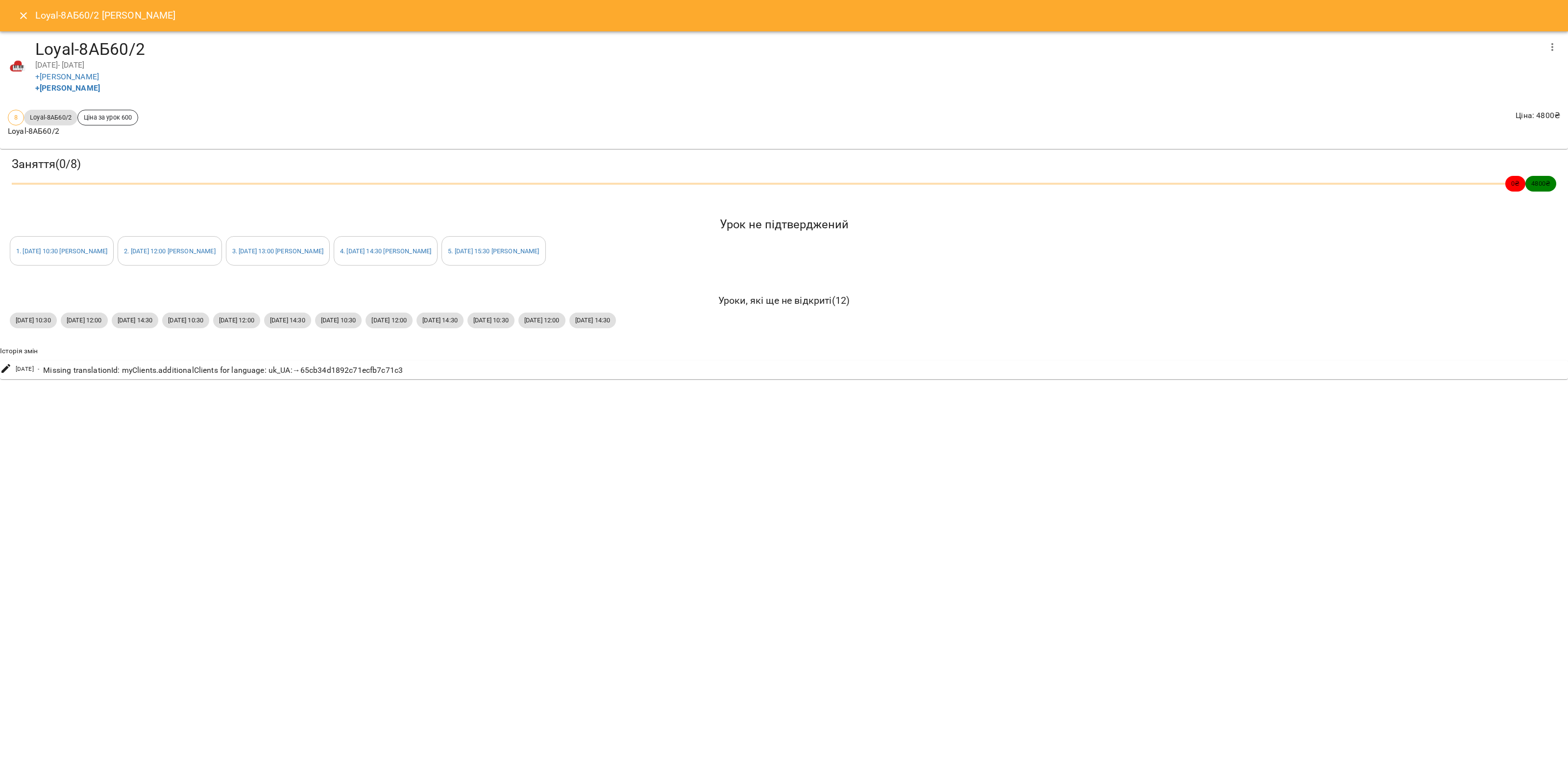
click at [28, 18] on icon "Close" at bounding box center [23, 15] width 12 height 12
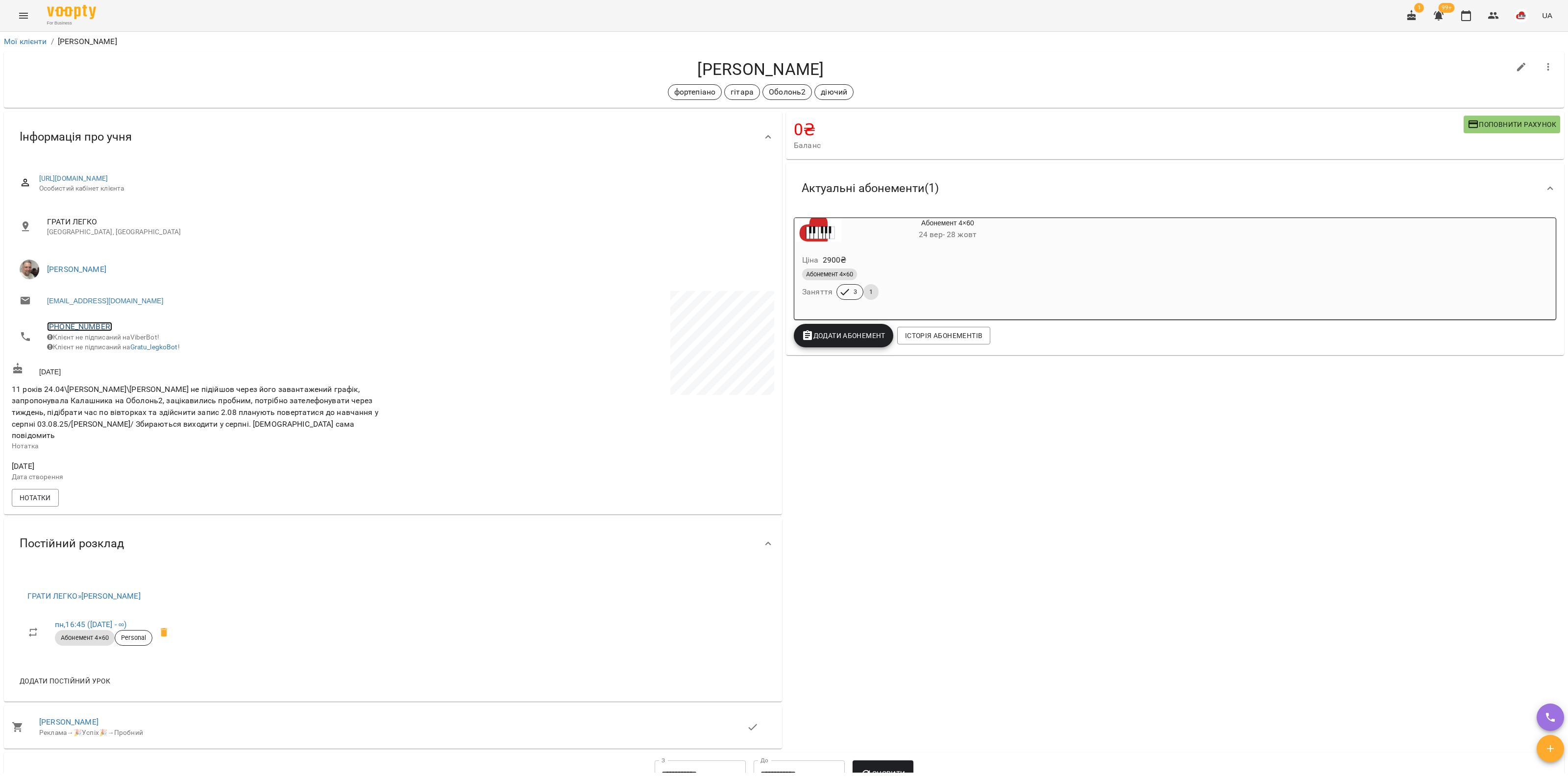
click at [69, 323] on link "[PHONE_NUMBER]" at bounding box center [79, 326] width 65 height 9
click at [130, 365] on link at bounding box center [130, 363] width 52 height 21
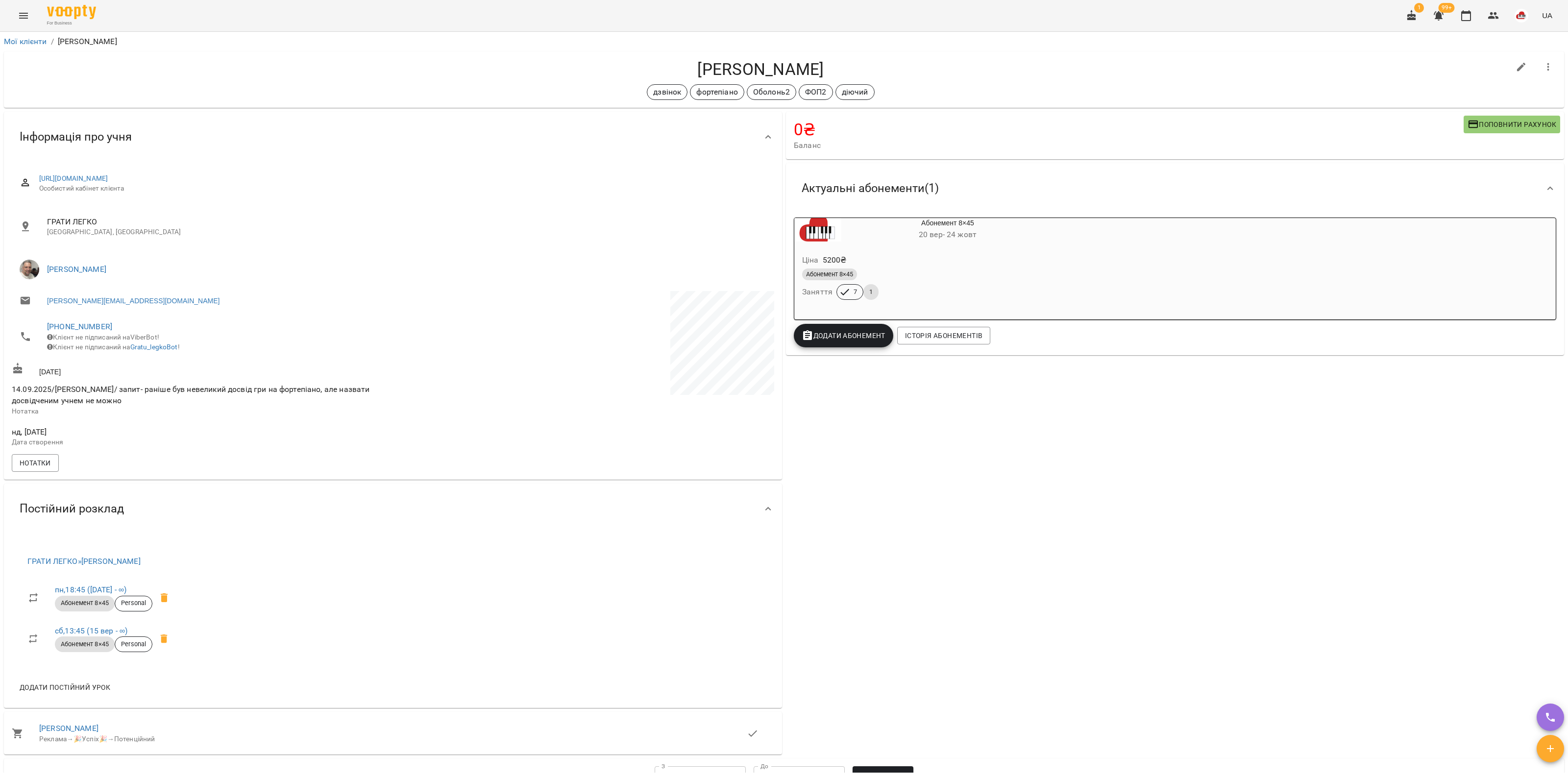
click at [77, 321] on span "+380974553034" at bounding box center [215, 326] width 336 height 12
click at [79, 326] on link "+380974553034" at bounding box center [79, 326] width 65 height 9
click at [120, 361] on img at bounding box center [119, 363] width 15 height 15
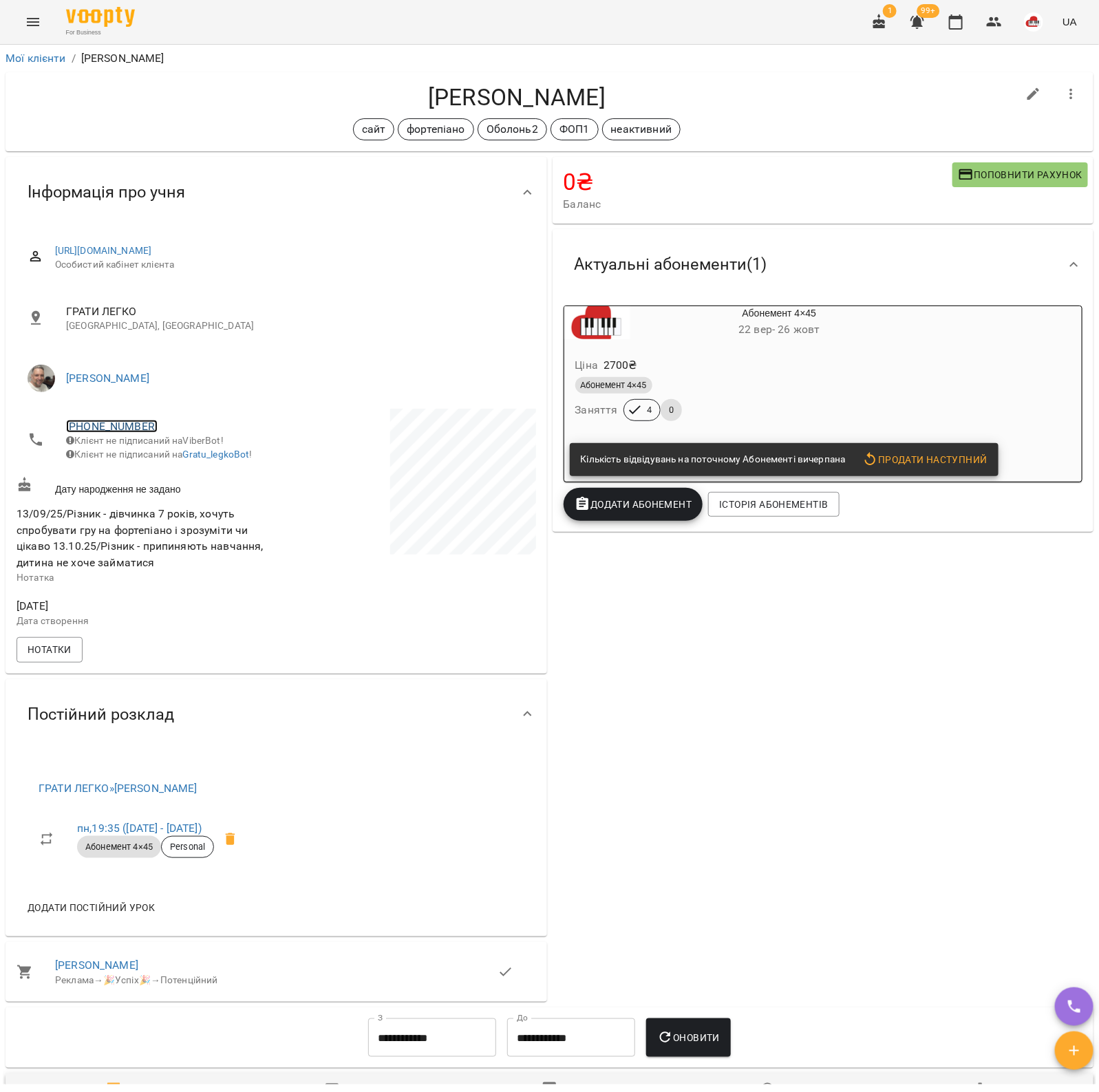
click at [125, 425] on link "[PHONE_NUMBER]" at bounding box center [111, 426] width 91 height 13
click at [173, 476] on img at bounding box center [167, 476] width 21 height 21
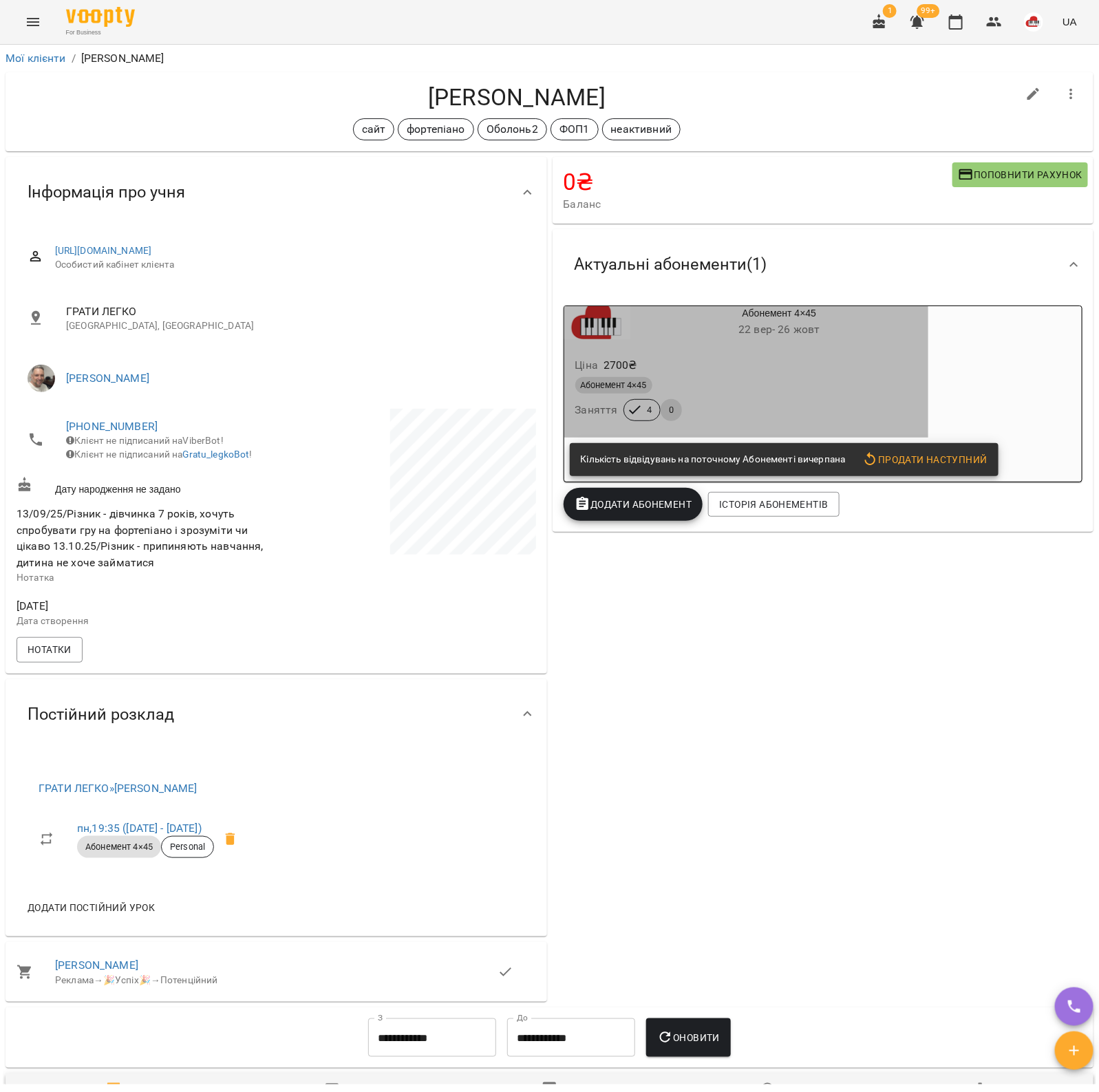
click at [781, 325] on span "22 вер - 26 жовт" at bounding box center [779, 329] width 81 height 13
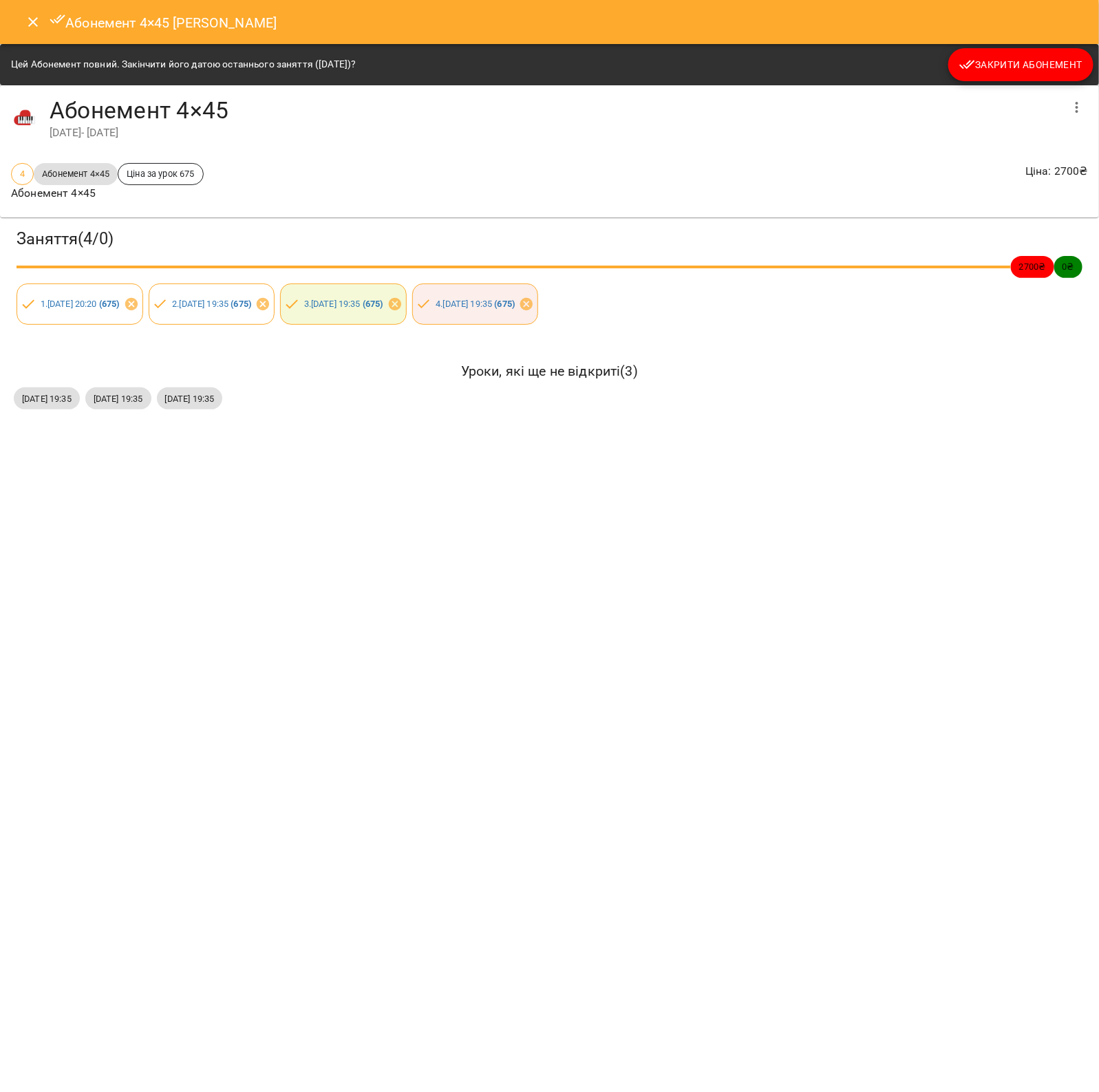
click at [1054, 60] on span "Закрити Абонемент" at bounding box center [1020, 64] width 123 height 16
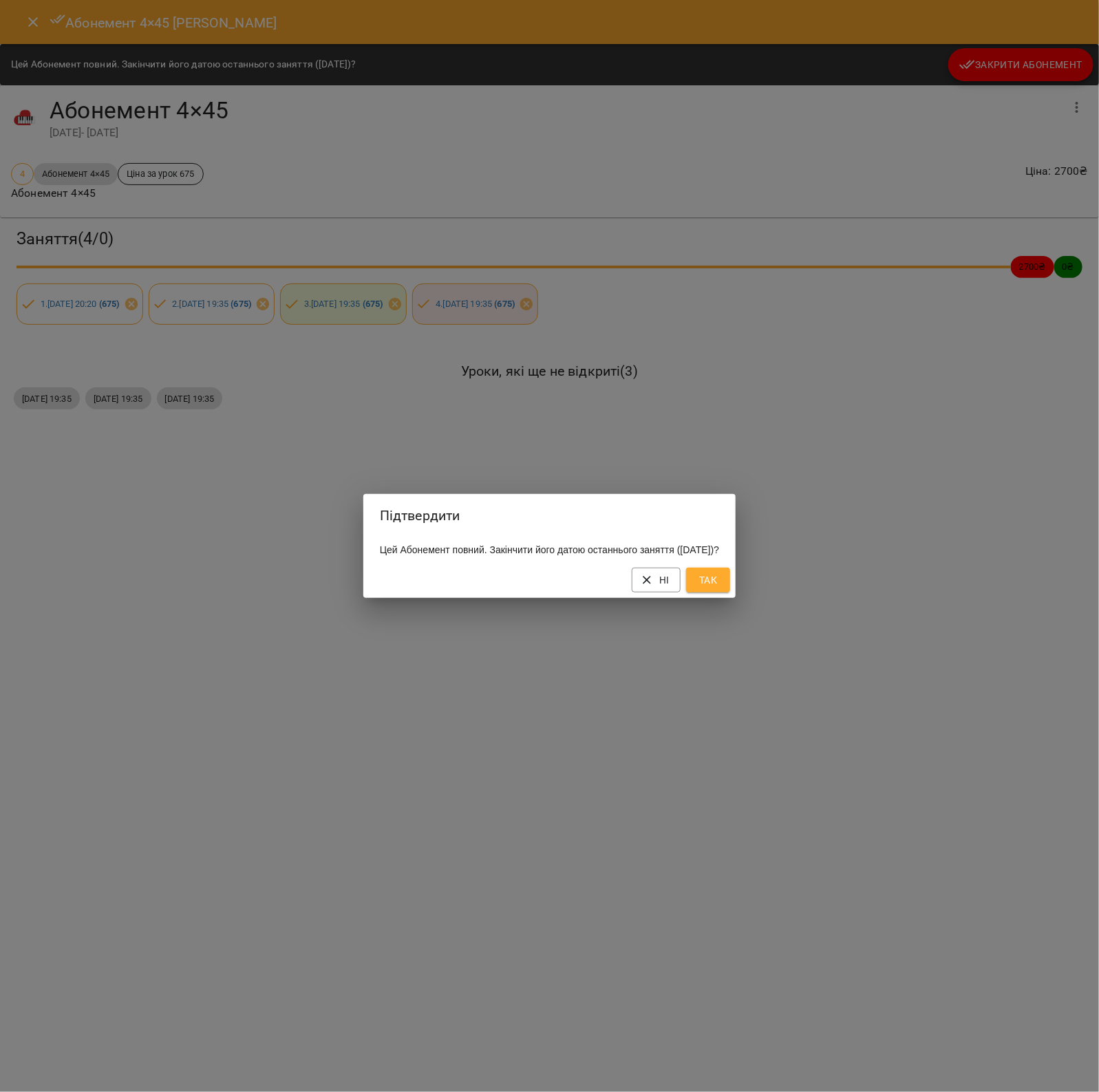
click at [713, 592] on button "Так" at bounding box center [708, 579] width 44 height 25
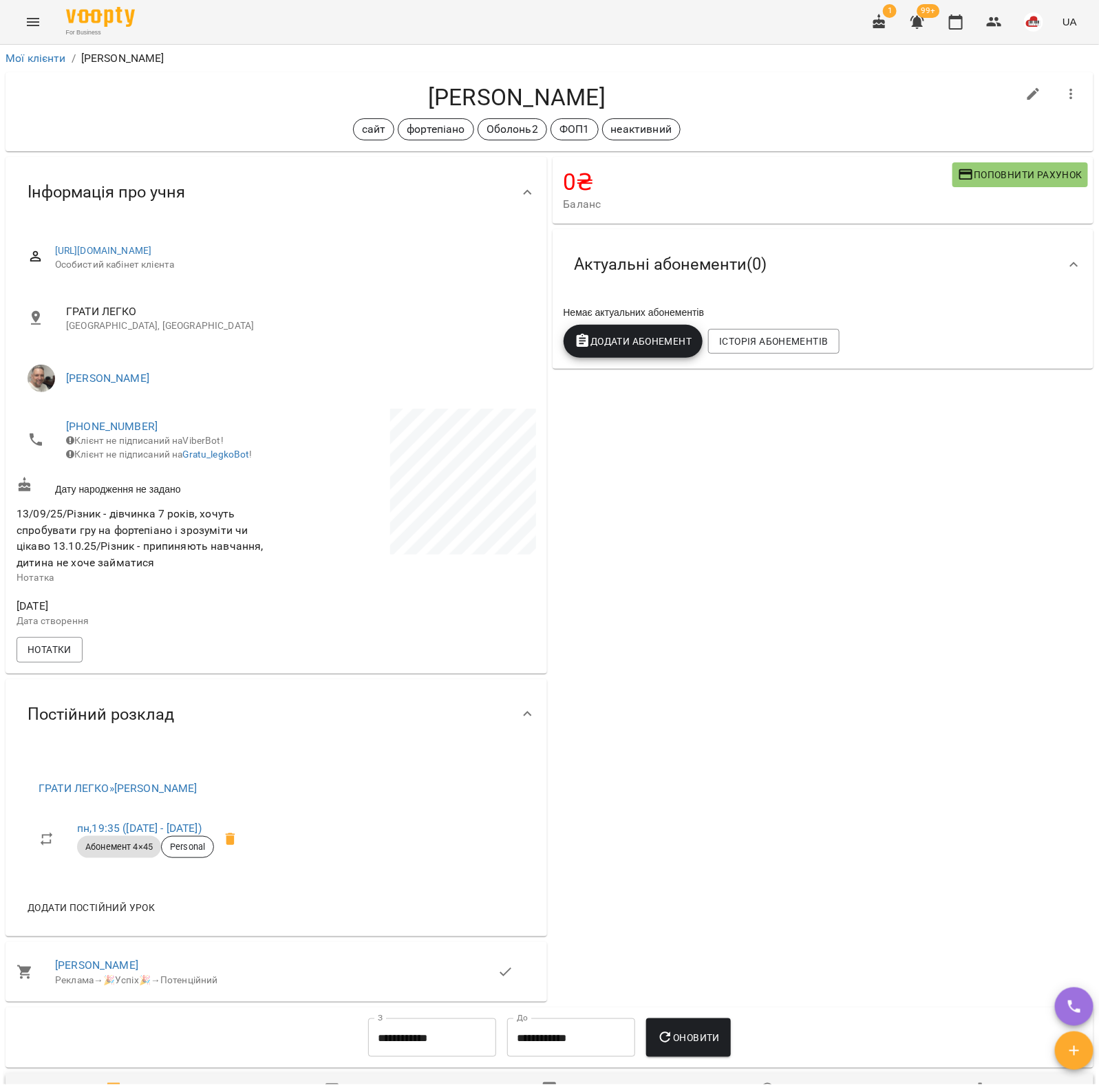
scroll to position [430, 0]
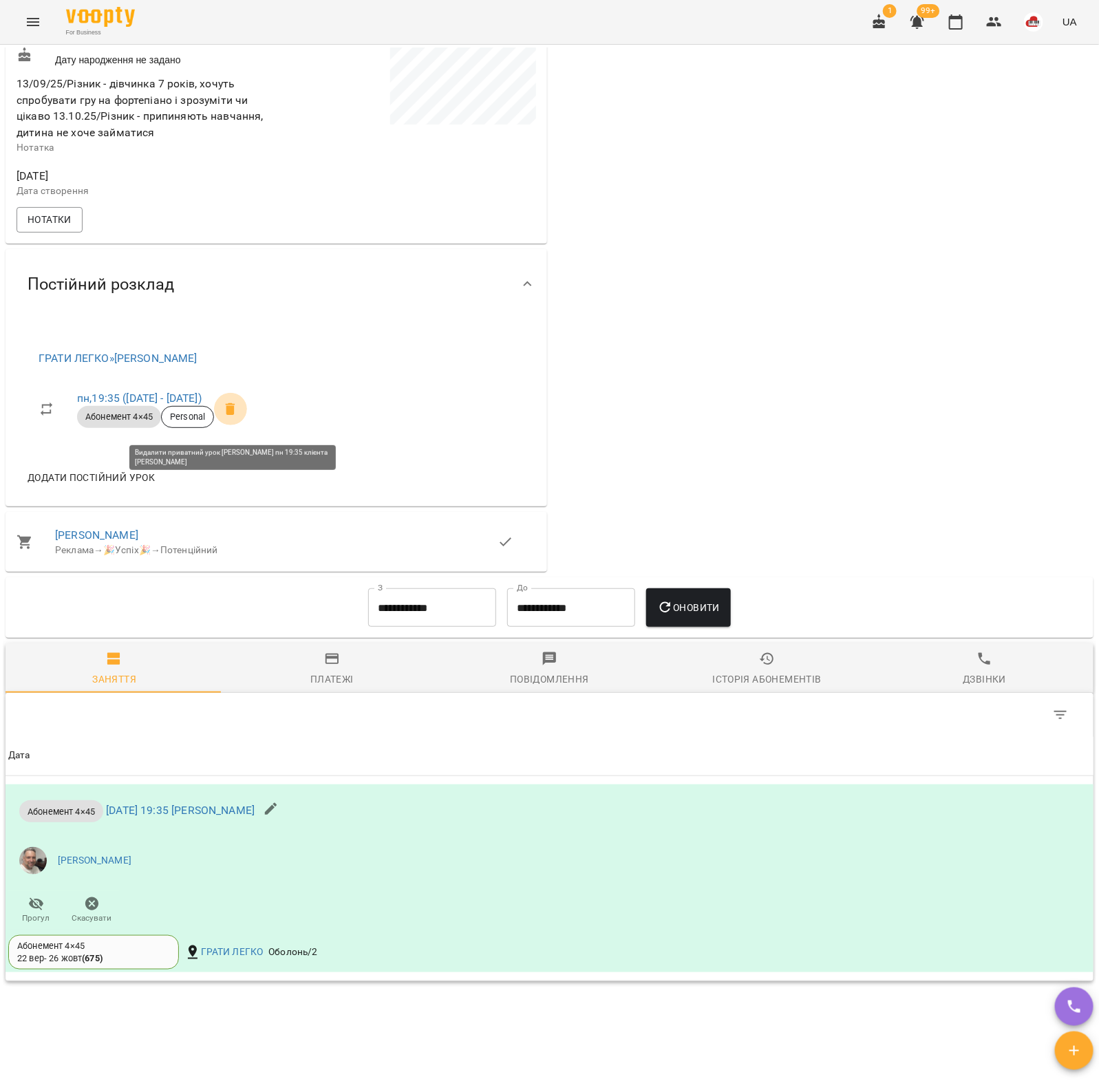
click at [235, 415] on icon at bounding box center [230, 409] width 9 height 12
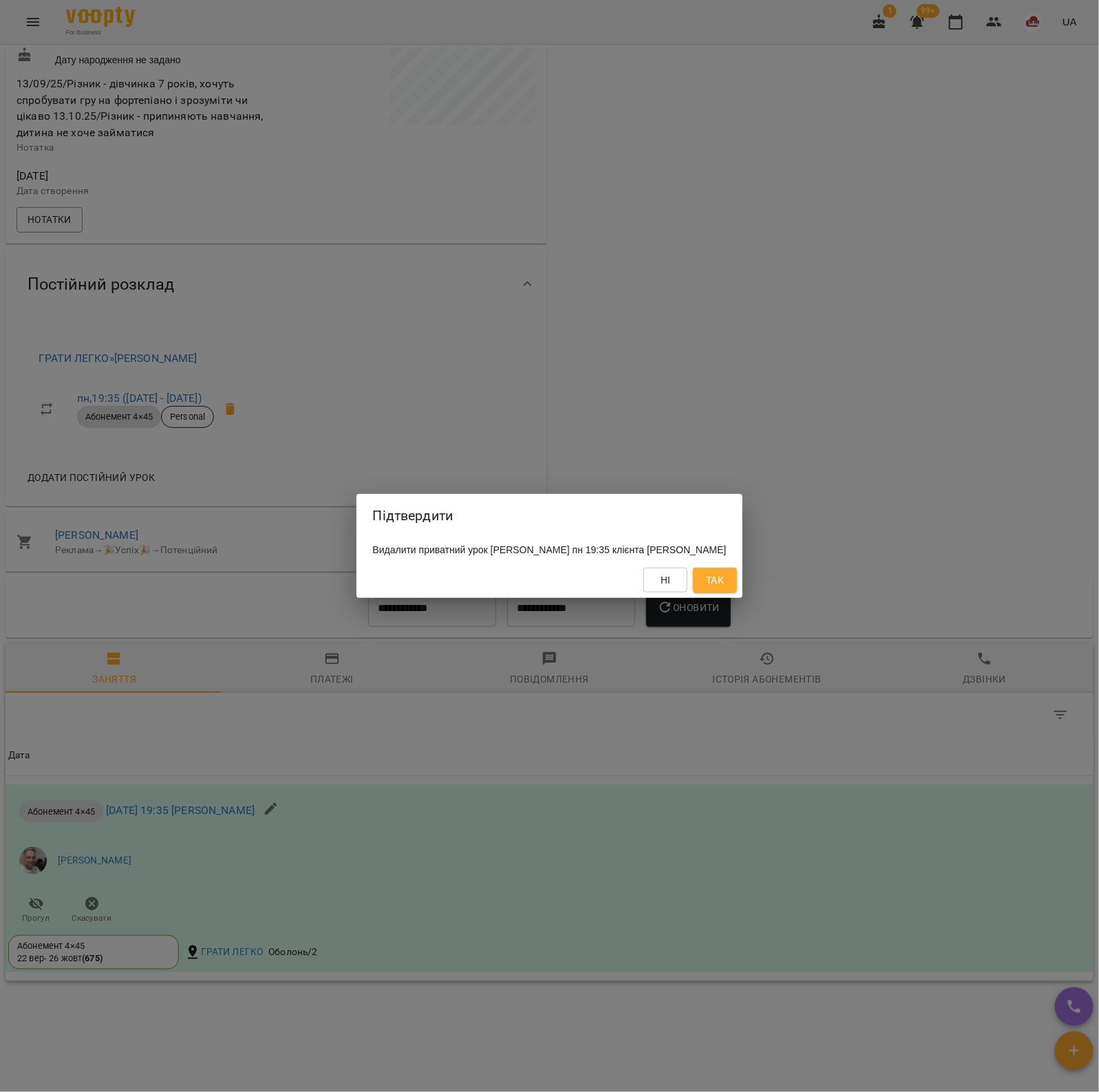
click at [724, 586] on span "Так" at bounding box center [714, 579] width 18 height 16
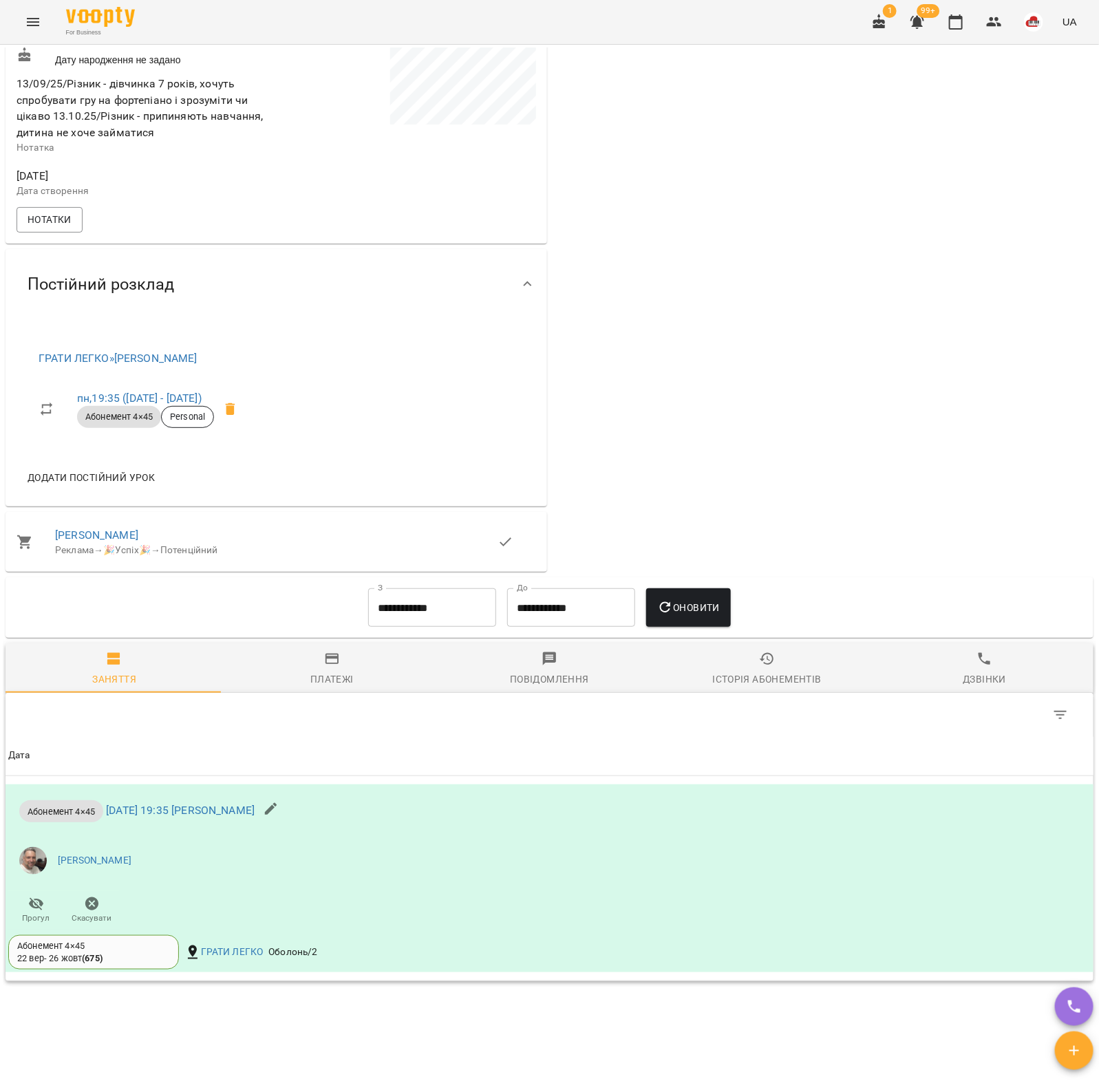
scroll to position [404, 0]
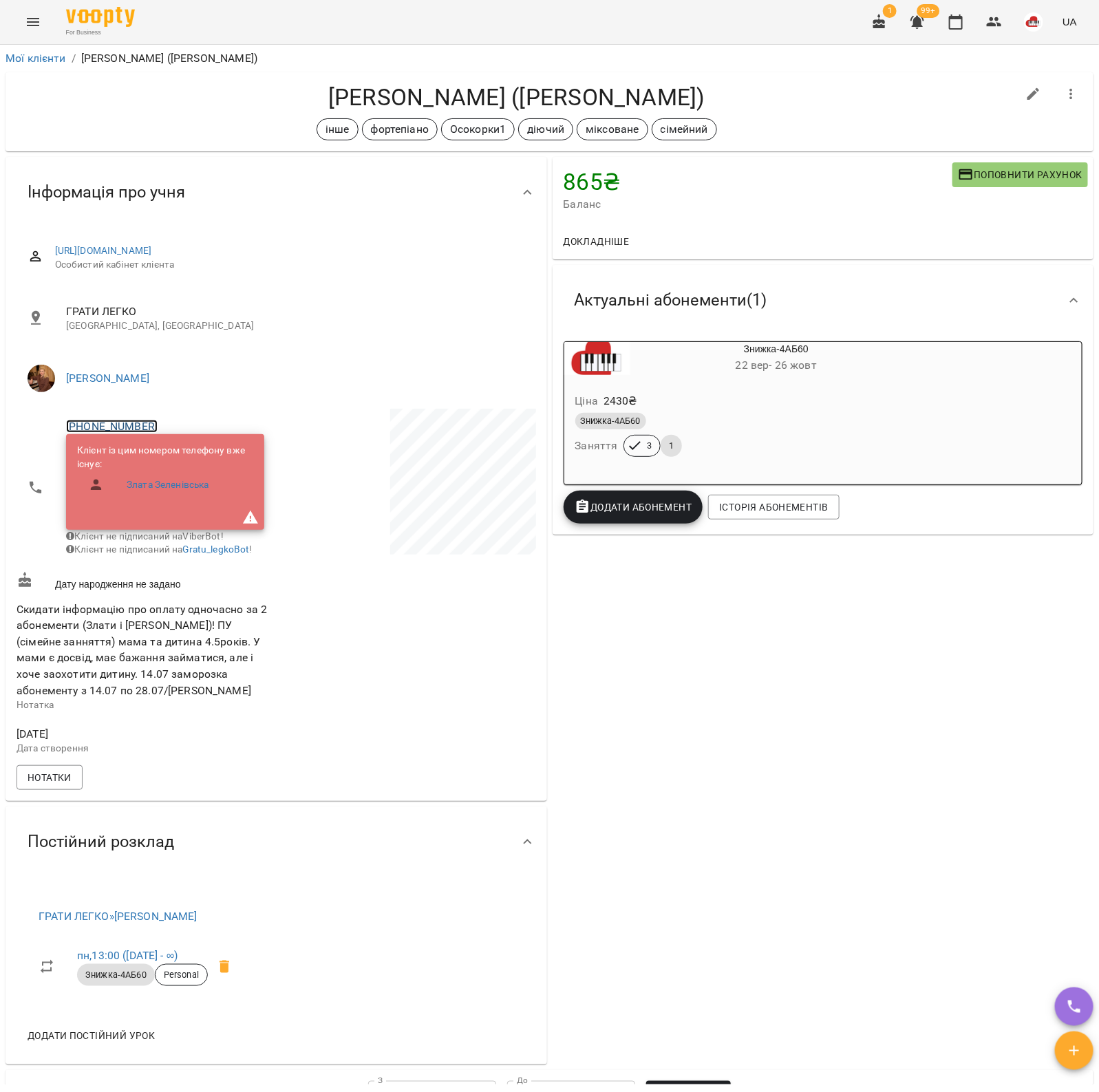
click at [131, 424] on link "[PHONE_NUMBER]" at bounding box center [111, 426] width 91 height 13
click at [169, 482] on img at bounding box center [167, 476] width 21 height 21
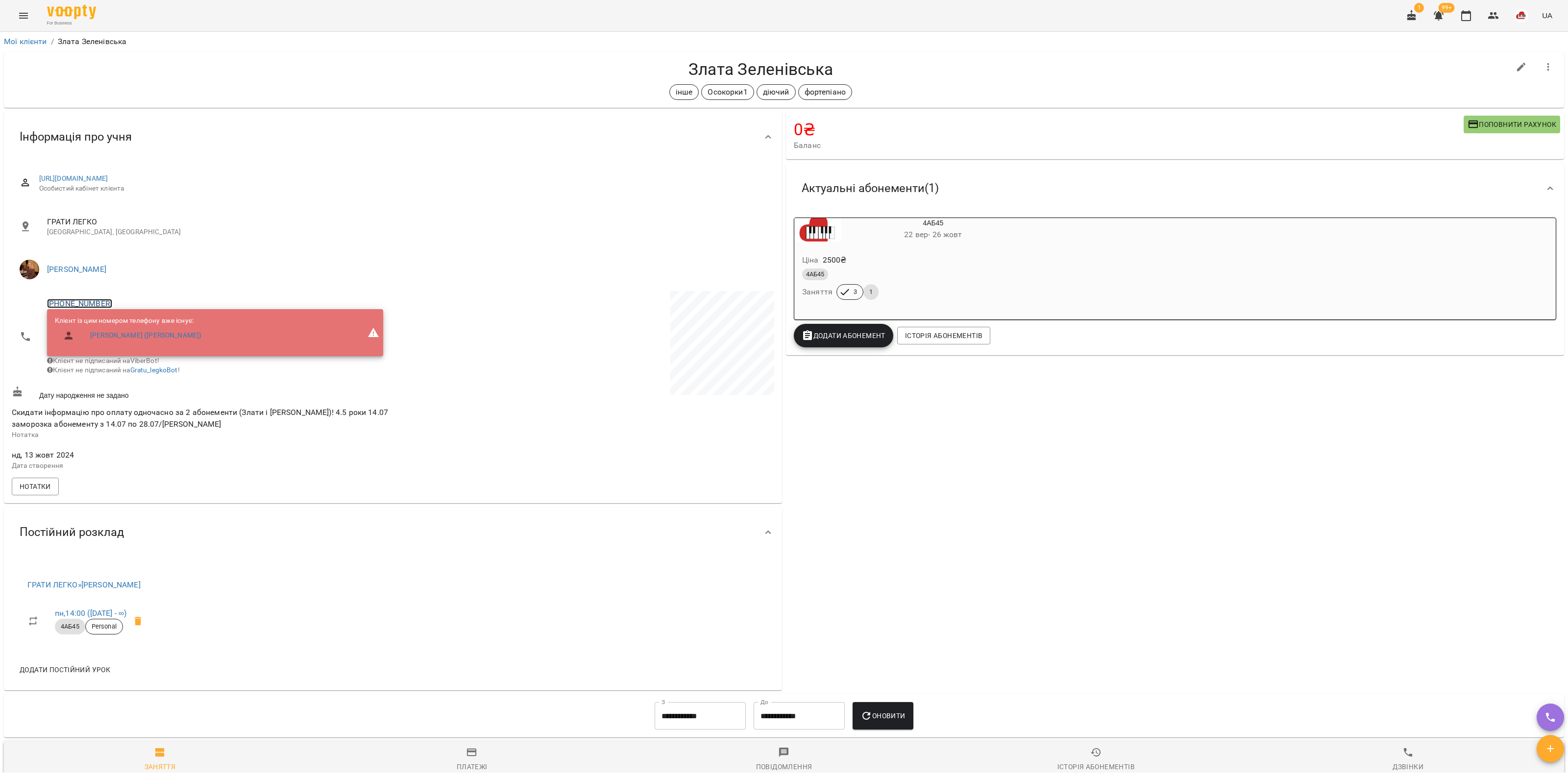
click at [83, 300] on link "[PHONE_NUMBER]" at bounding box center [79, 303] width 65 height 9
click at [122, 341] on img at bounding box center [119, 339] width 15 height 15
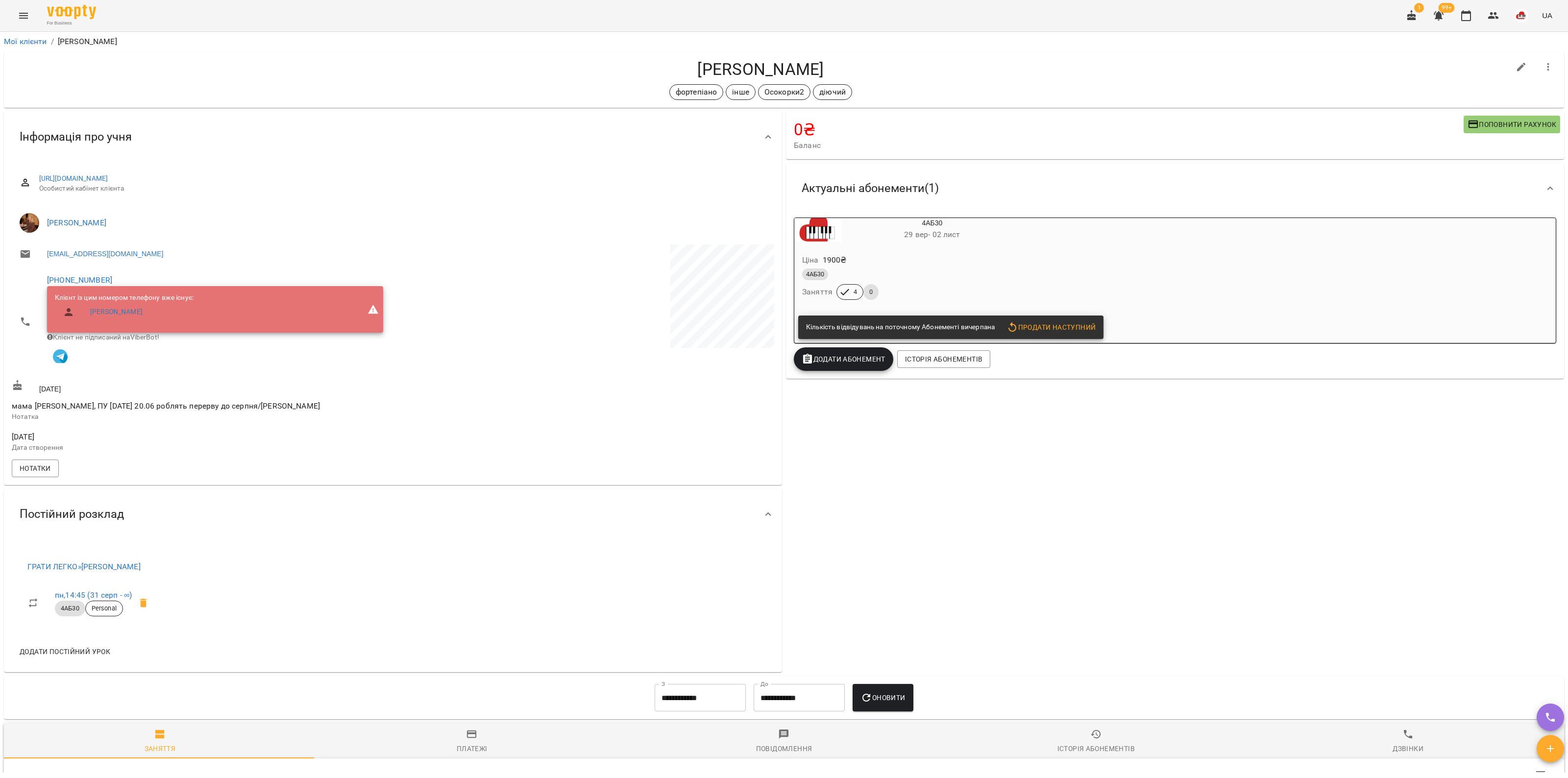
click at [800, 49] on div "Мілана Сопун фортепіано інше Осокорки2 діючий" at bounding box center [784, 79] width 1564 height 60
drag, startPoint x: 77, startPoint y: 273, endPoint x: 92, endPoint y: 290, distance: 22.7
click at [77, 273] on li "+380971717609 Клієнт із цим номером телефону вже існує: Вікторія Сопун Клієнт н…" at bounding box center [201, 321] width 379 height 108
click at [89, 277] on link "+380971717609" at bounding box center [79, 279] width 65 height 9
click at [123, 320] on img at bounding box center [119, 315] width 15 height 15
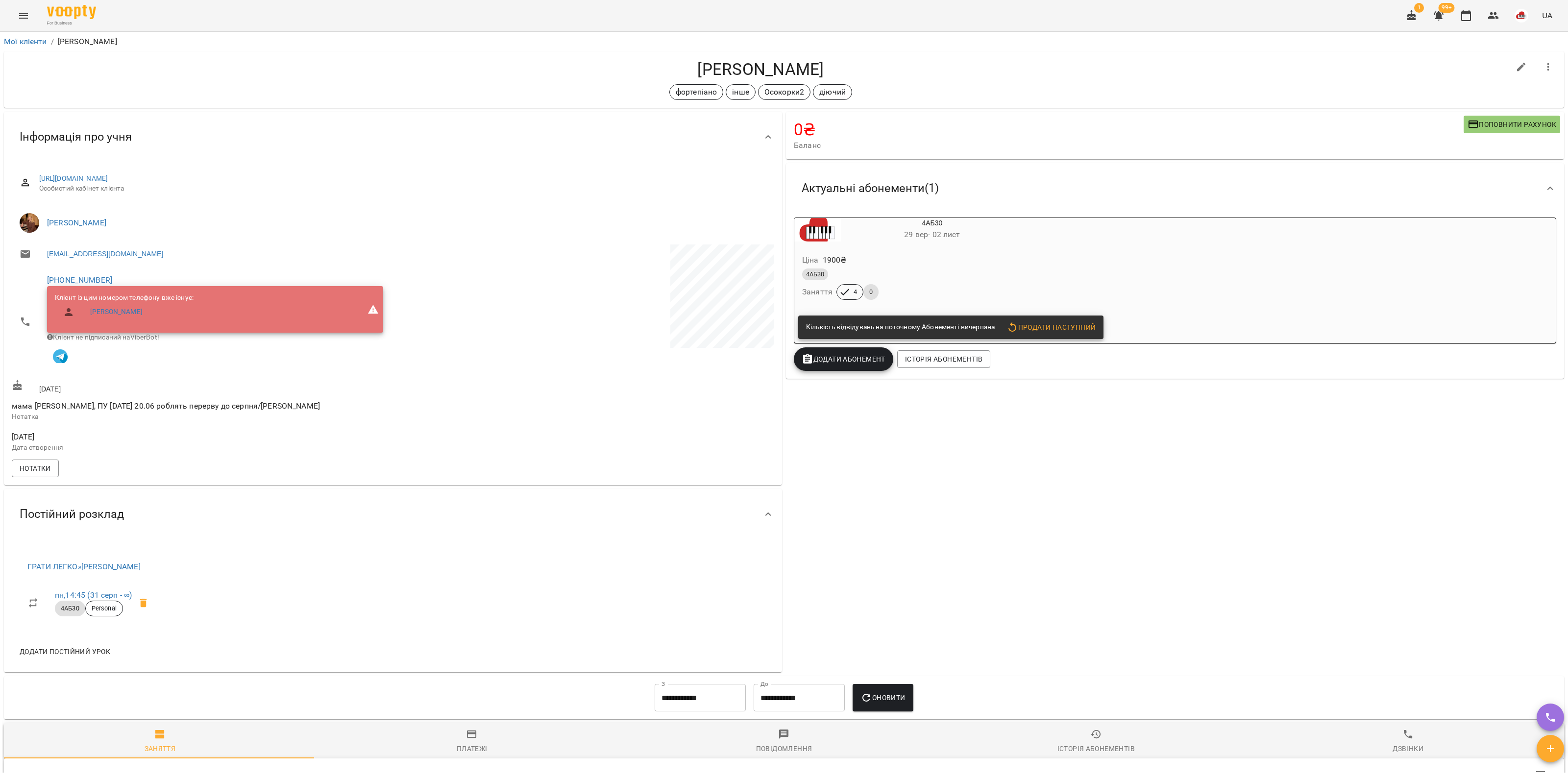
click at [1027, 260] on div "4АБ30 29 вер - 02 лист Ціна 1900 ₴ 4АБ30 Заняття 4 0 Кількість відвідувань на п…" at bounding box center [1175, 280] width 763 height 126
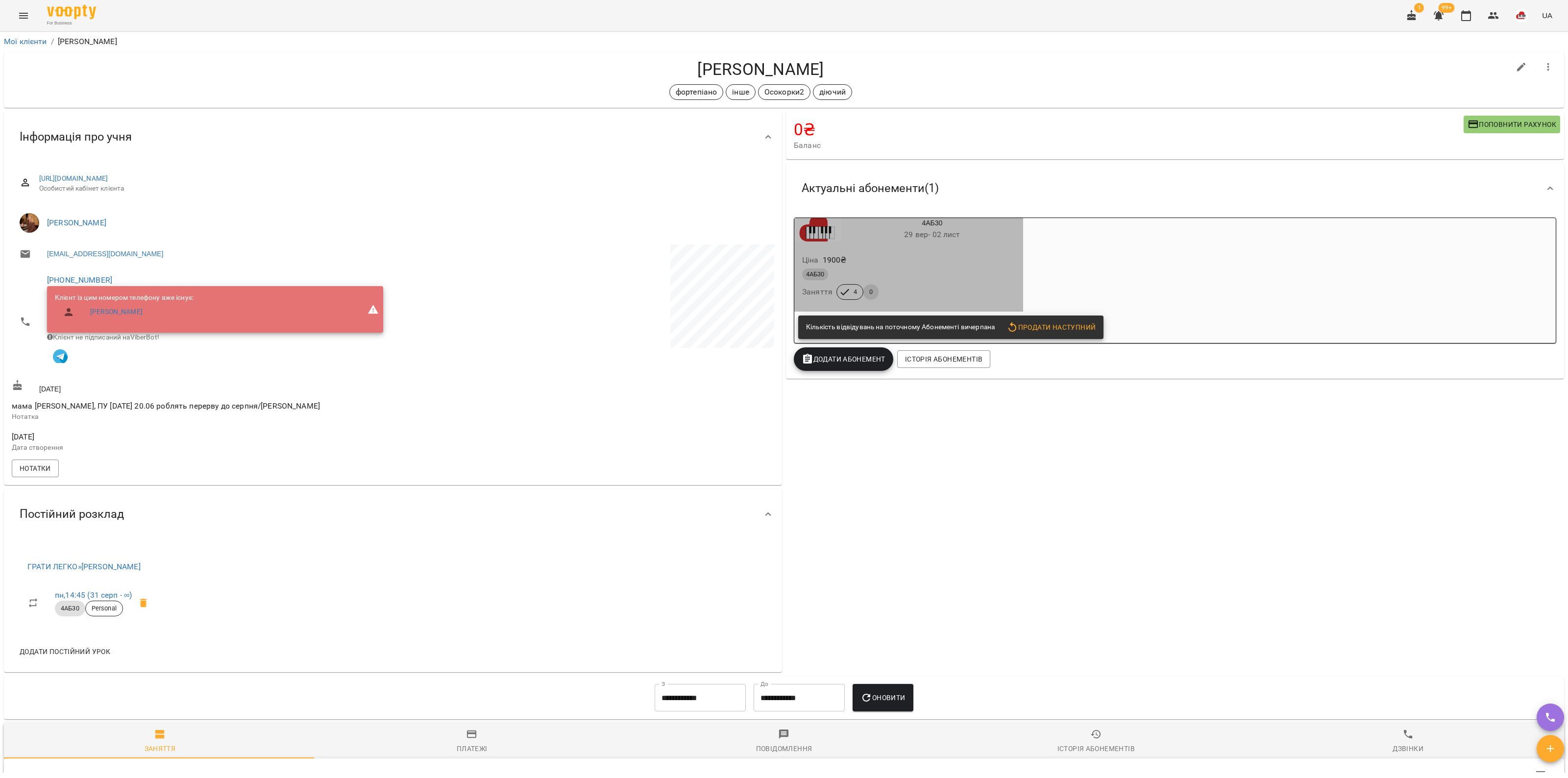
click at [956, 258] on div "Ціна 1900 ₴" at bounding box center [909, 260] width 217 height 18
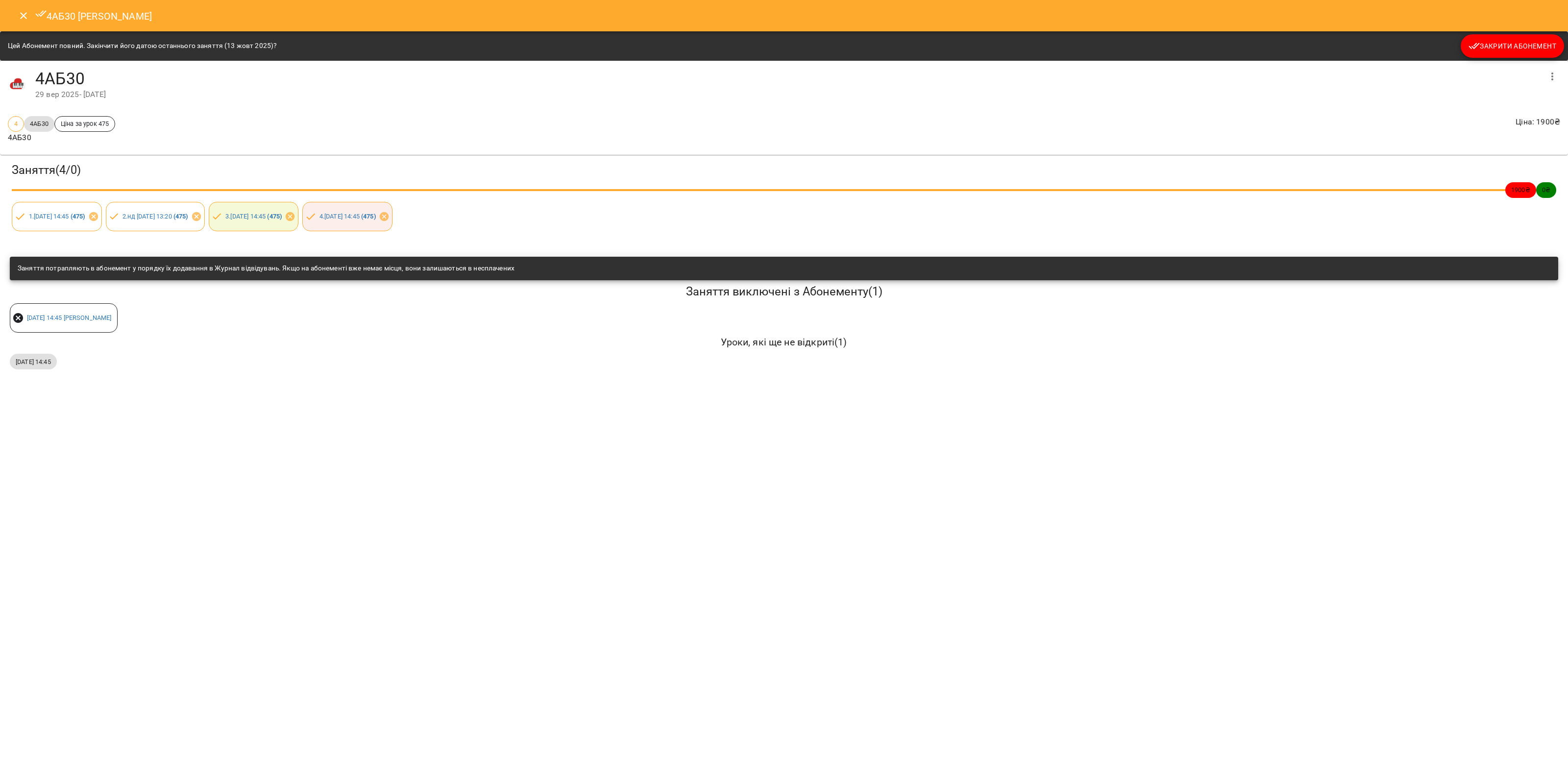
click at [1542, 44] on span "Закрити Абонемент" at bounding box center [1513, 46] width 88 height 12
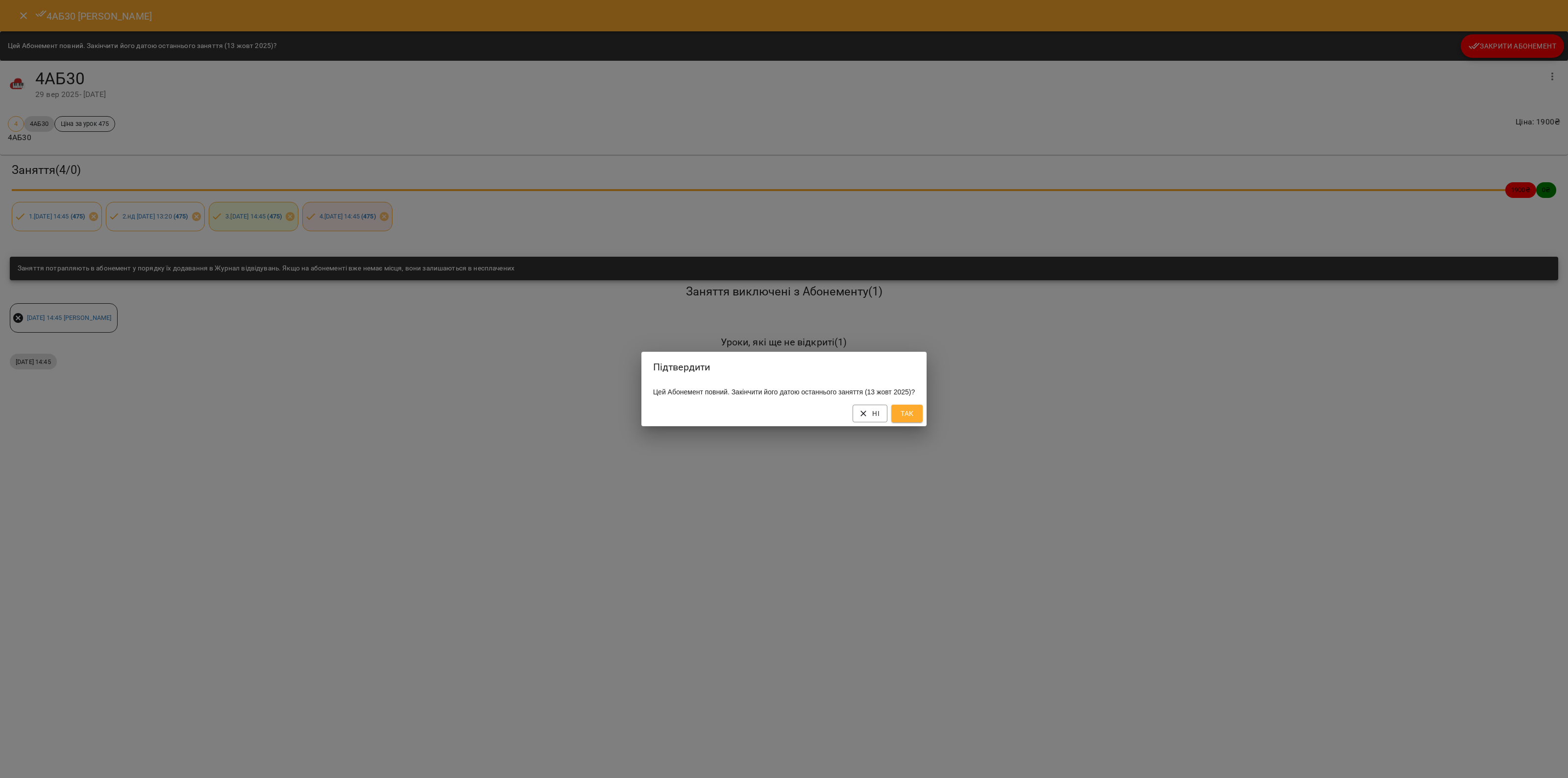
click at [910, 419] on span "Так" at bounding box center [907, 413] width 16 height 12
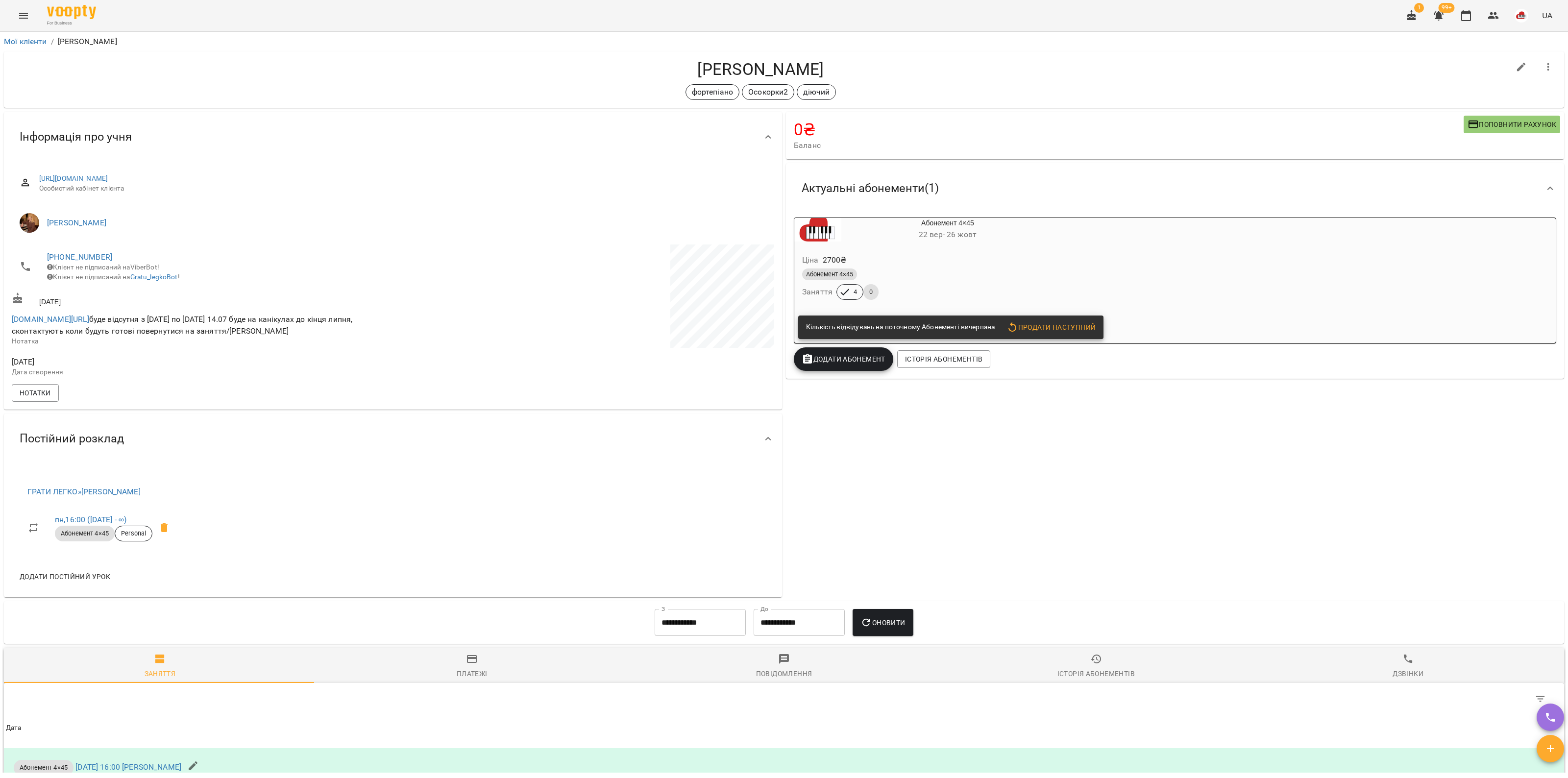
click at [582, 48] on div "Мої клієнти / [PERSON_NAME]" at bounding box center [784, 42] width 1564 height 16
click at [677, 27] on div "For Business 1 99+ UA" at bounding box center [784, 16] width 1568 height 32
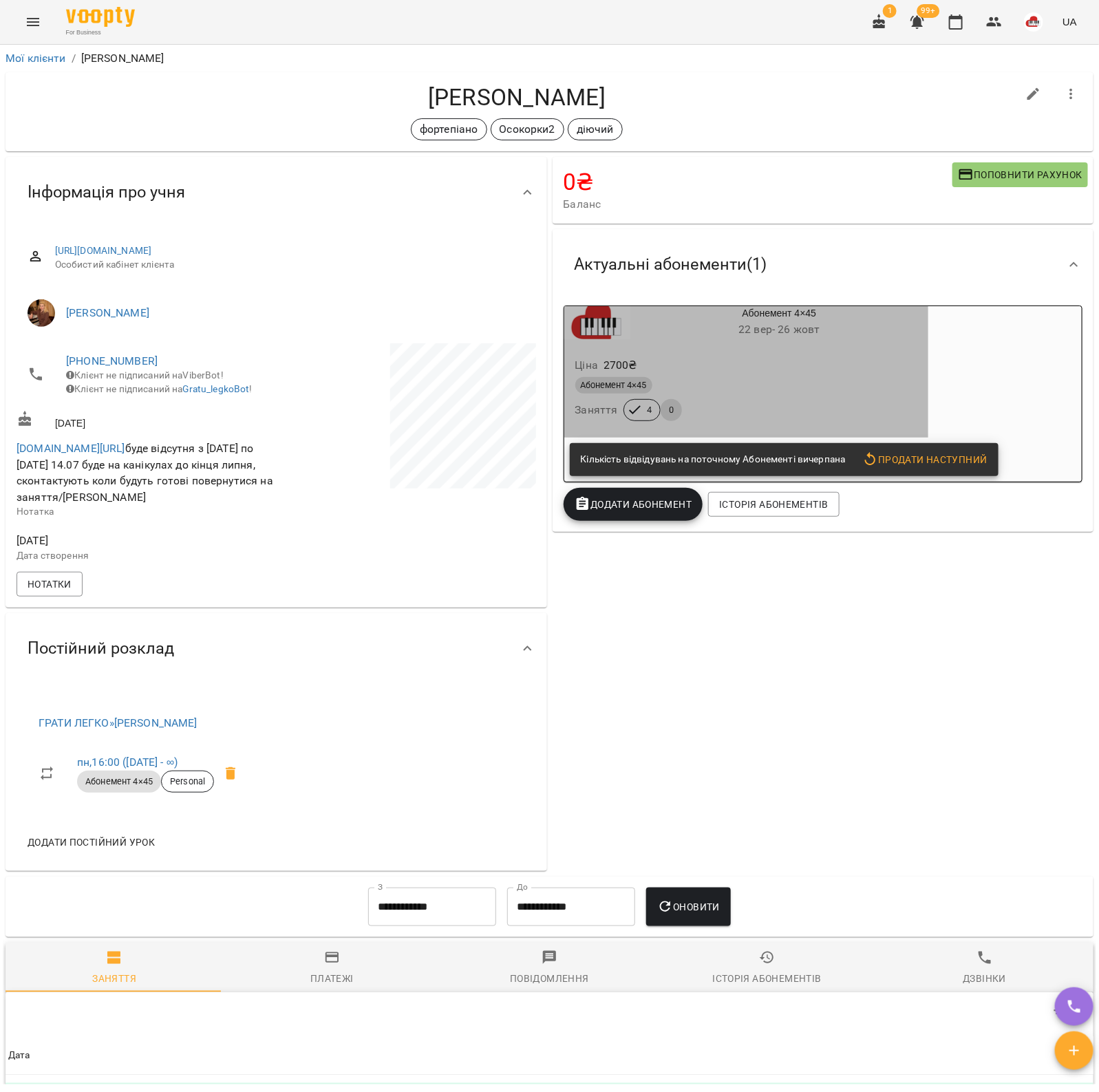
click at [755, 372] on div "Ціна 2700 ₴" at bounding box center [746, 365] width 348 height 25
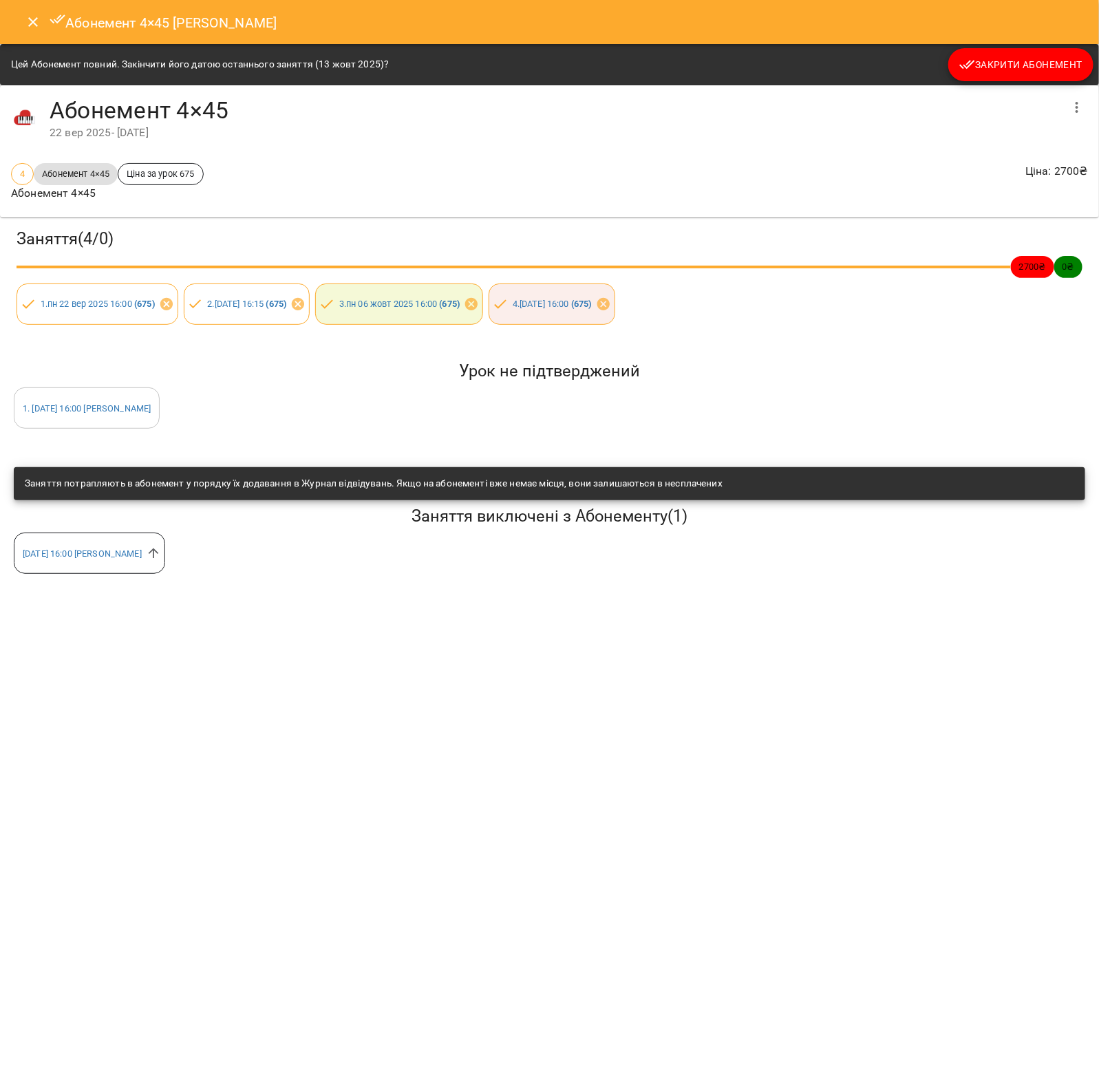
click at [1032, 63] on span "Закрити Абонемент" at bounding box center [1020, 64] width 123 height 16
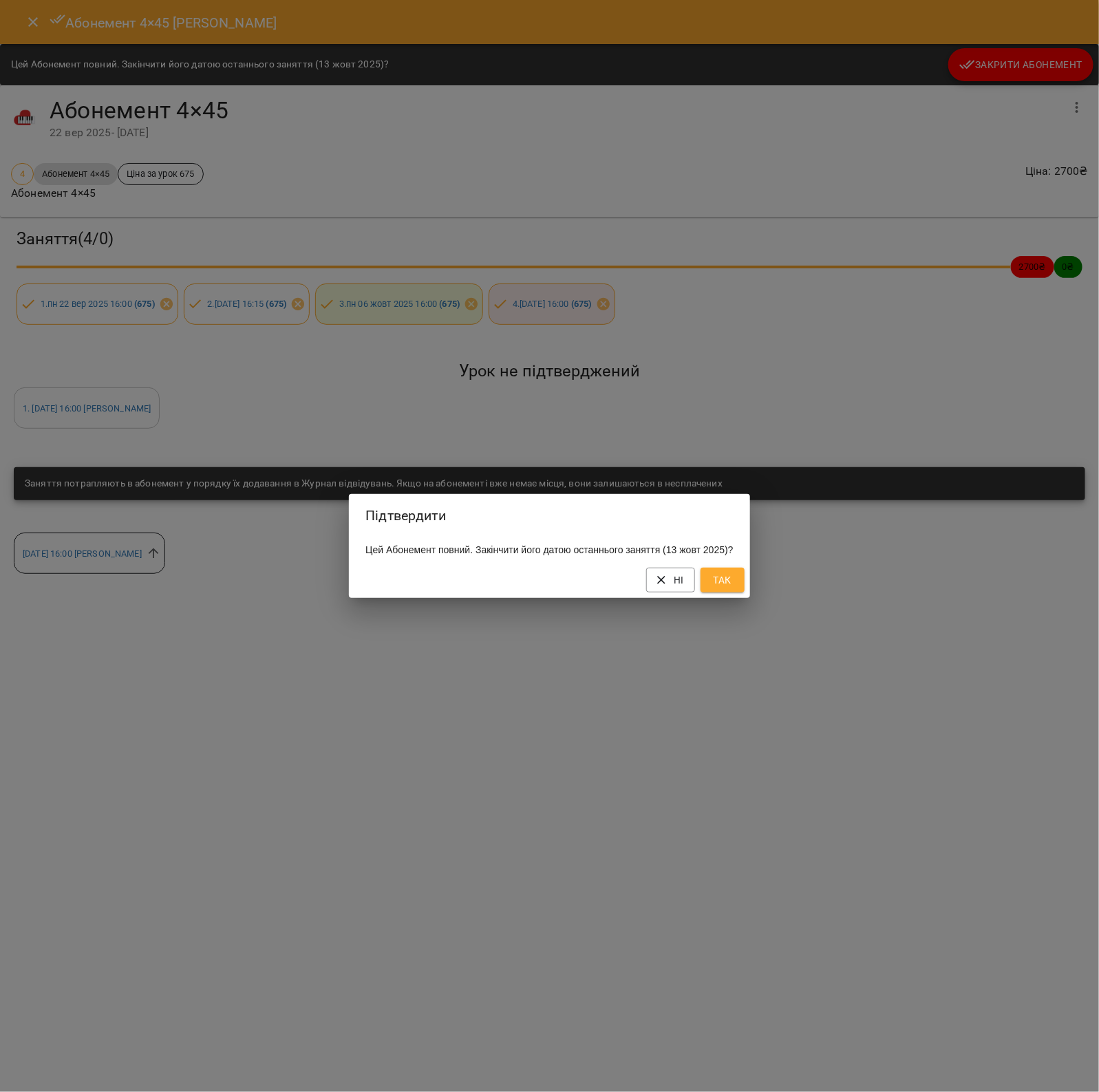
click at [726, 579] on button "Так" at bounding box center [722, 579] width 44 height 25
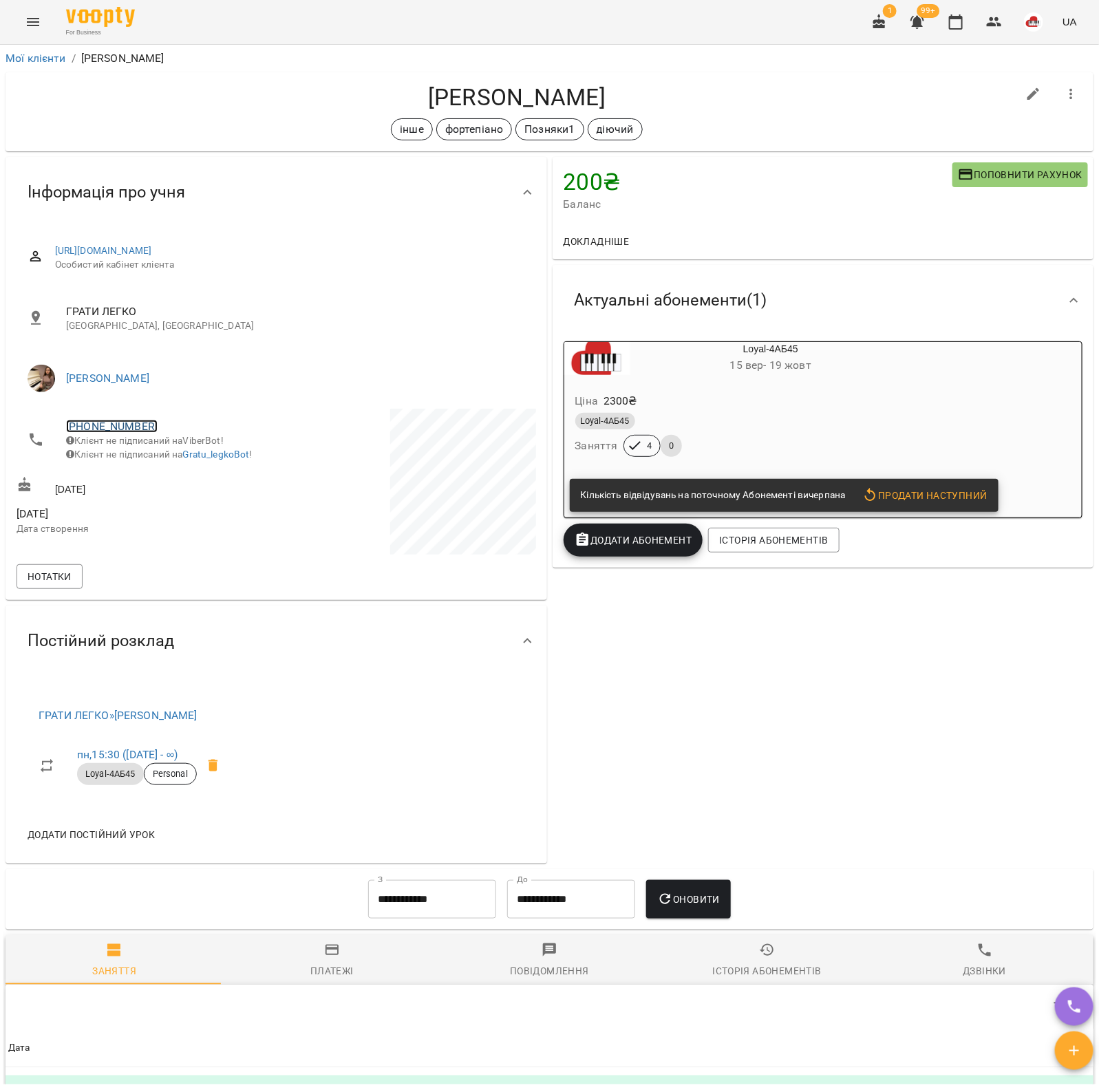
click at [104, 424] on link "[PHONE_NUMBER]" at bounding box center [111, 426] width 91 height 13
click at [174, 482] on img at bounding box center [167, 476] width 21 height 21
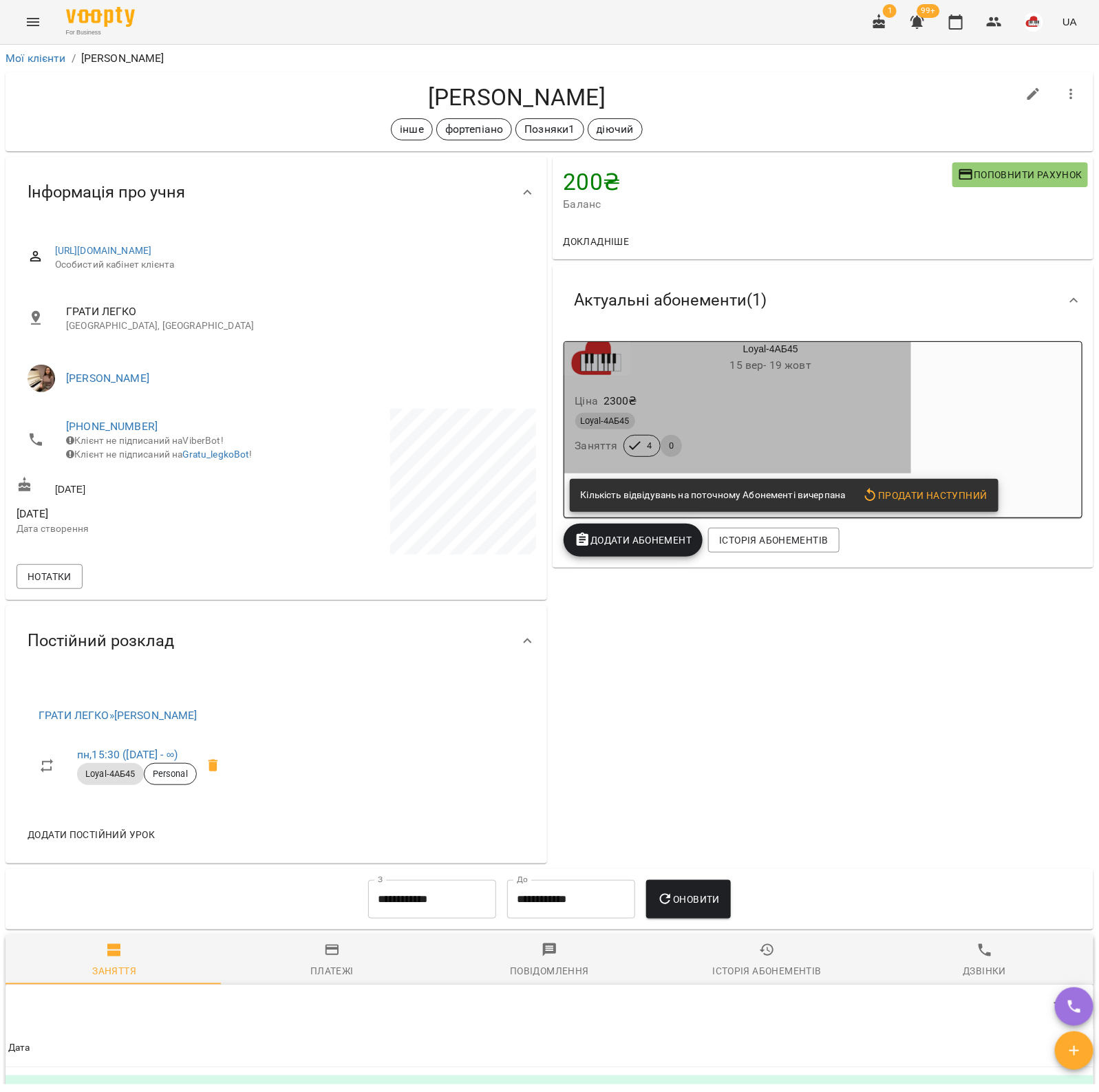
click at [696, 379] on div "Ціна 2300 ₴ Loyal-4АБ45 Заняття 4 0" at bounding box center [738, 427] width 353 height 99
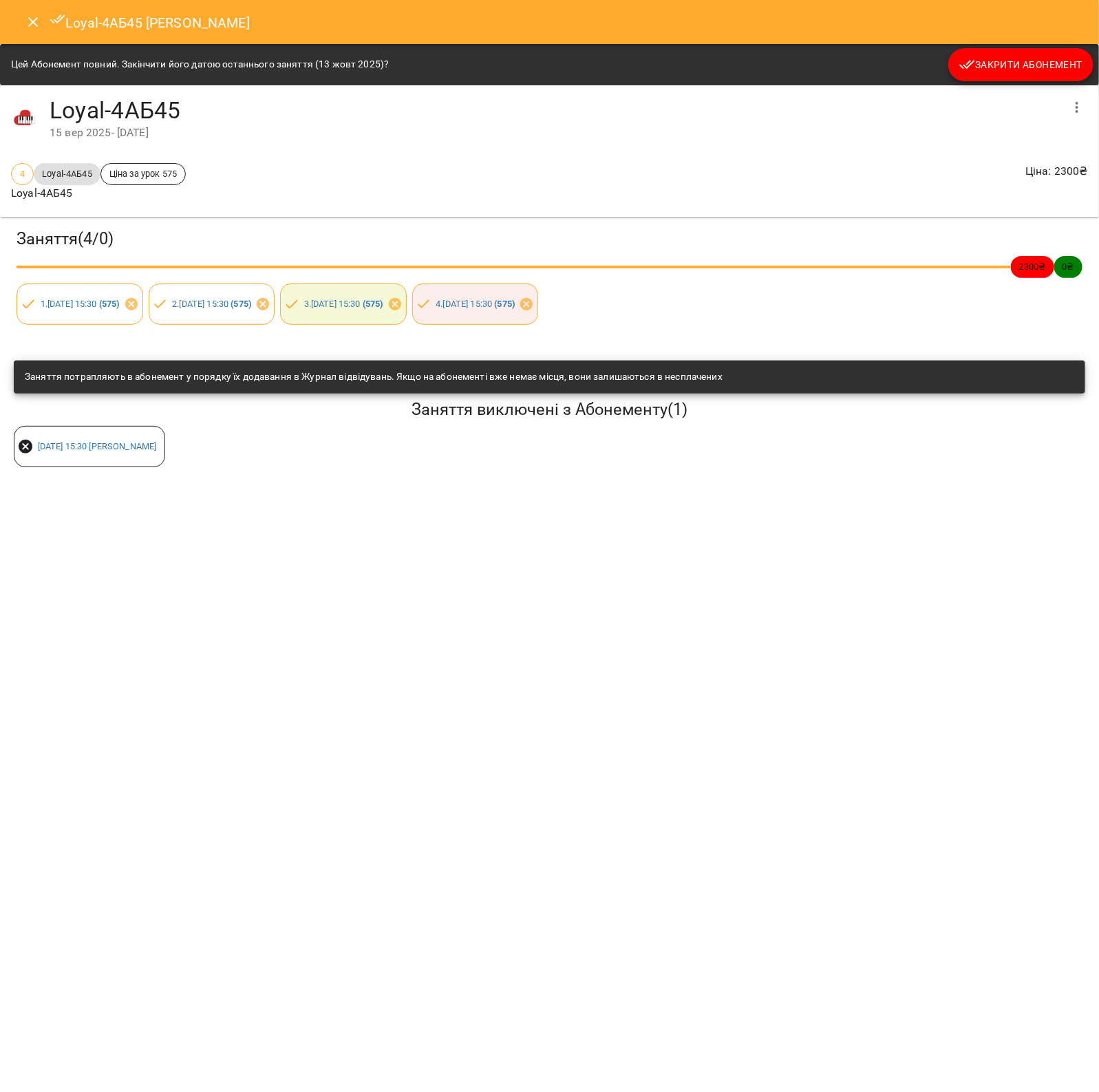
click at [987, 61] on span "Закрити Абонемент" at bounding box center [1020, 64] width 123 height 16
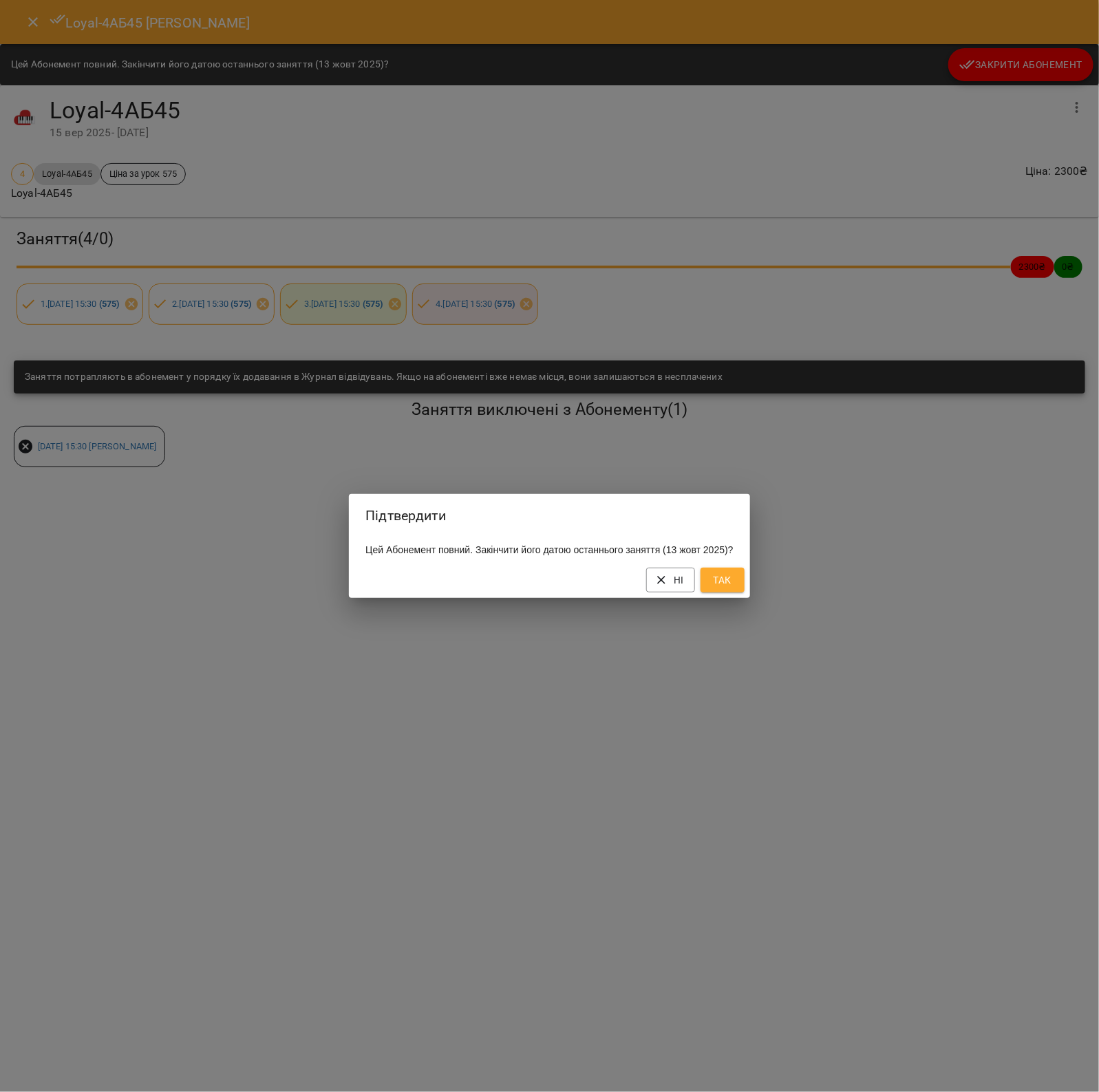
click at [740, 584] on button "Так" at bounding box center [722, 579] width 44 height 25
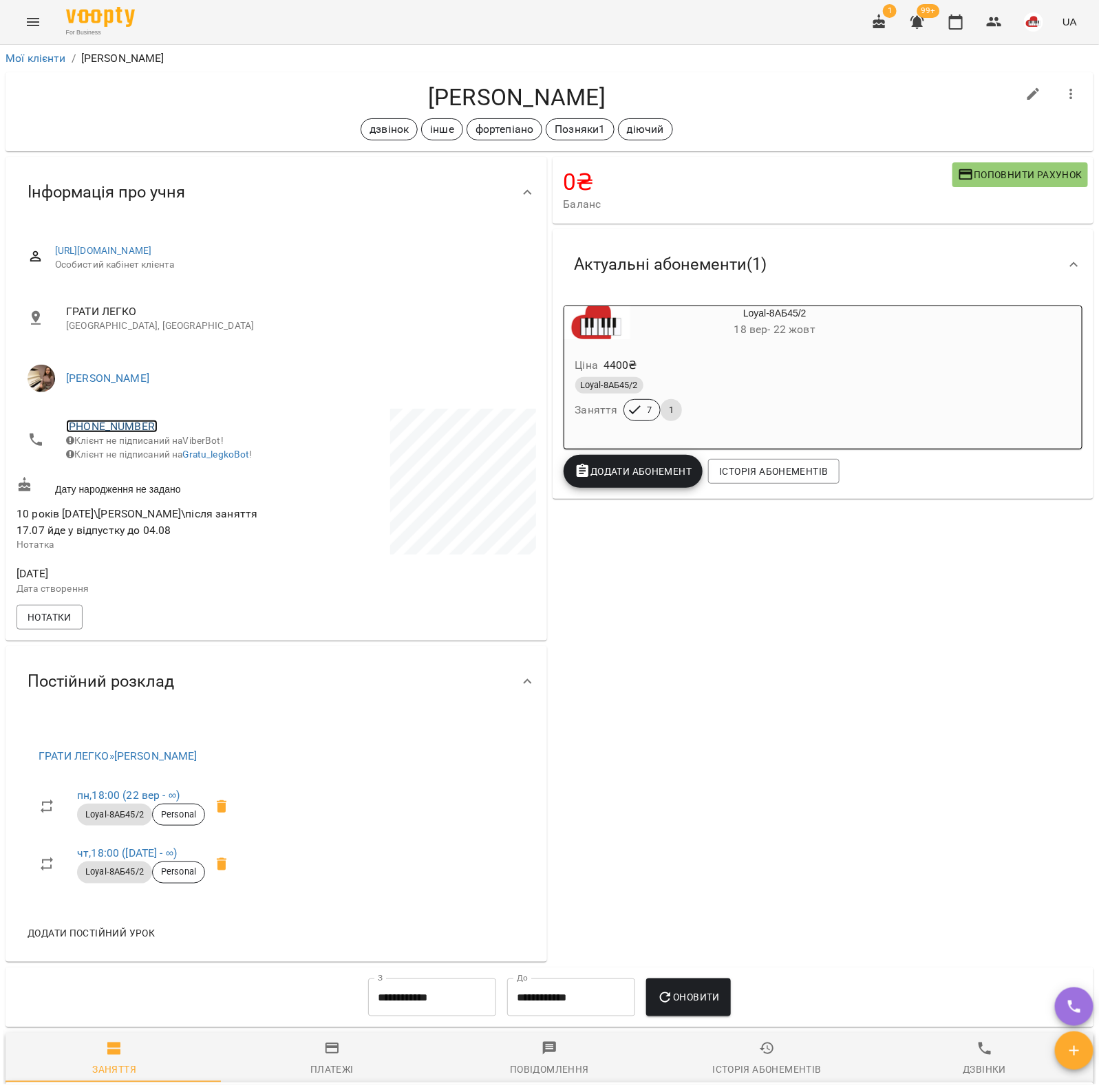
click at [117, 426] on link "[PHONE_NUMBER]" at bounding box center [111, 426] width 91 height 13
click at [181, 483] on link at bounding box center [182, 476] width 73 height 29
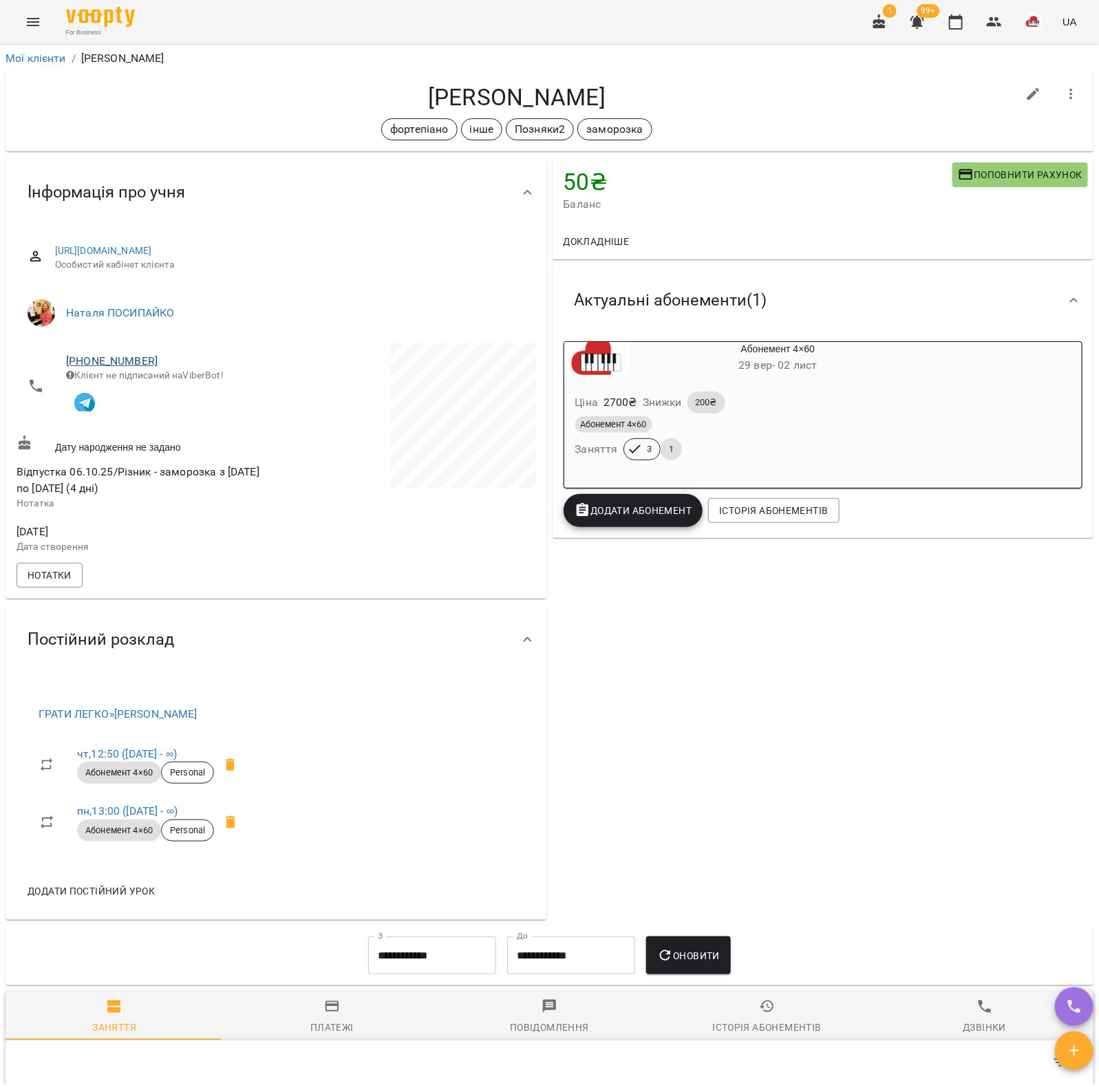
click at [124, 367] on span "[PHONE_NUMBER]" at bounding box center [163, 361] width 196 height 16
click at [121, 358] on link "[PHONE_NUMBER]" at bounding box center [111, 361] width 91 height 13
click at [172, 409] on img at bounding box center [167, 411] width 21 height 21
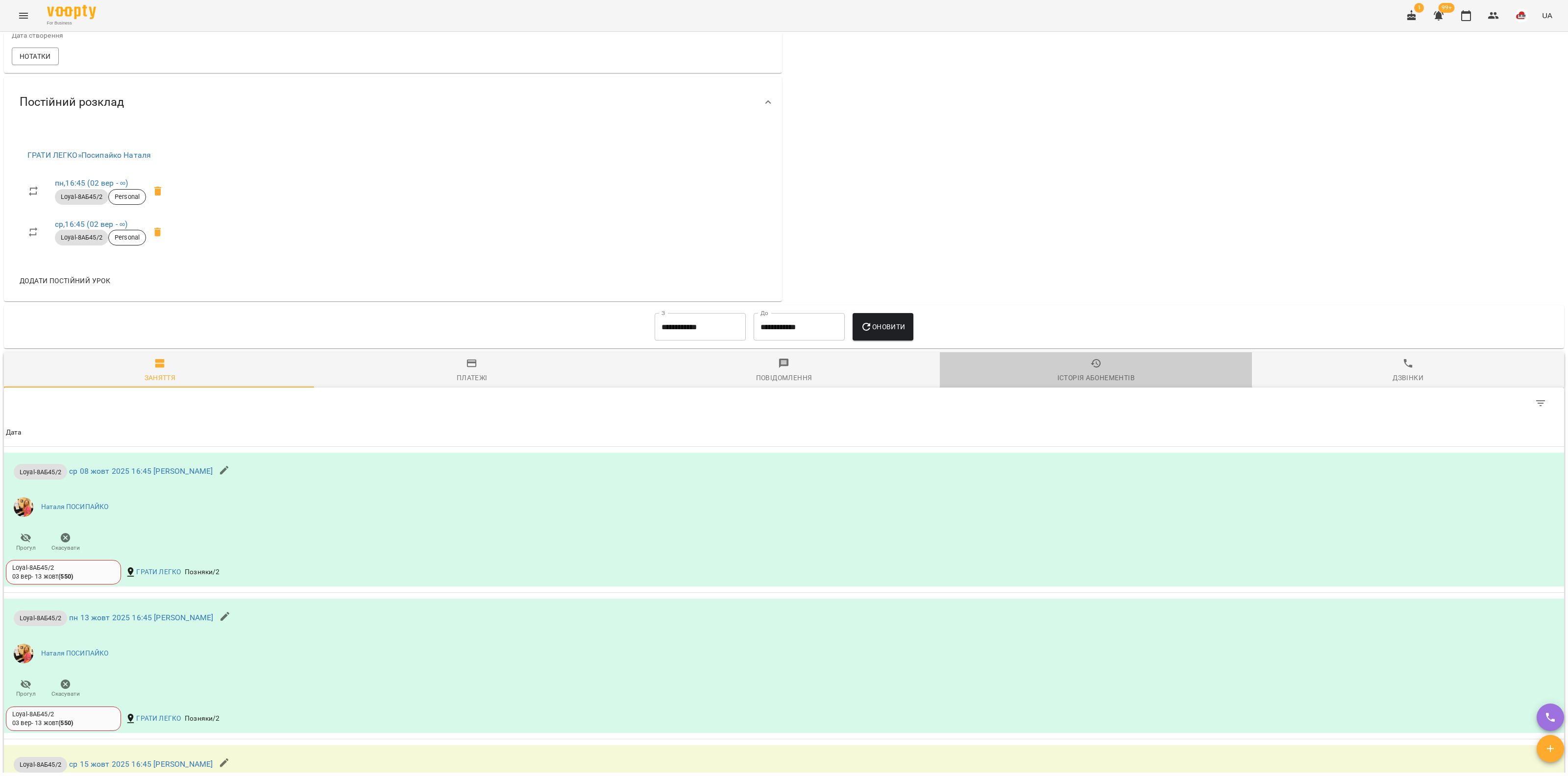
drag, startPoint x: 1121, startPoint y: 359, endPoint x: 1122, endPoint y: 348, distance: 11.0
click at [1121, 359] on span "Історія абонементів" at bounding box center [1096, 371] width 300 height 26
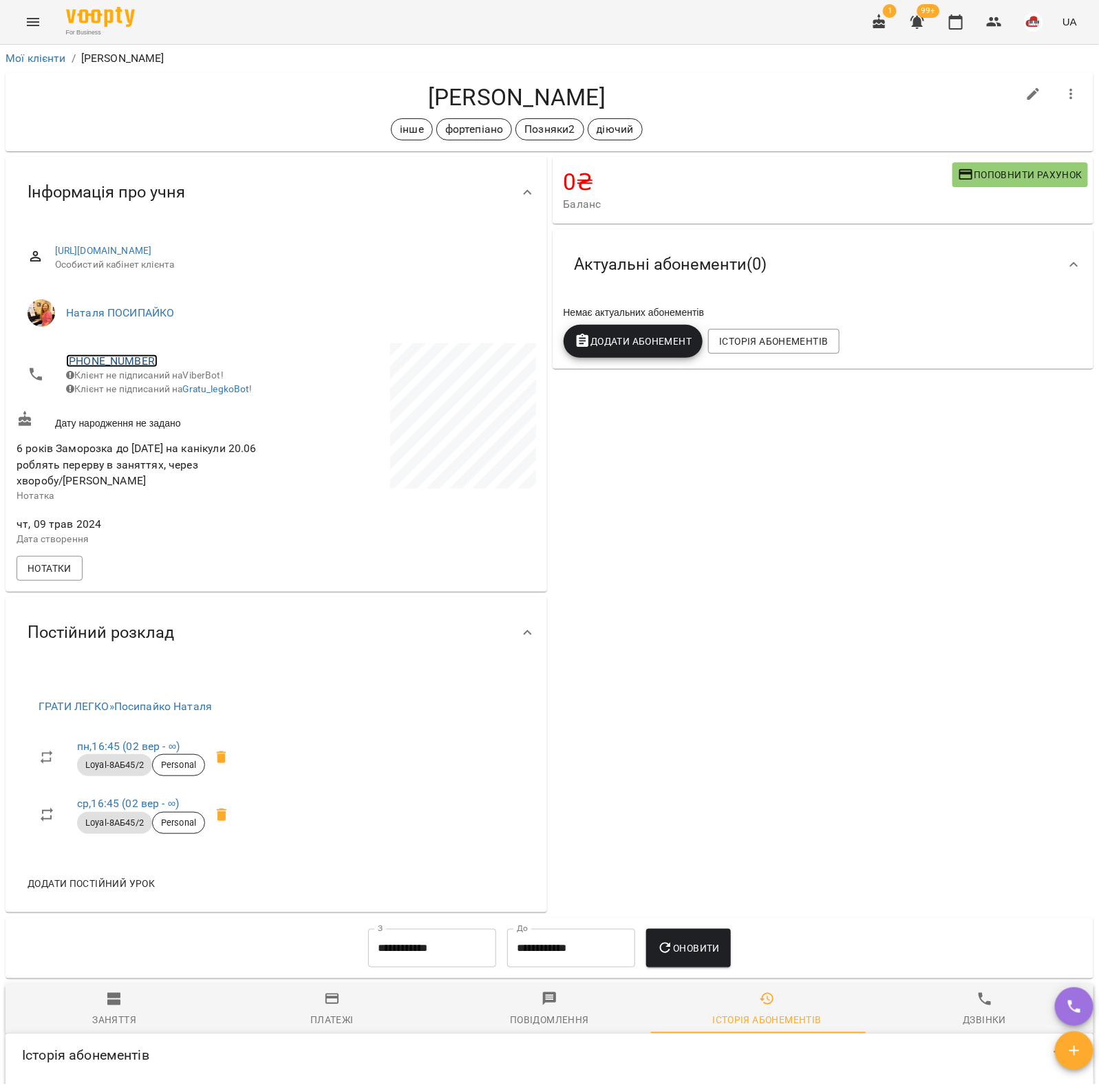
click at [115, 361] on link "[PHONE_NUMBER]" at bounding box center [111, 361] width 91 height 13
click at [157, 428] on ul "Binotel" at bounding box center [182, 386] width 73 height 89
click at [160, 418] on img at bounding box center [167, 411] width 21 height 21
click at [36, 56] on link "Мої клієнти" at bounding box center [35, 57] width 61 height 13
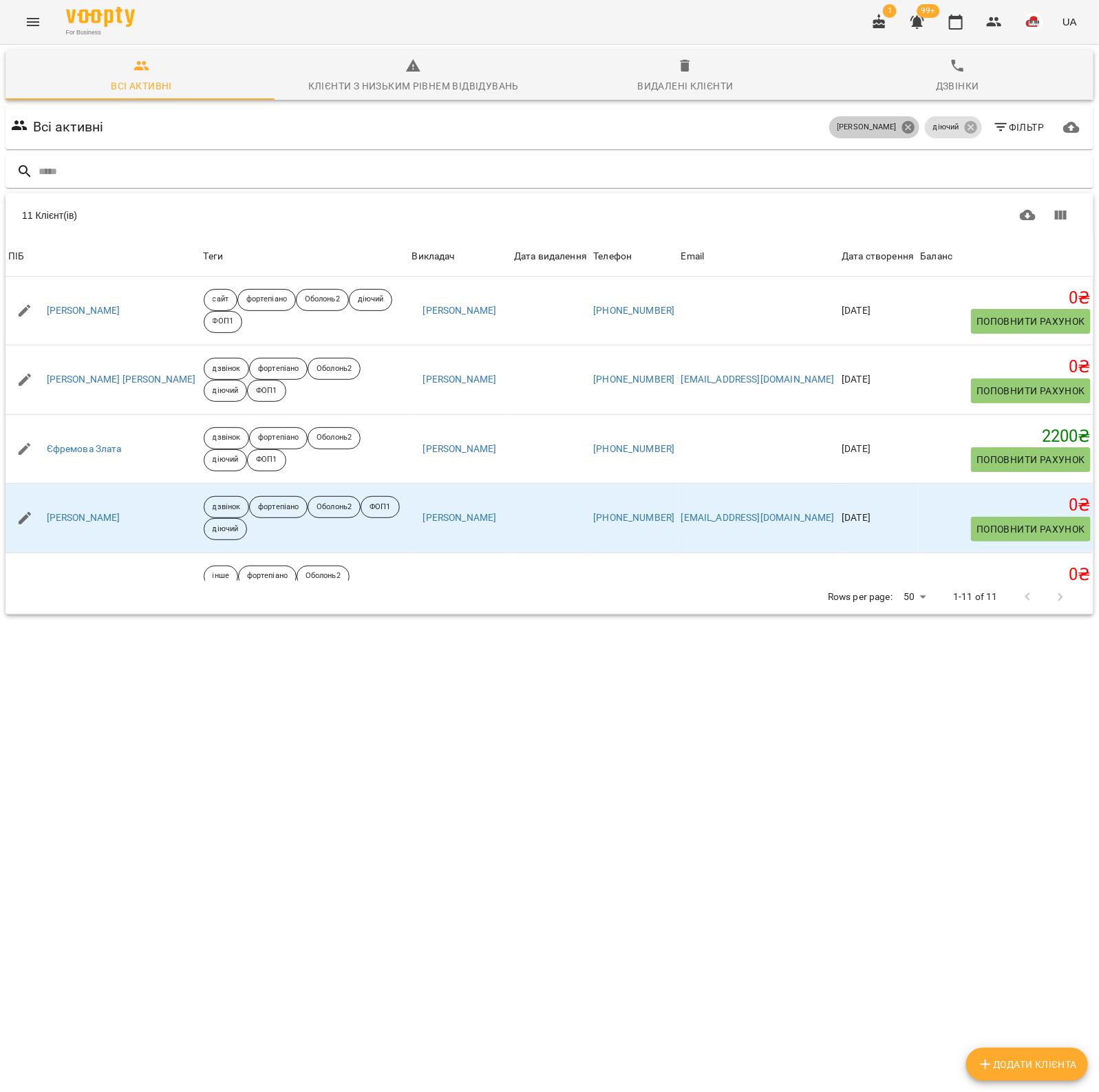
click at [902, 125] on icon at bounding box center [908, 127] width 12 height 12
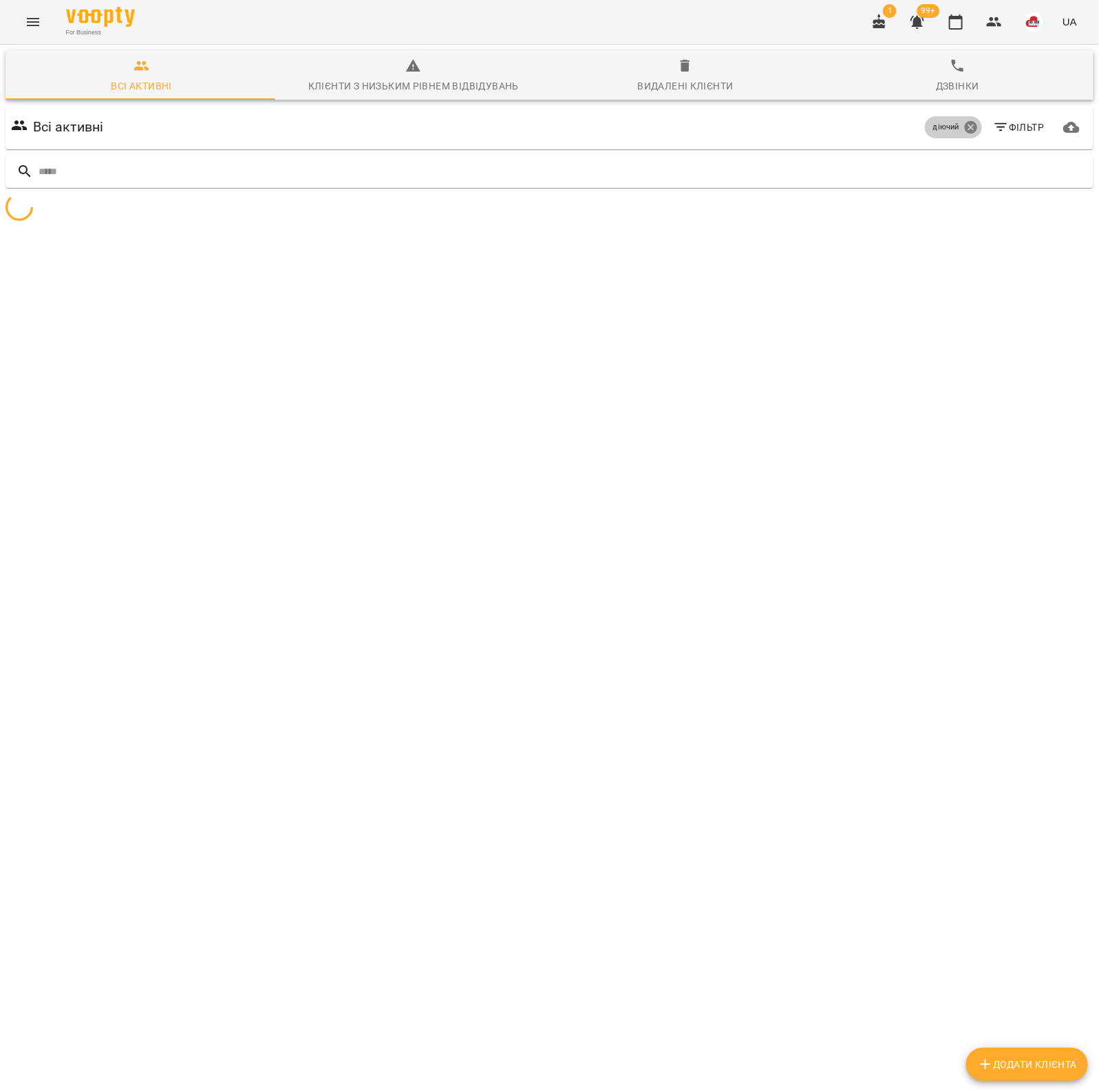
click at [964, 124] on icon at bounding box center [970, 127] width 12 height 12
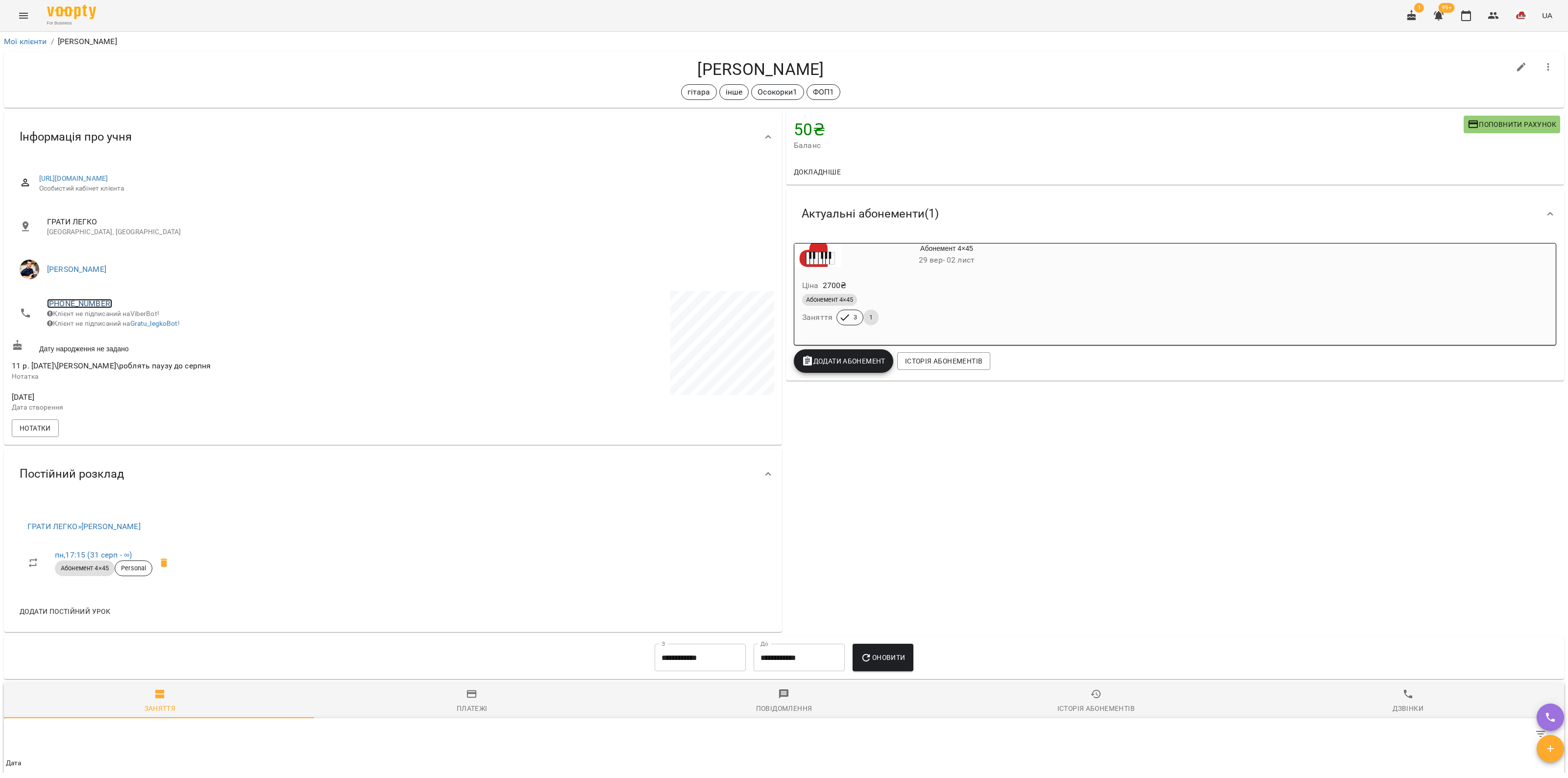
click at [57, 300] on link "+380995031652" at bounding box center [79, 303] width 65 height 9
click at [133, 342] on link at bounding box center [130, 339] width 52 height 21
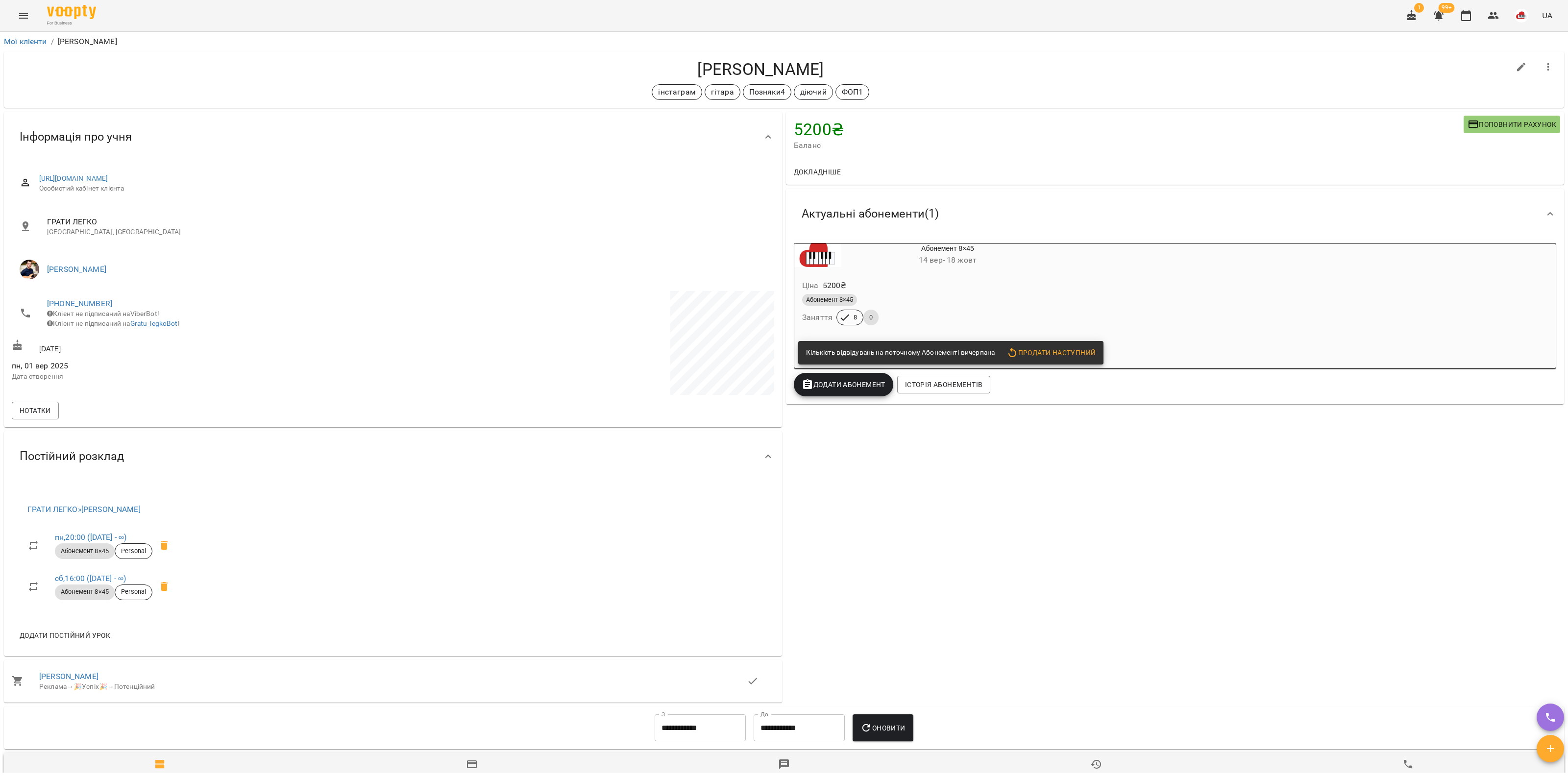
click at [954, 283] on div "Ціна 5200 ₴" at bounding box center [924, 286] width 248 height 18
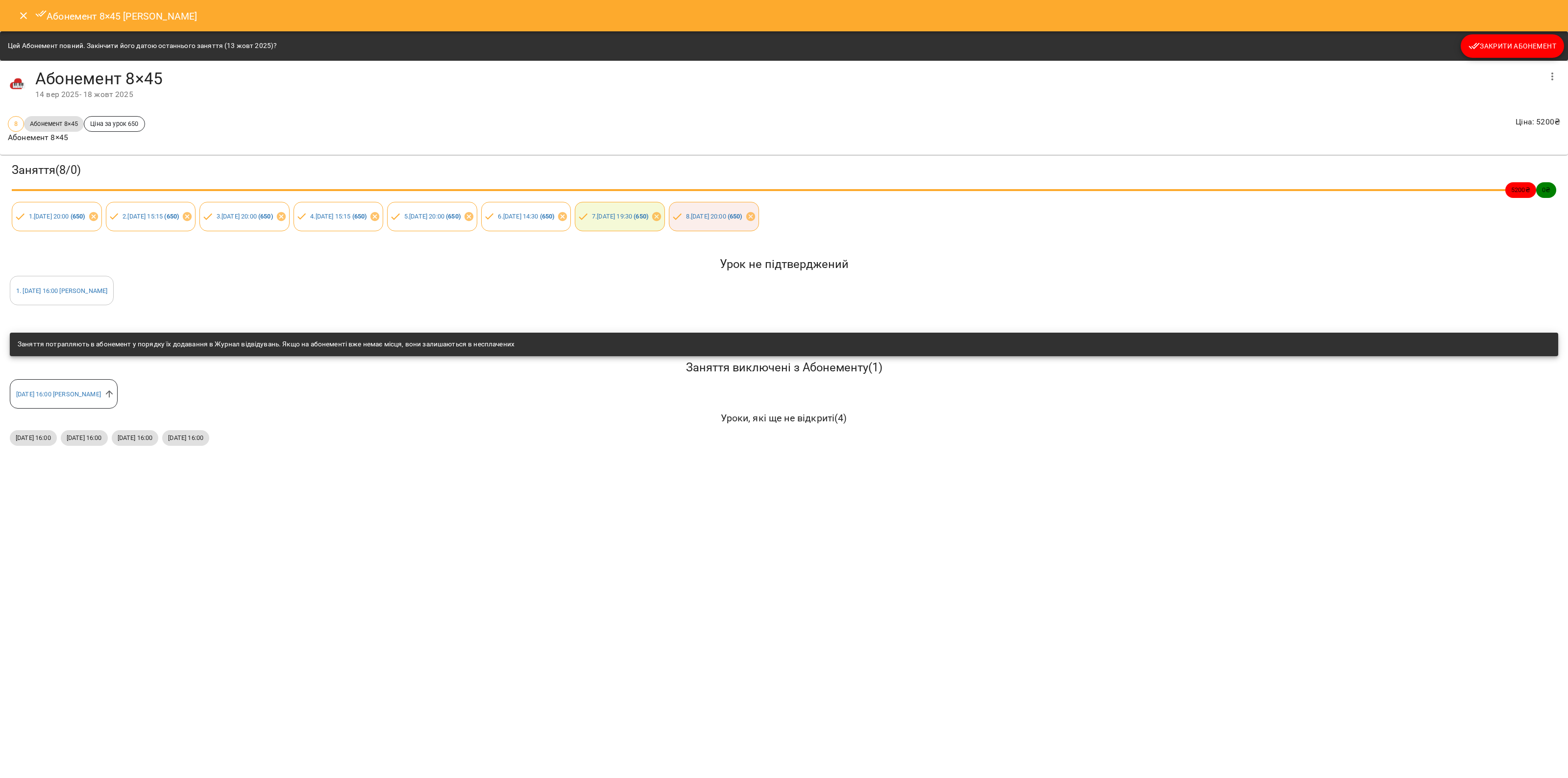
click at [1480, 43] on span "Закрити Абонемент" at bounding box center [1513, 46] width 88 height 12
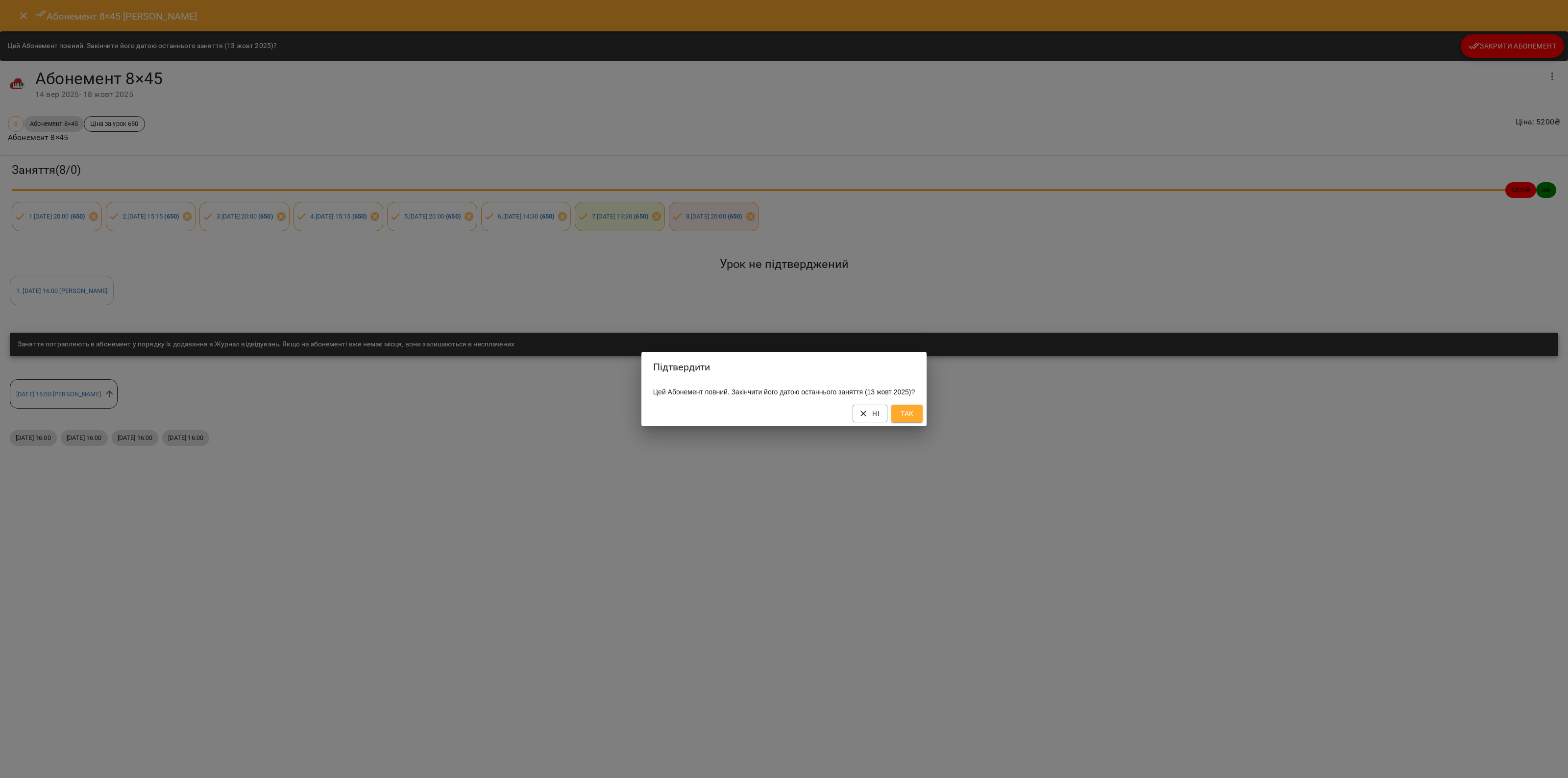
click at [910, 416] on span "Так" at bounding box center [907, 413] width 16 height 12
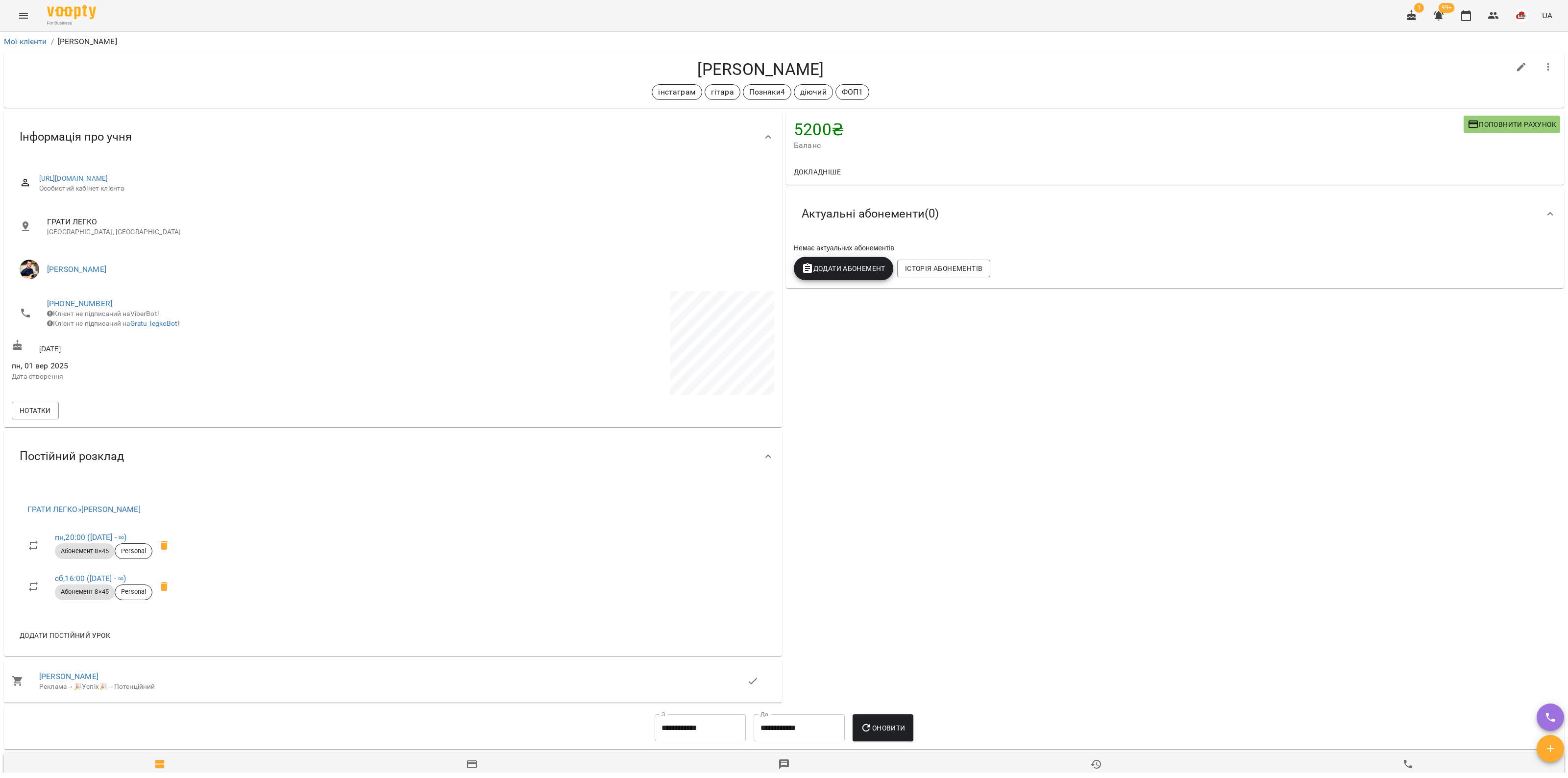
click at [849, 265] on span "Додати Абонемент" at bounding box center [844, 268] width 84 height 12
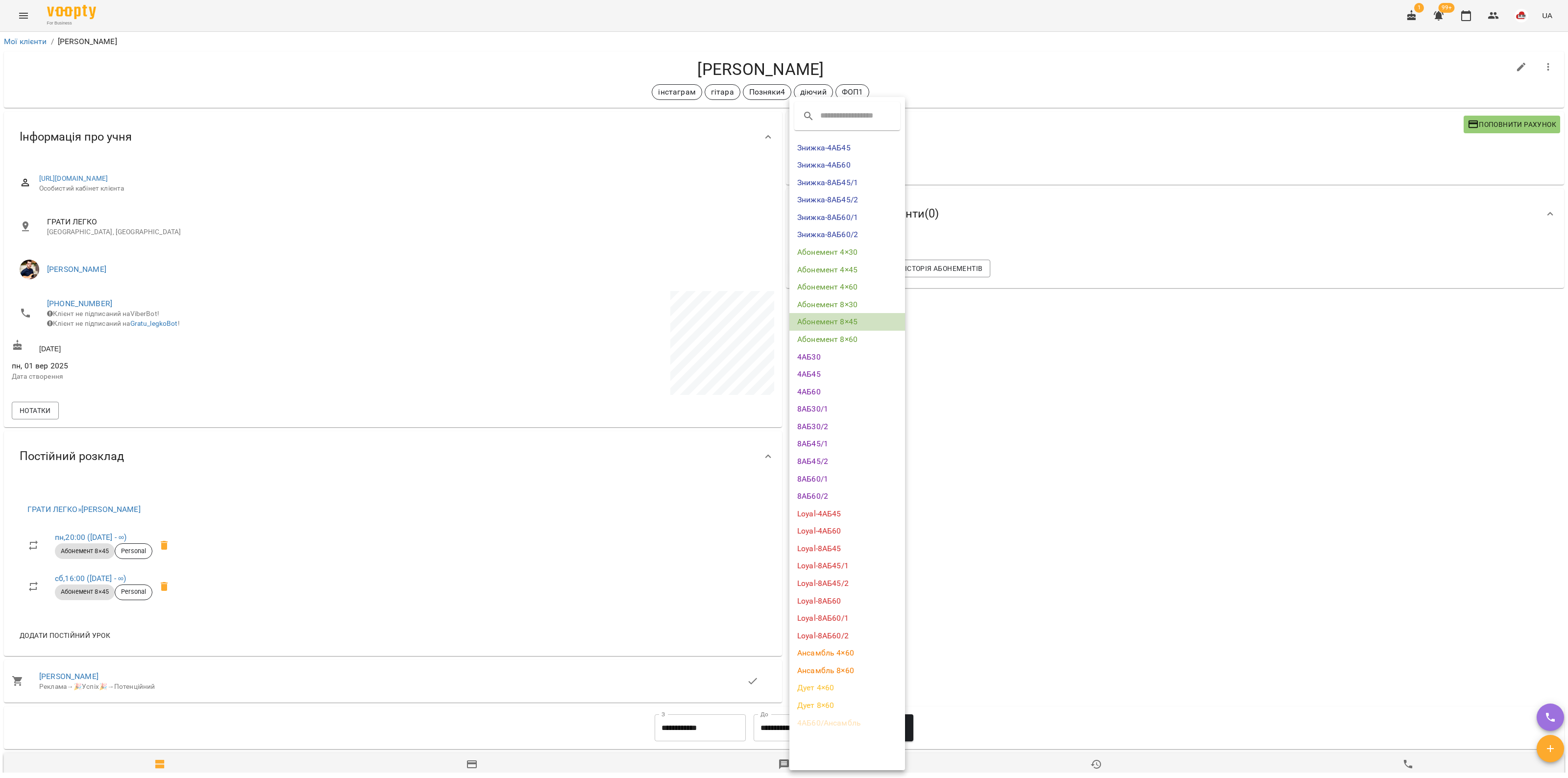
click at [868, 324] on li "Абонемент 8×45" at bounding box center [847, 321] width 116 height 18
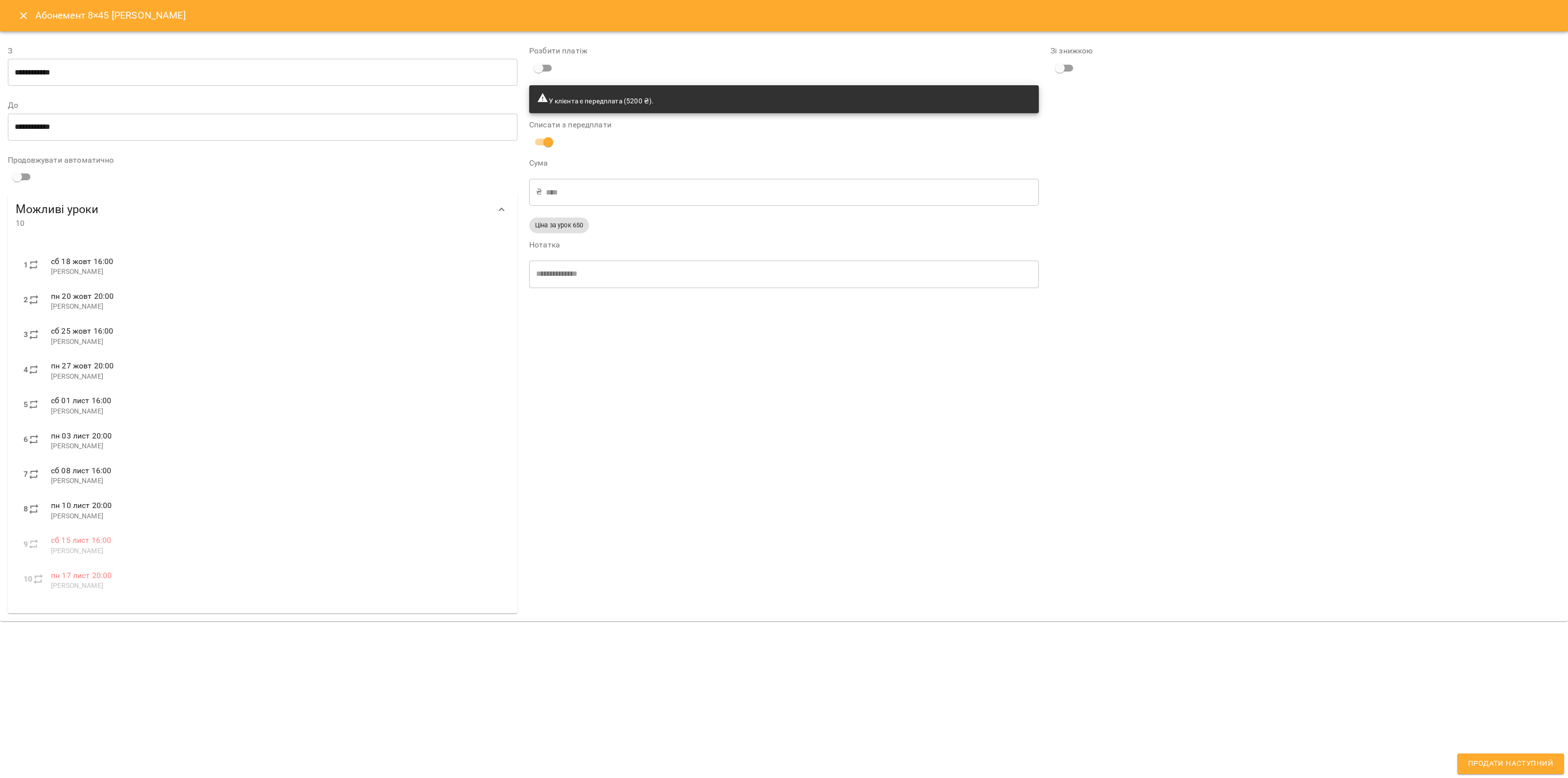
click at [206, 74] on input "**********" at bounding box center [262, 72] width 509 height 27
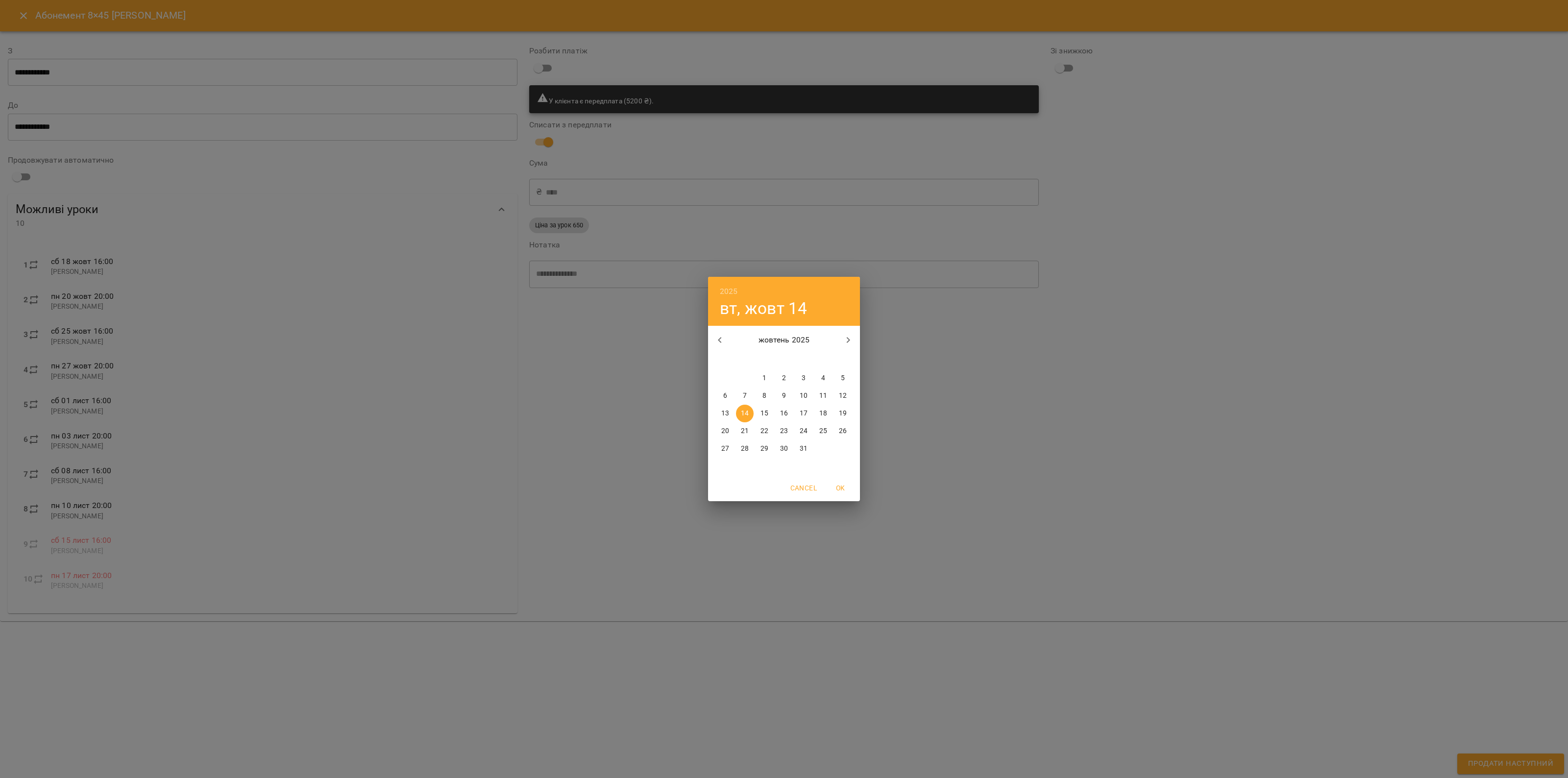
click at [820, 411] on p "18" at bounding box center [823, 413] width 8 height 10
type input "**********"
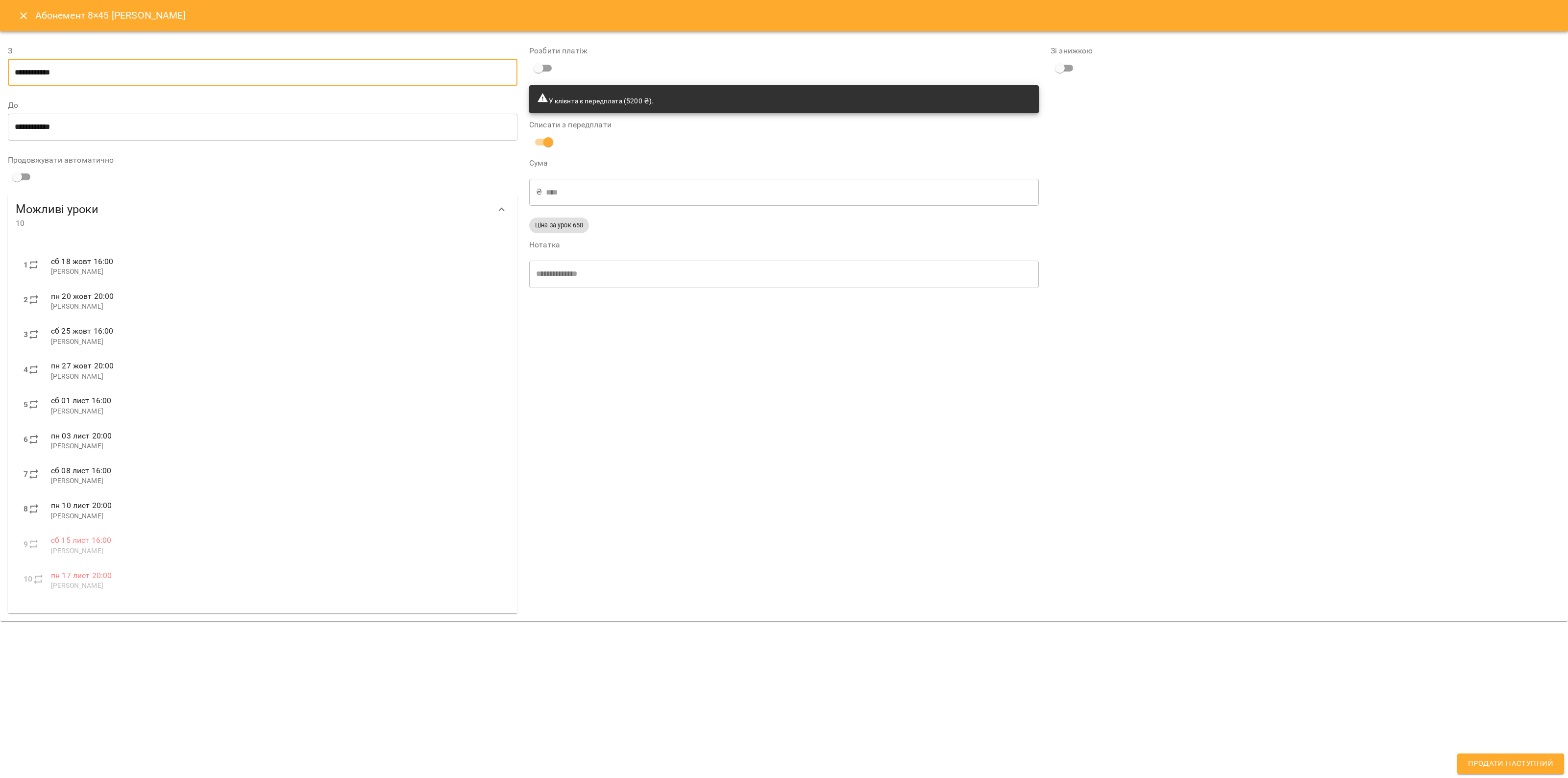
click at [1483, 755] on button "Продати наступний" at bounding box center [1510, 764] width 107 height 21
